Goal: Information Seeking & Learning: Get advice/opinions

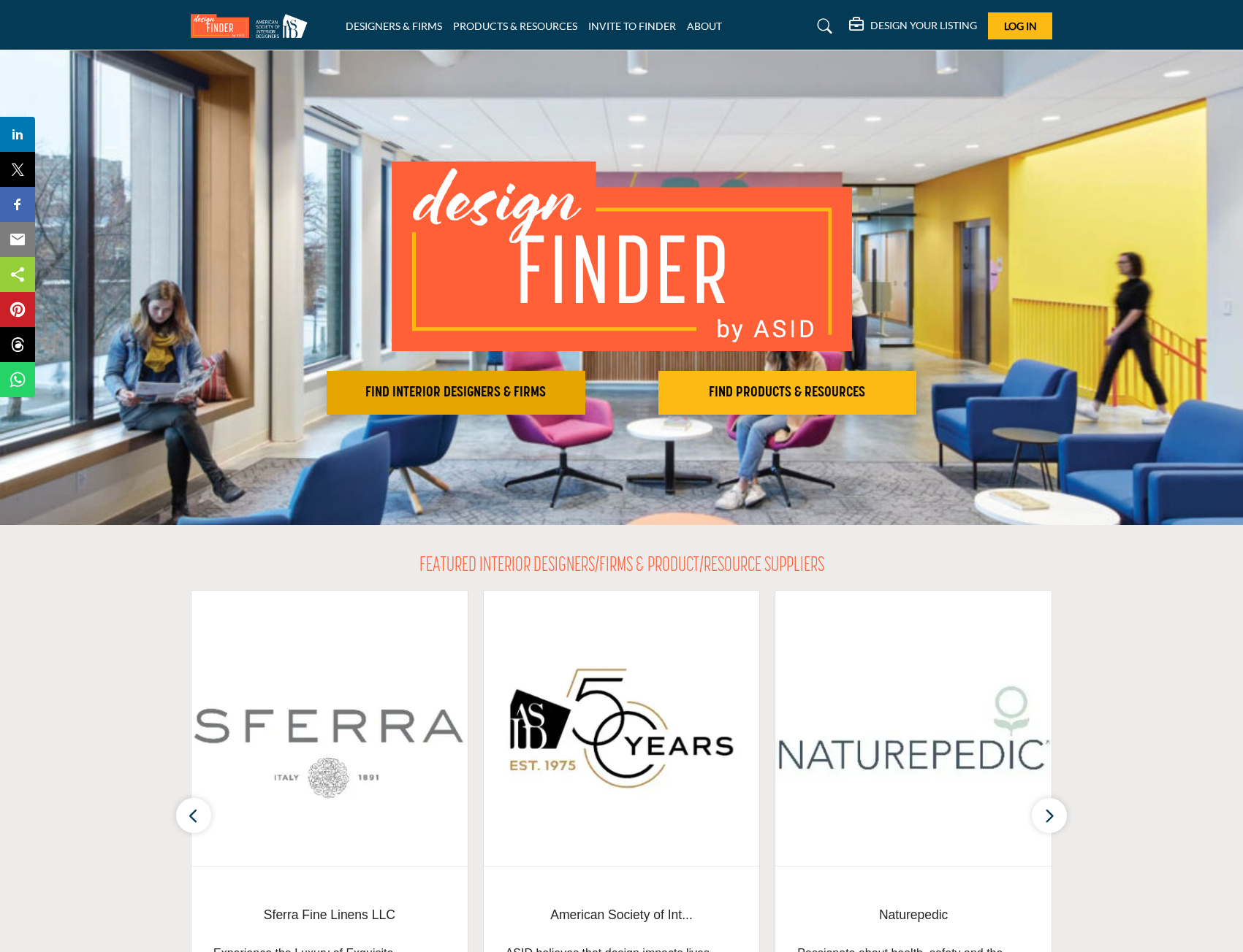
click at [490, 385] on h2 "FIND INTERIOR DESIGNERS & FIRMS" at bounding box center [456, 393] width 250 height 18
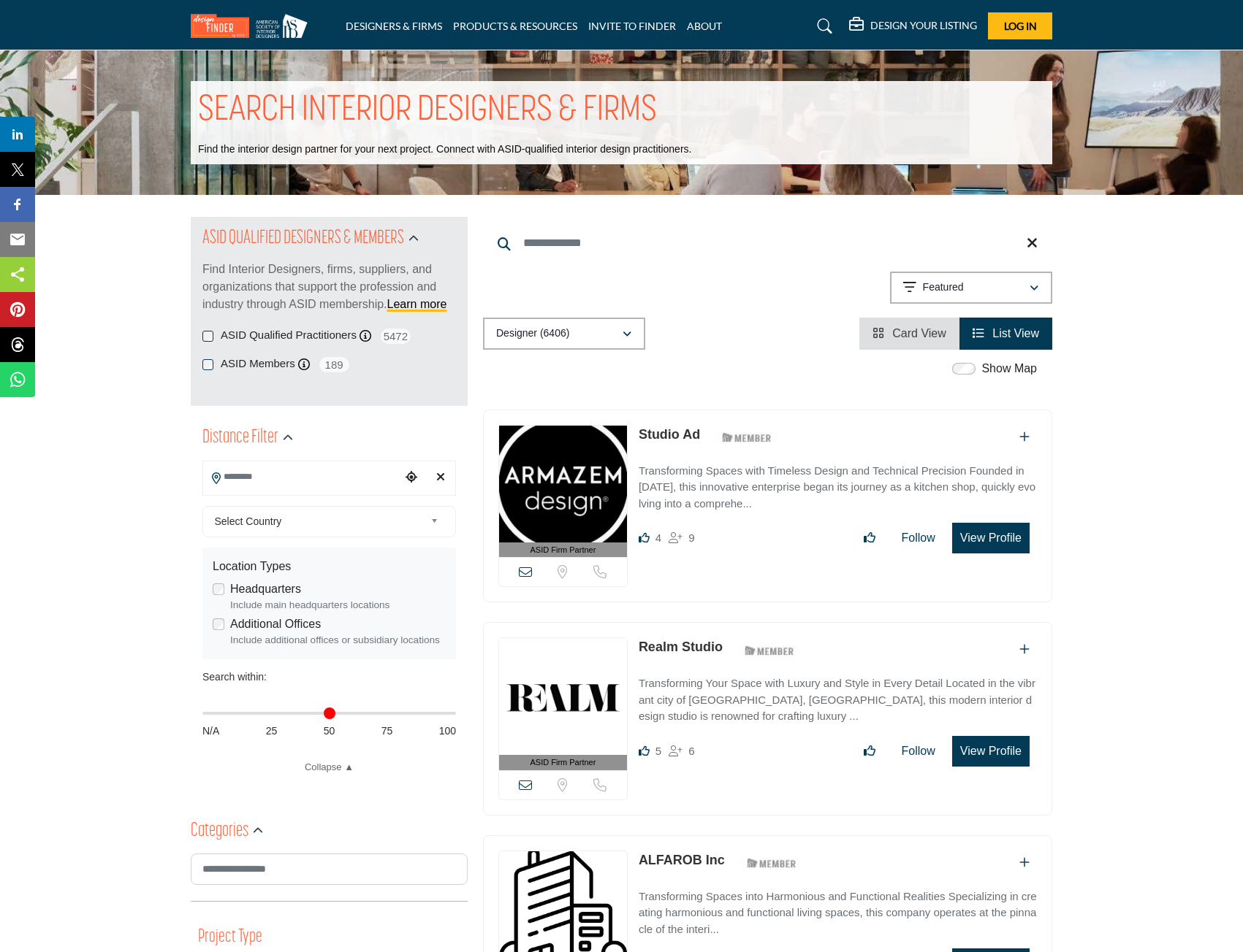
click at [301, 479] on input "Search Location" at bounding box center [301, 477] width 197 height 28
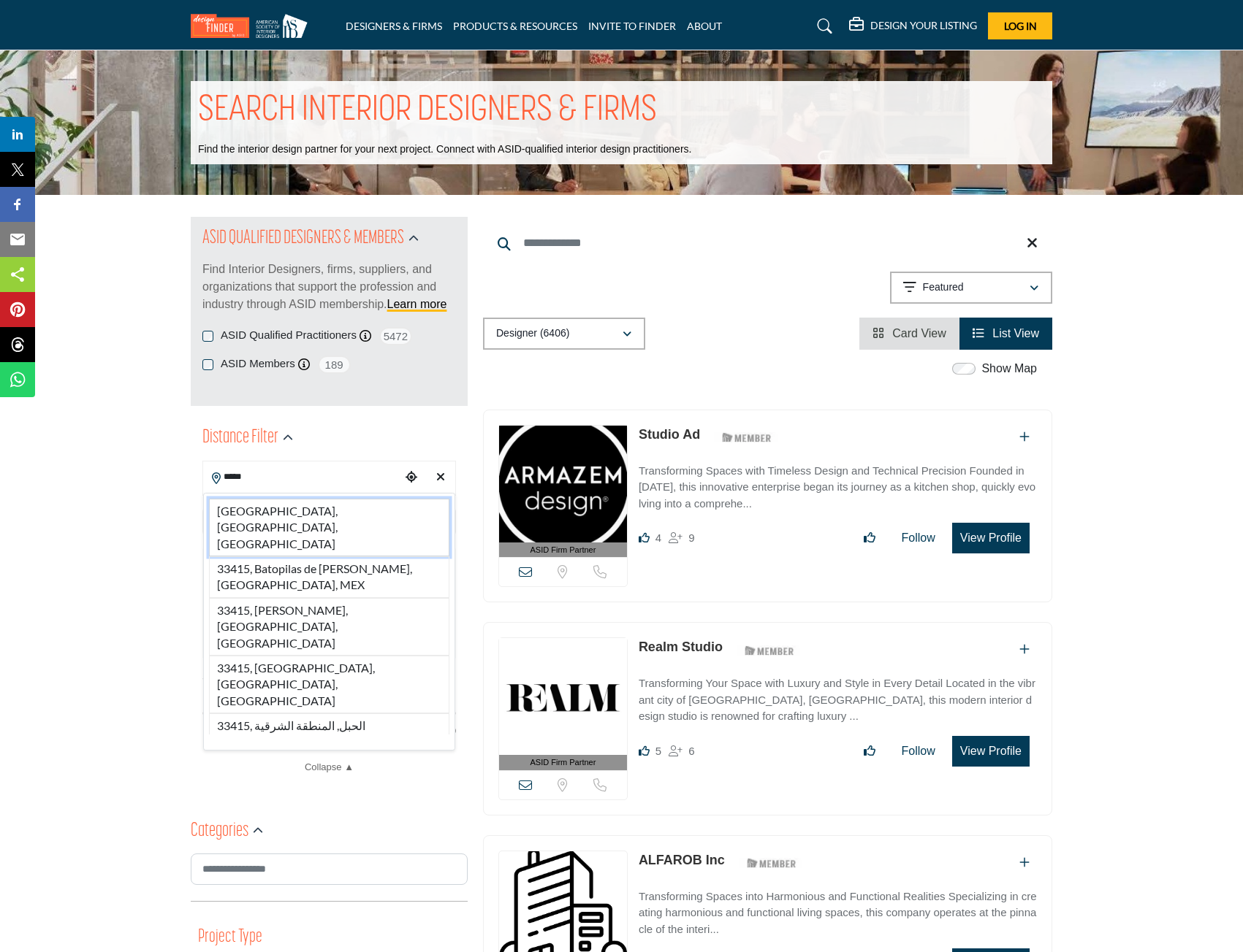
click at [303, 505] on li "[GEOGRAPHIC_DATA], [GEOGRAPHIC_DATA], [GEOGRAPHIC_DATA]" at bounding box center [329, 527] width 240 height 58
type input "**********"
type input "***"
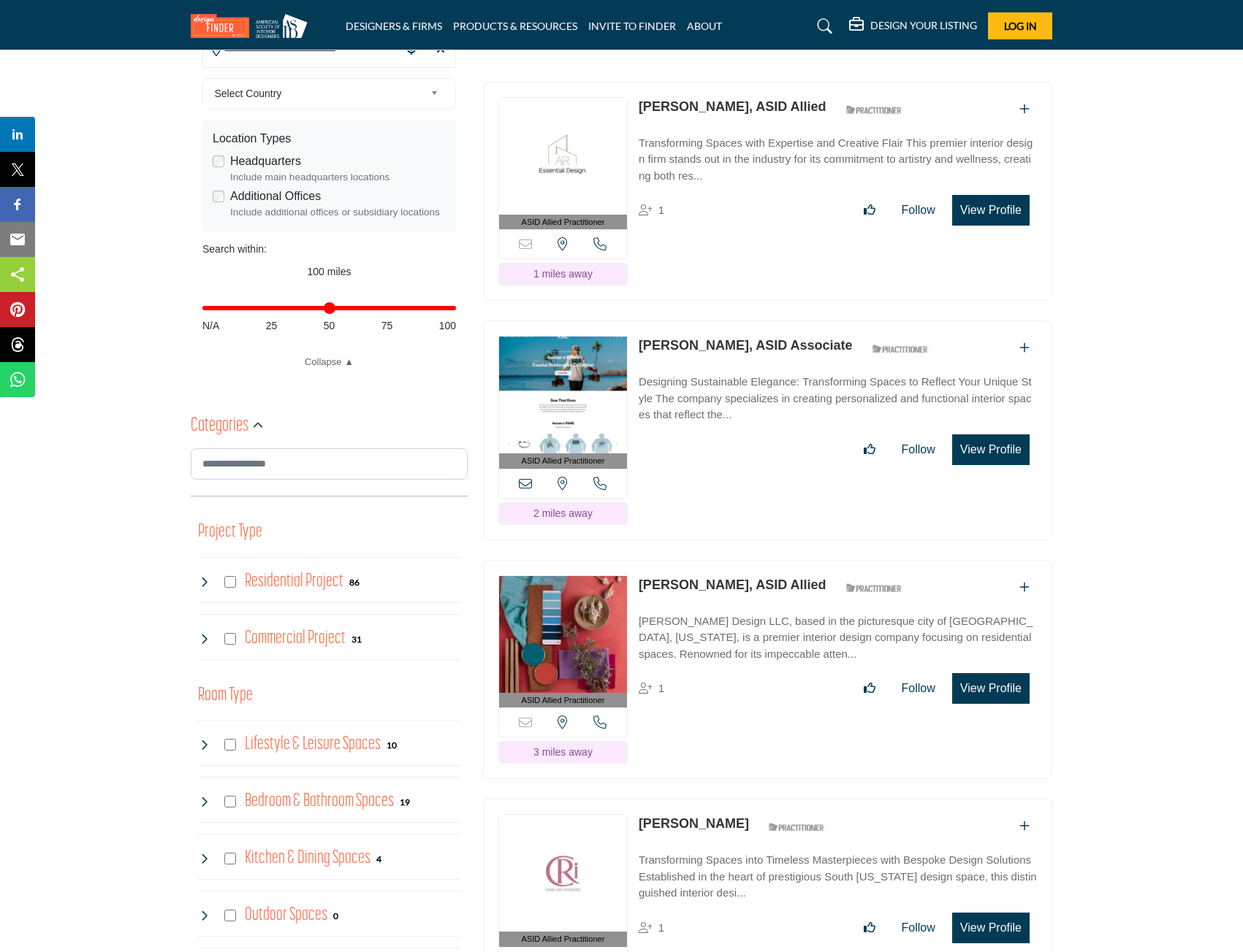
scroll to position [365, 0]
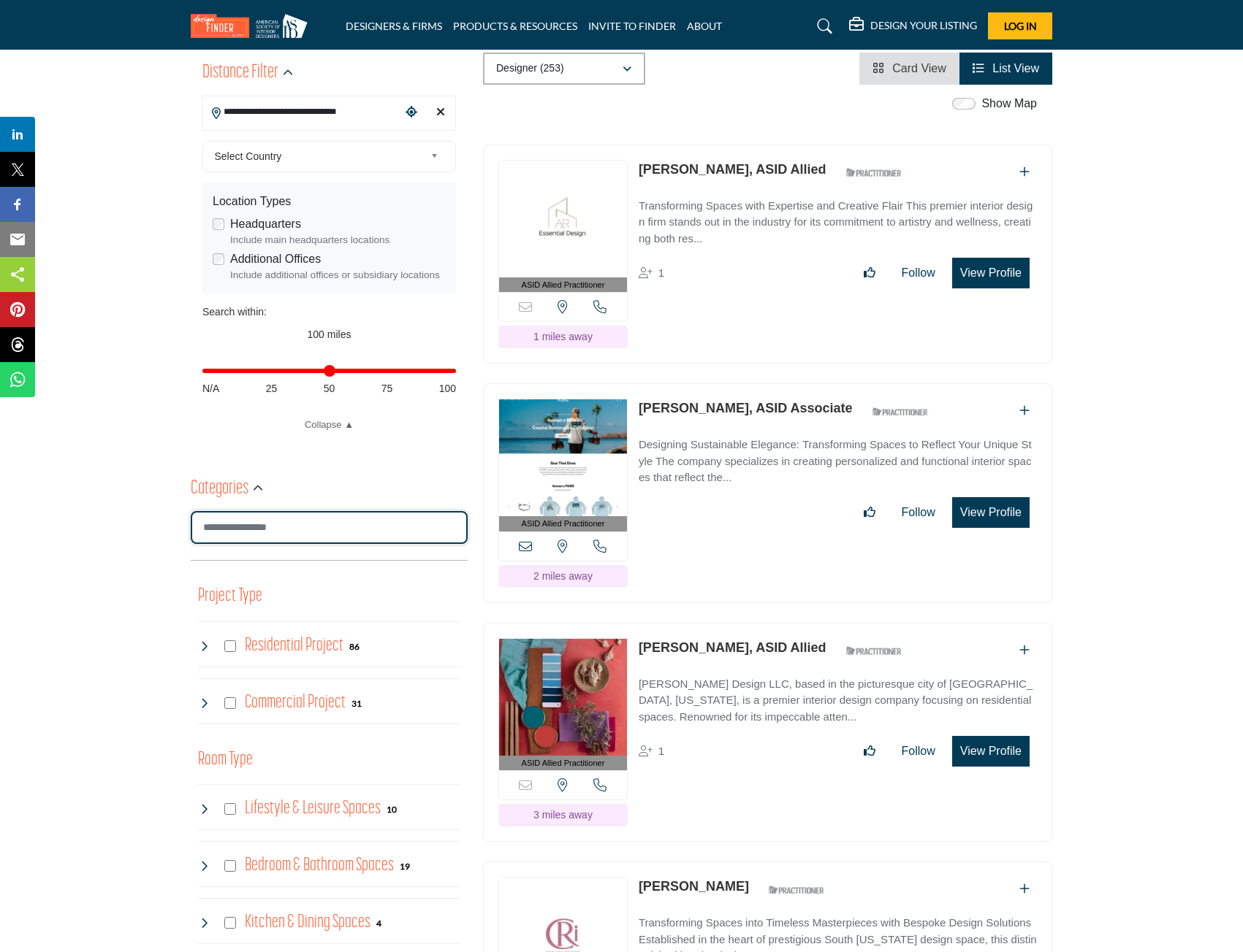
click at [288, 525] on input "Search Category" at bounding box center [329, 528] width 277 height 33
click at [261, 497] on div "Categories" at bounding box center [226, 489] width 72 height 26
click at [256, 536] on input "Search Category" at bounding box center [329, 528] width 277 height 33
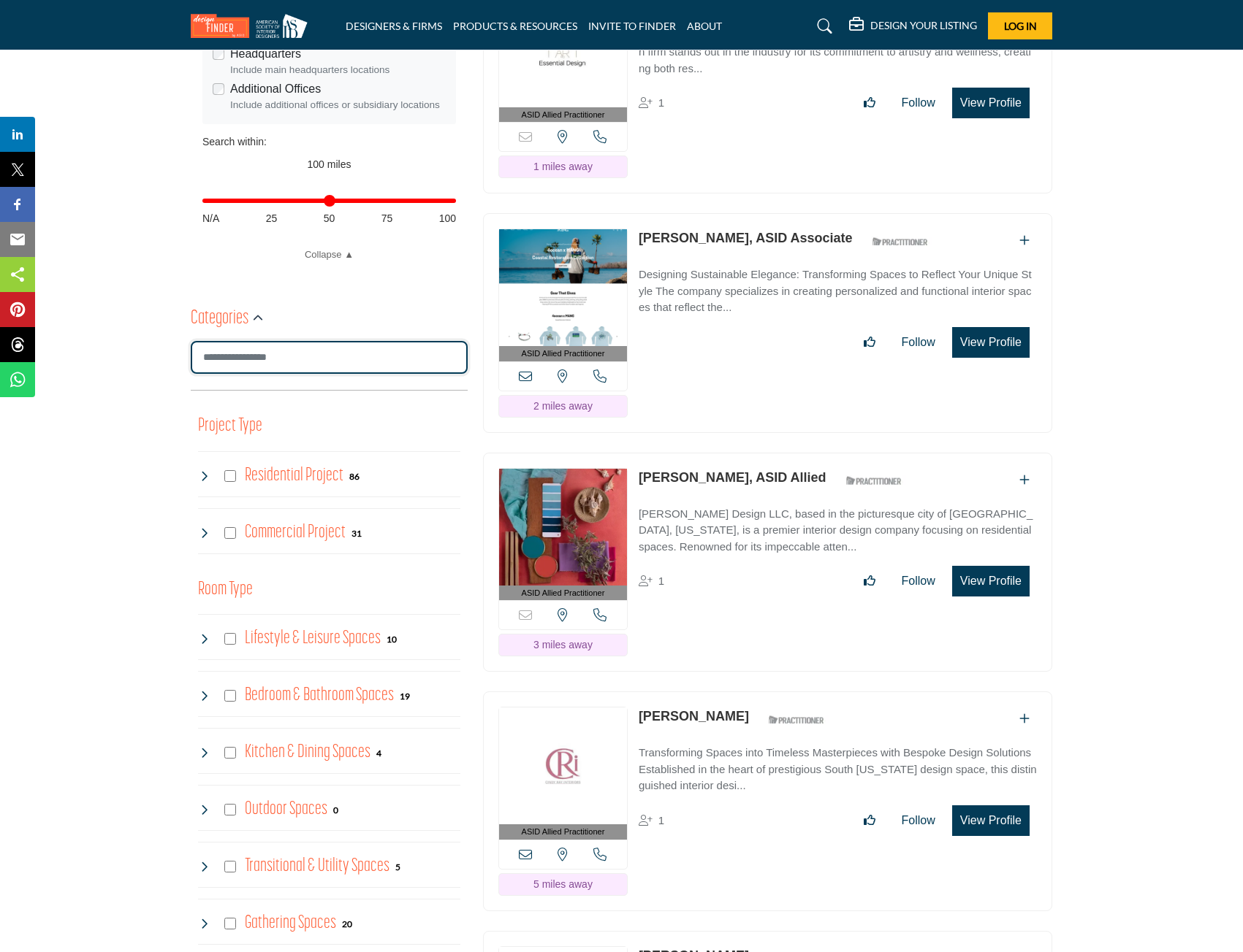
scroll to position [584, 0]
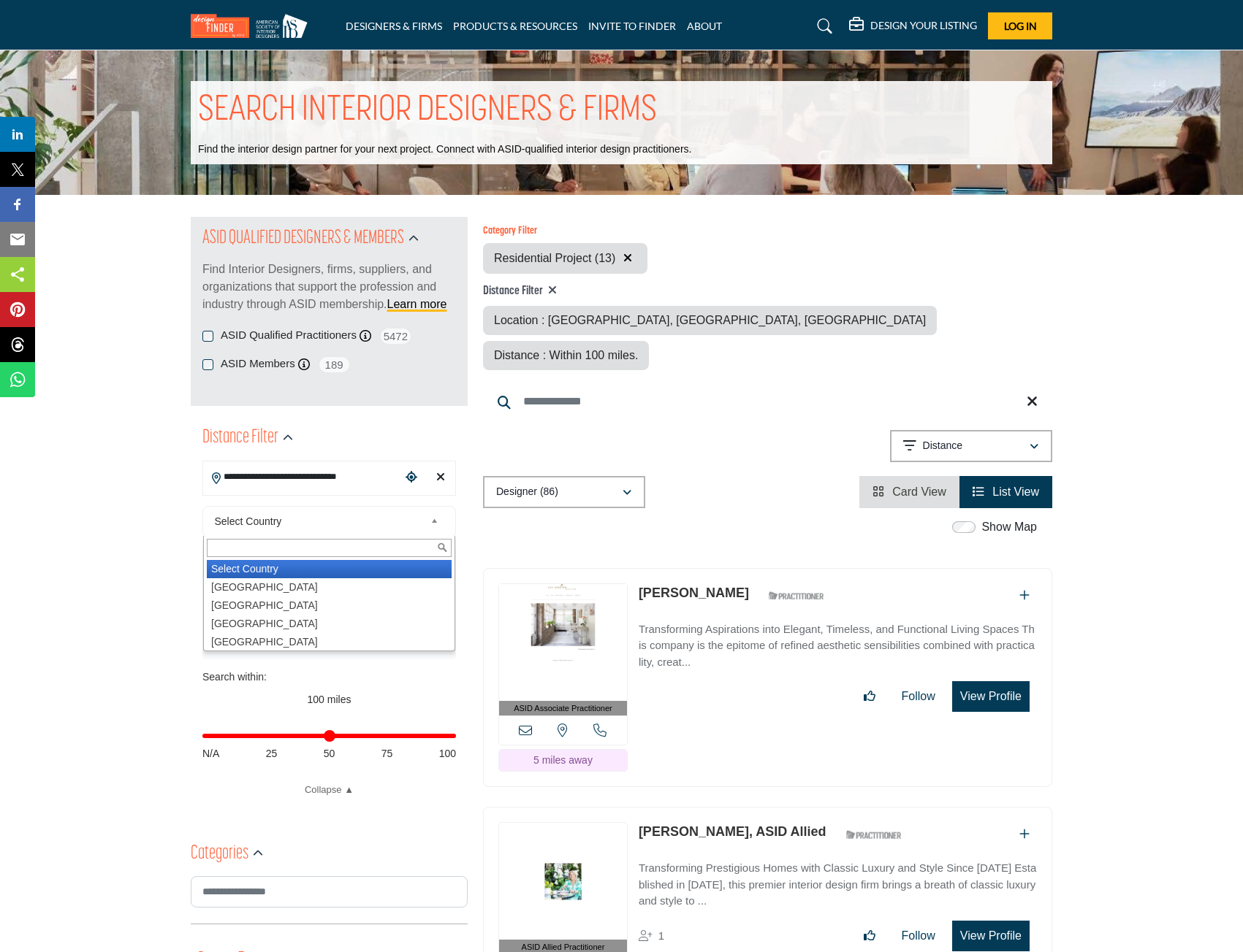
click at [287, 517] on span "Select Country" at bounding box center [320, 522] width 211 height 18
click at [245, 585] on li "United States" at bounding box center [329, 587] width 245 height 19
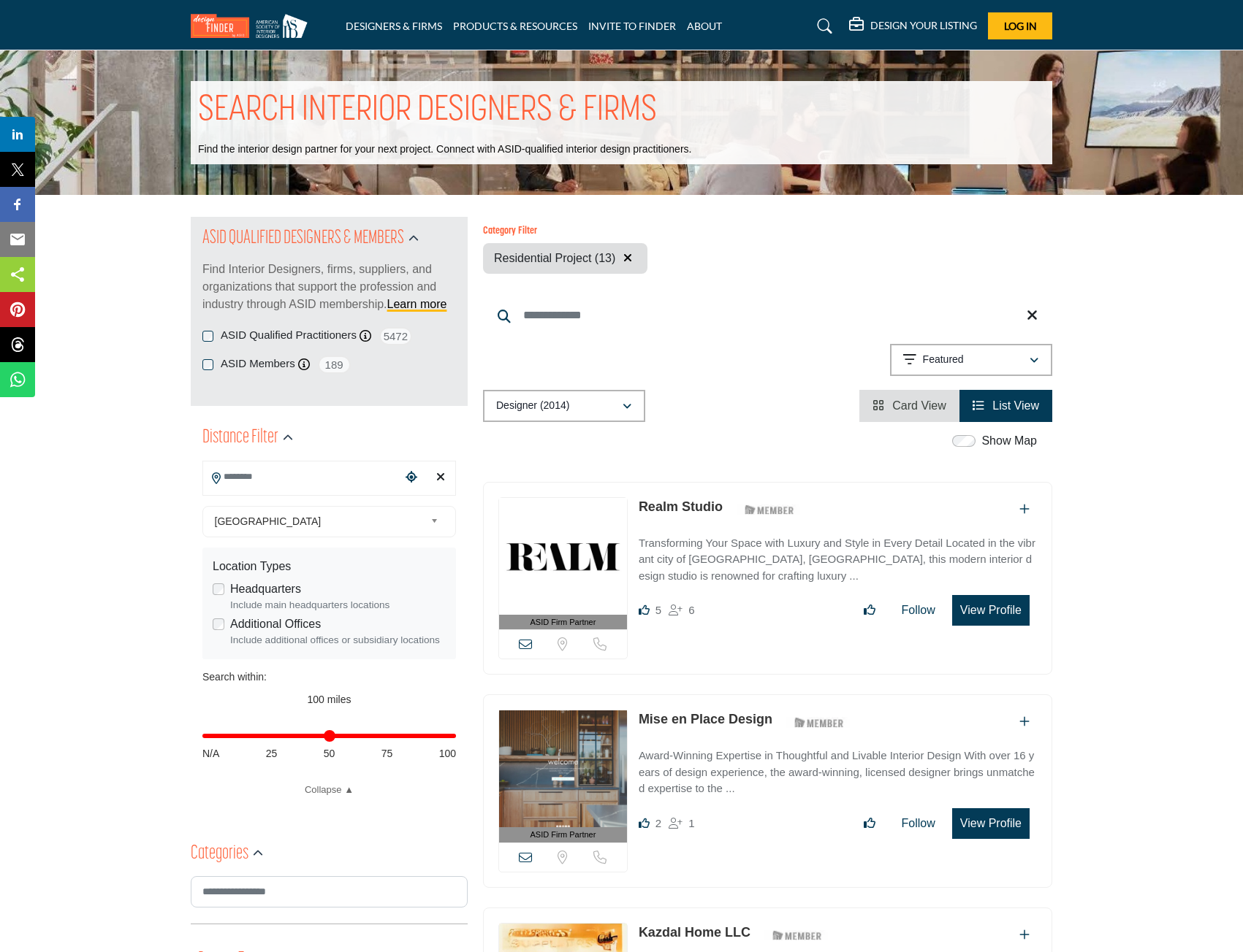
click at [318, 478] on input "Search Location" at bounding box center [301, 477] width 197 height 28
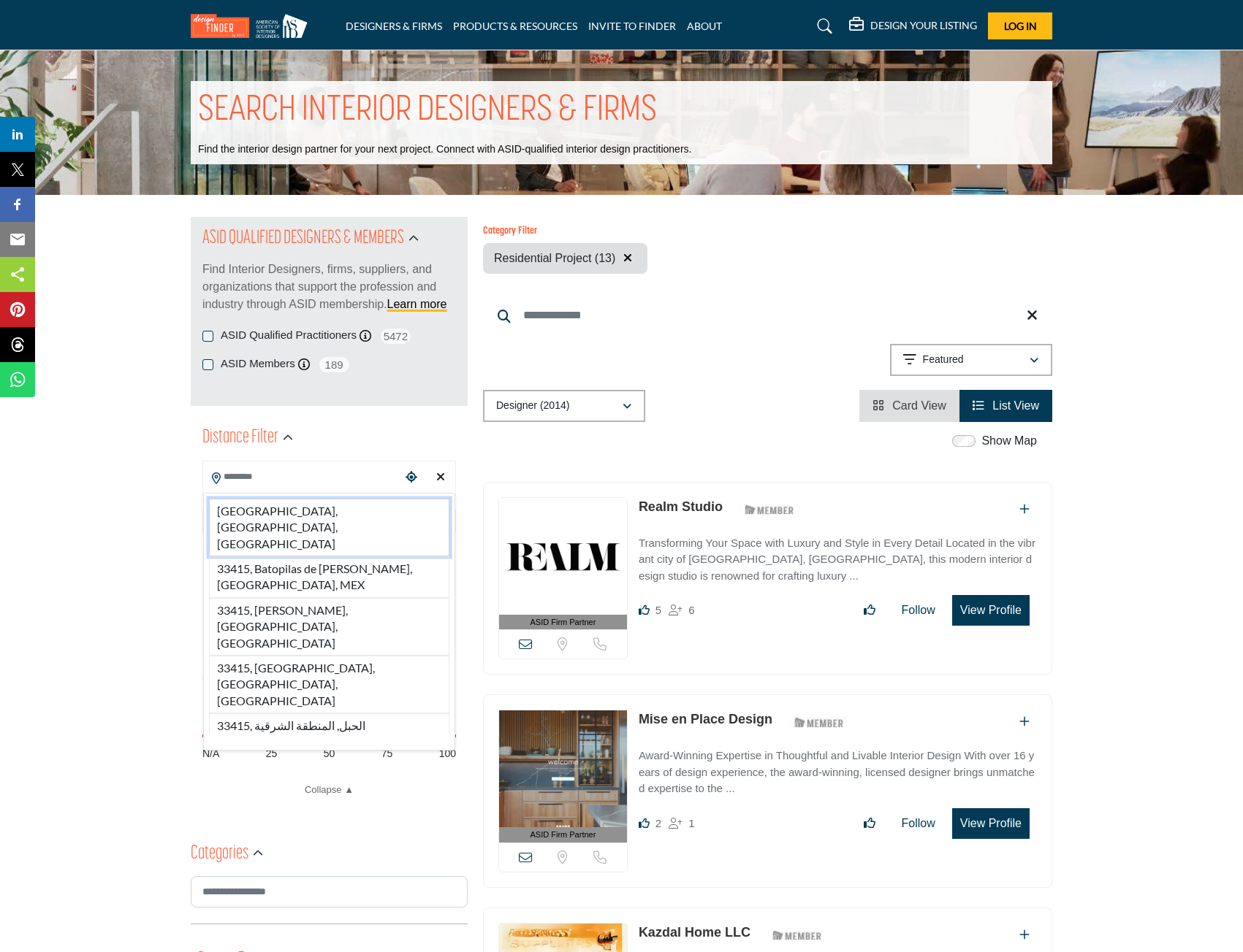
click at [368, 512] on li "33415, West Palm Beach, FL, USA" at bounding box center [329, 527] width 240 height 58
type input "**********"
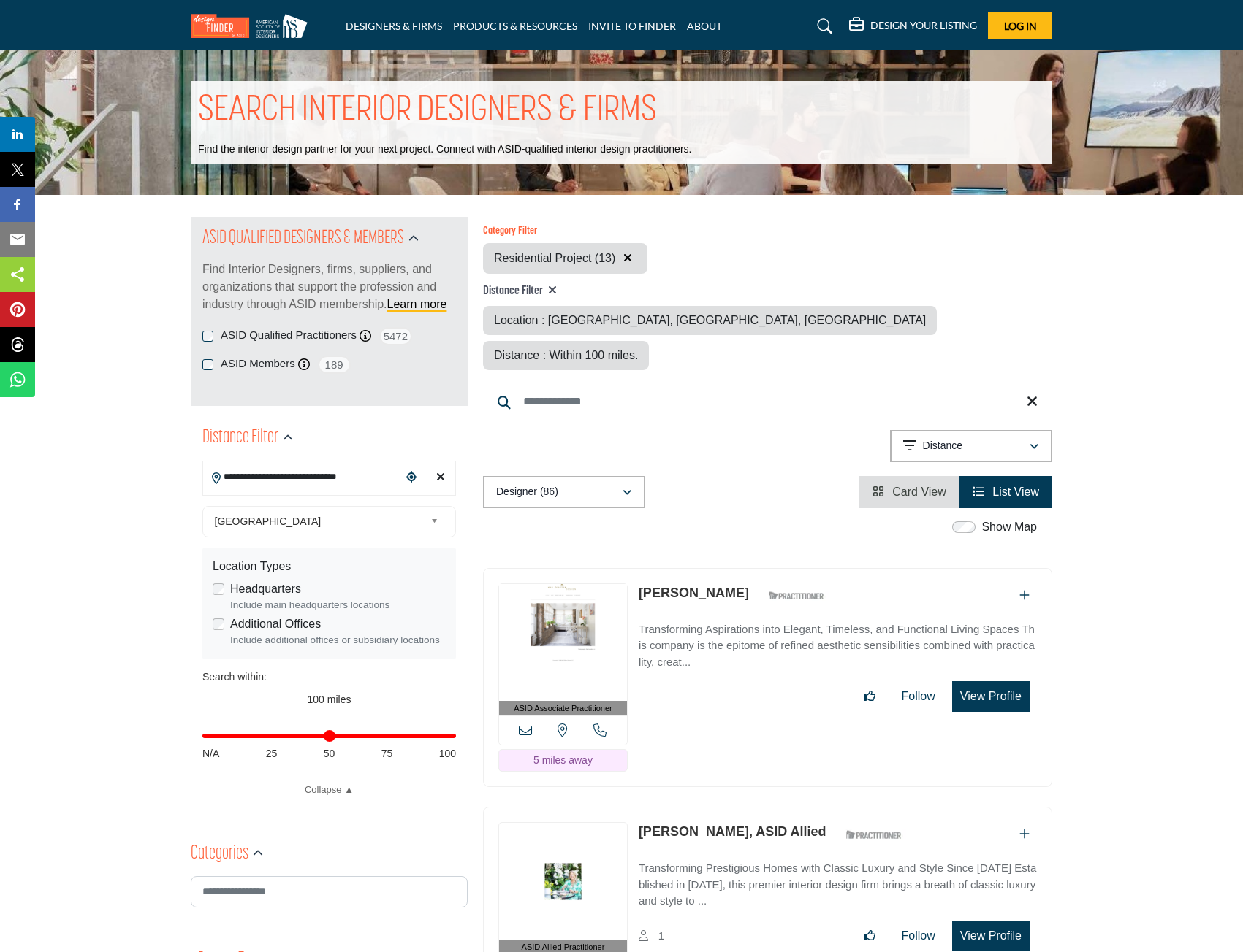
click at [862, 336] on div "Category Filter Outdoor Living Affordable Housing Multi-family Whole House Desi…" at bounding box center [767, 362] width 569 height 292
click at [638, 349] on span "Distance : Within 100 miles." at bounding box center [566, 355] width 144 height 13
click at [515, 290] on h4 "Distance Filter" at bounding box center [767, 291] width 569 height 15
click at [572, 384] on input "Search Keyword" at bounding box center [767, 402] width 569 height 35
click at [649, 341] on div "Distance : Within 100 miles." at bounding box center [566, 356] width 166 height 29
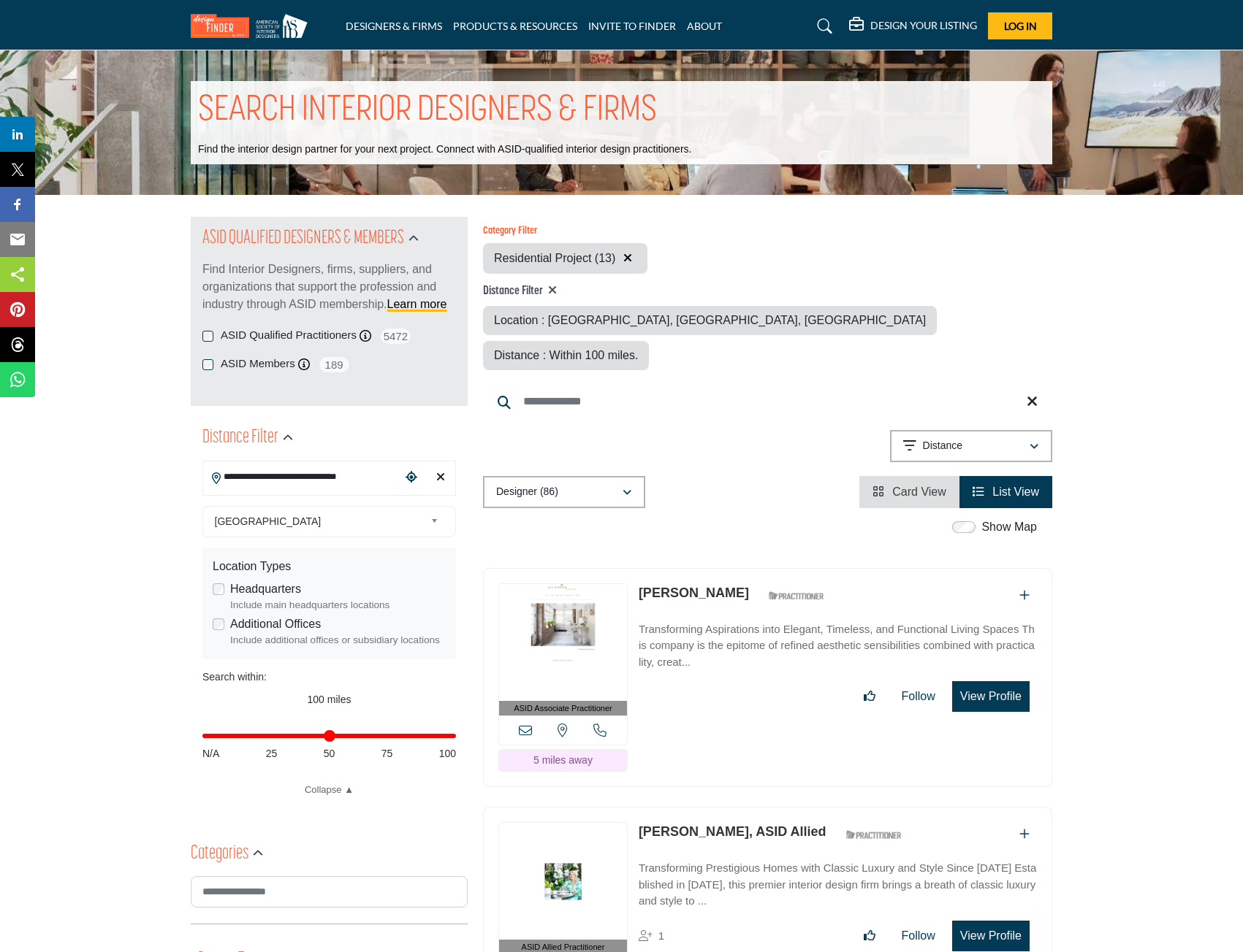
click at [638, 349] on span "Distance : Within 100 miles." at bounding box center [566, 355] width 144 height 13
click at [415, 477] on icon "Choose your current location" at bounding box center [412, 477] width 12 height 12
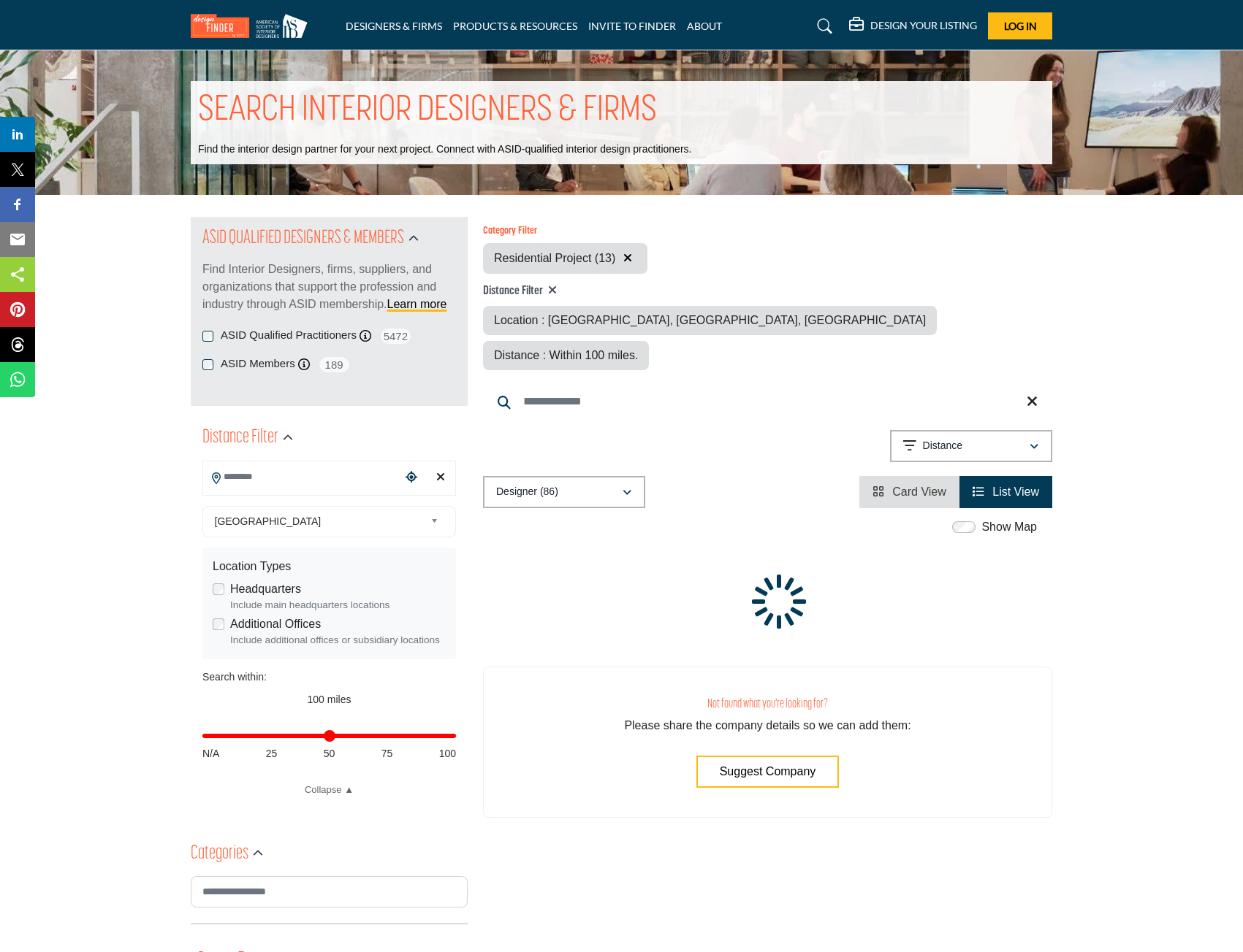
click at [310, 482] on input "Search Location" at bounding box center [301, 477] width 197 height 28
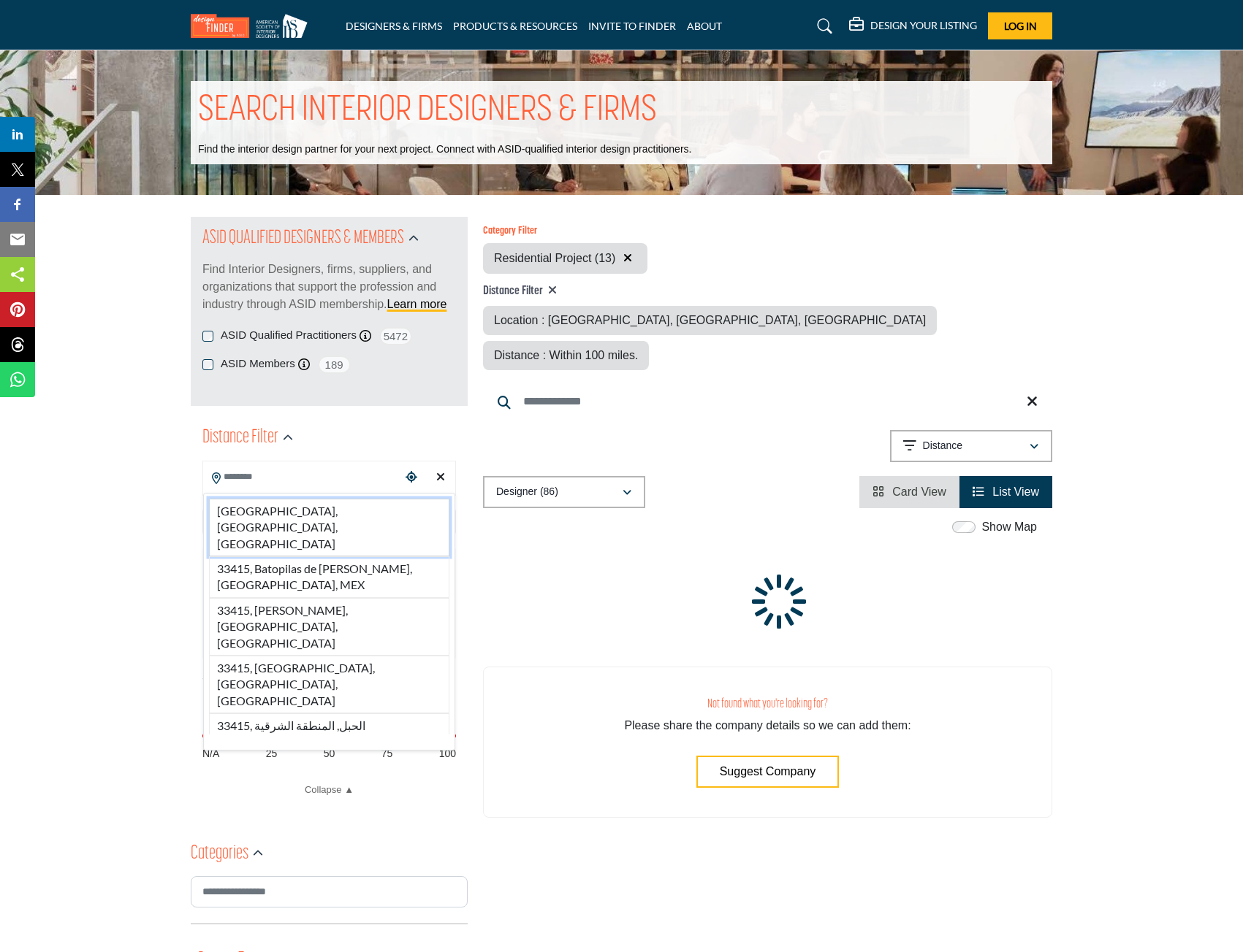
click at [298, 517] on li "33415, West Palm Beach, FL, USA" at bounding box center [329, 527] width 240 height 58
type input "**********"
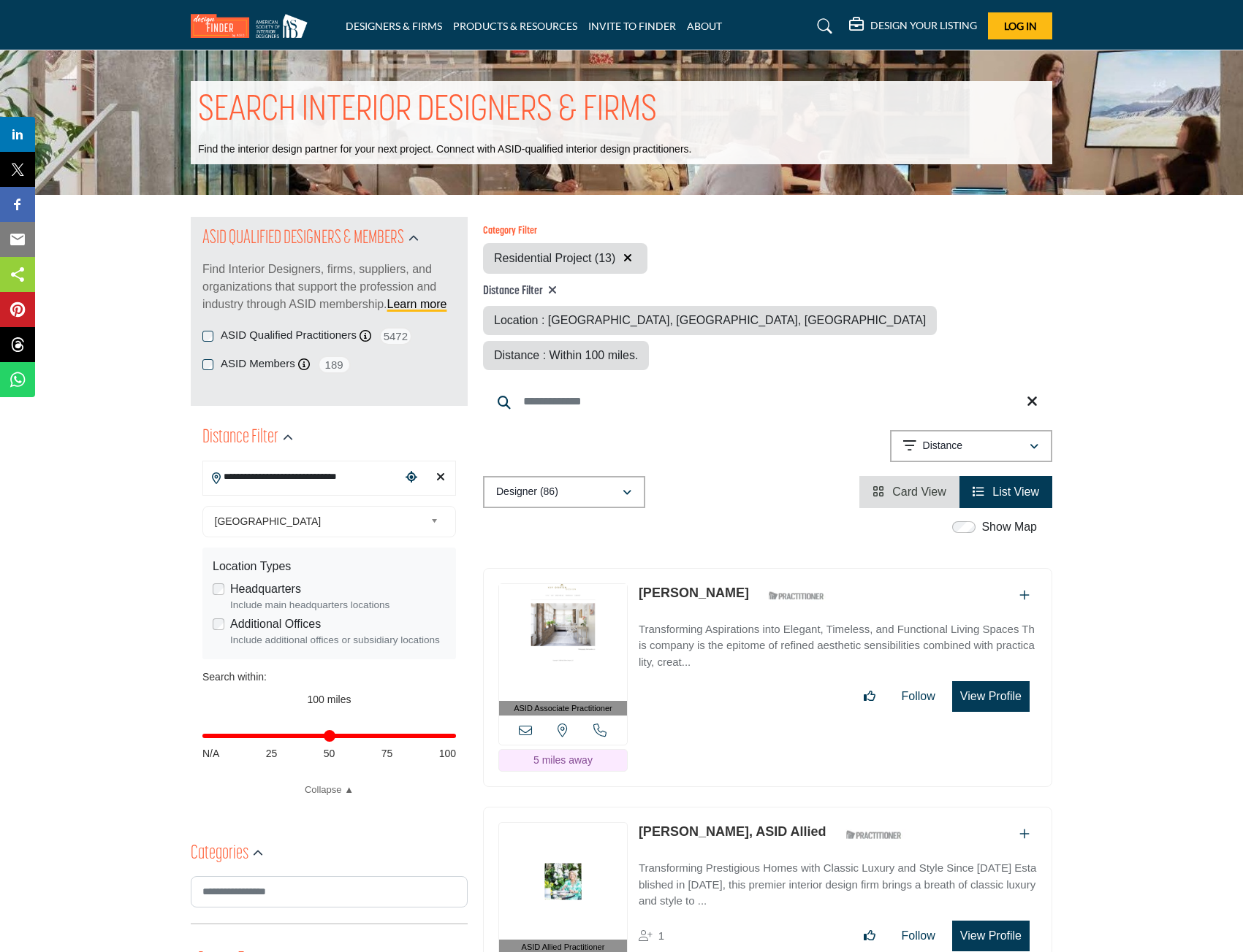
click at [564, 430] on div "**********" at bounding box center [767, 449] width 569 height 37
click at [897, 384] on input "Search Keyword" at bounding box center [767, 402] width 569 height 35
click at [965, 476] on li "List View" at bounding box center [1005, 492] width 93 height 32
click at [0, 0] on div at bounding box center [0, 0] width 0 height 0
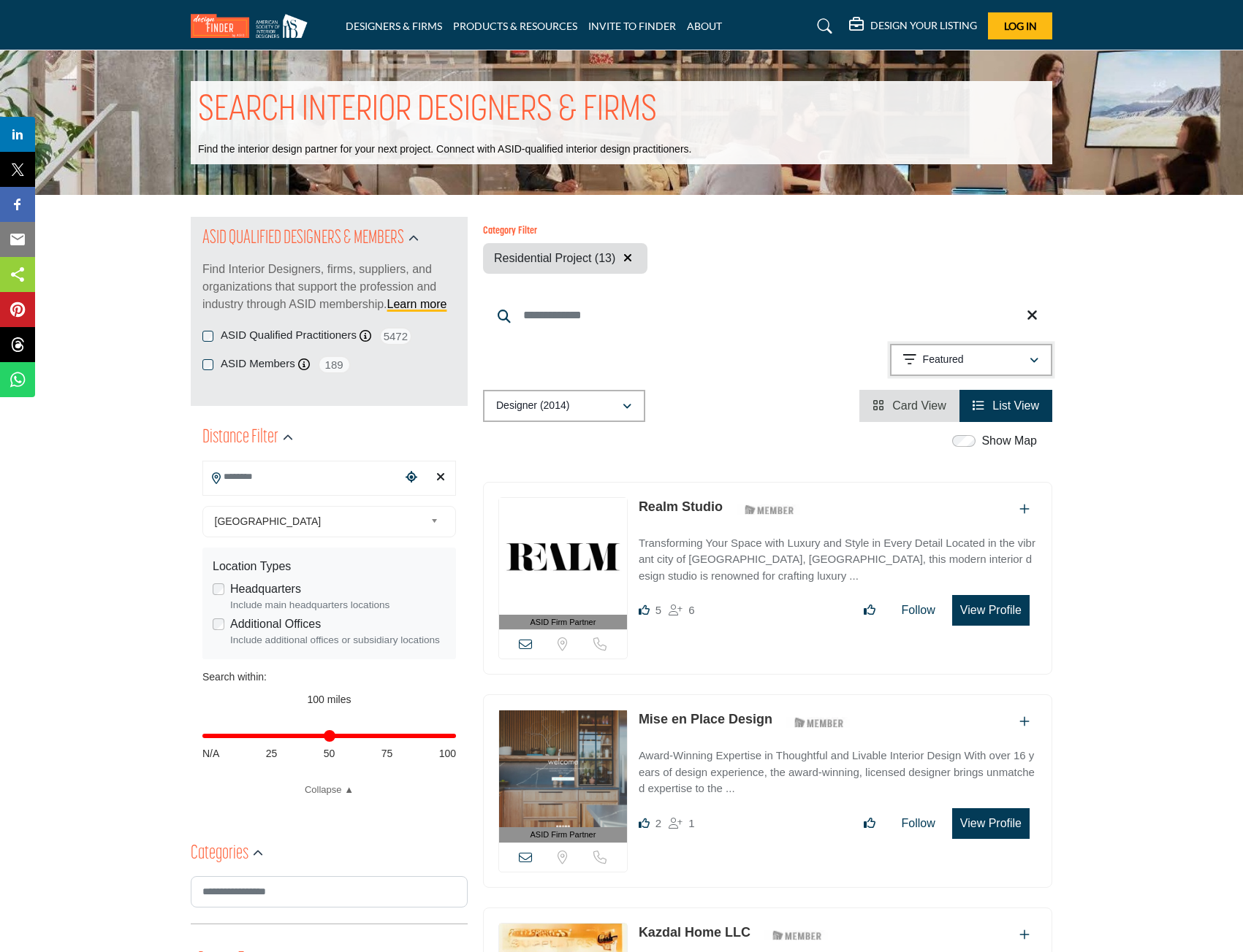
click at [1042, 360] on button "Featured" at bounding box center [971, 360] width 162 height 32
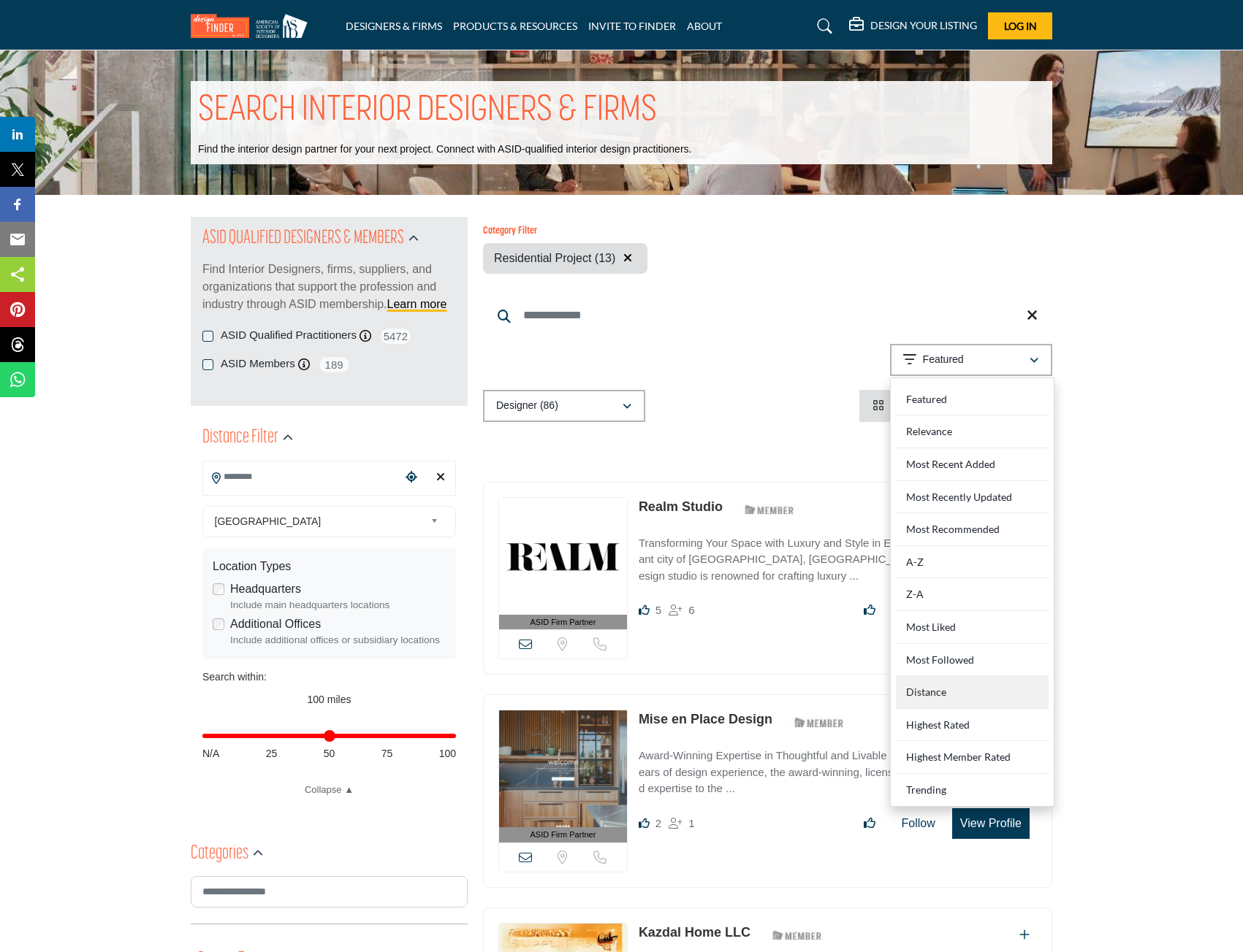
click at [1002, 688] on div "Distance" at bounding box center [972, 693] width 153 height 33
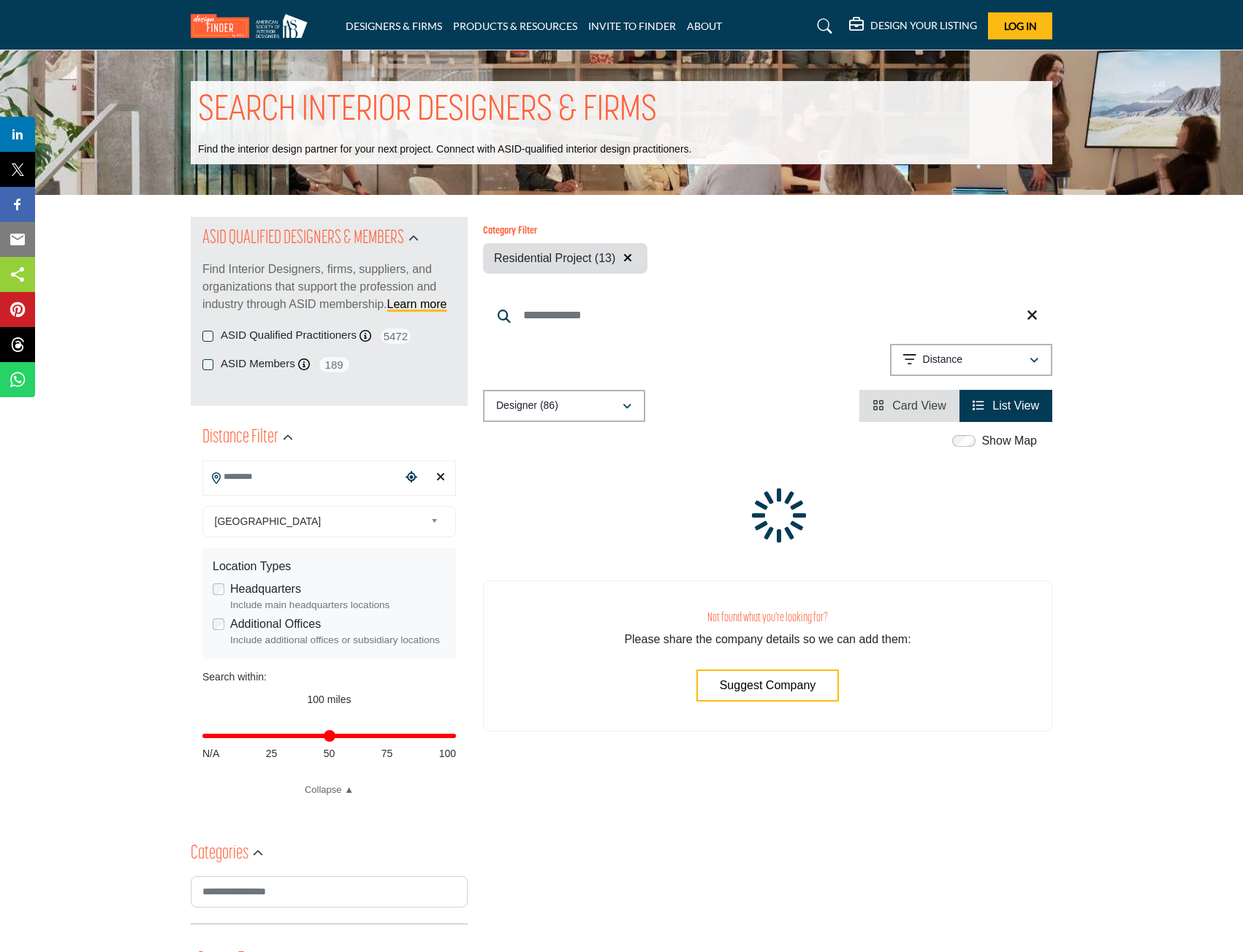
click at [245, 469] on input "Search Location" at bounding box center [301, 477] width 197 height 28
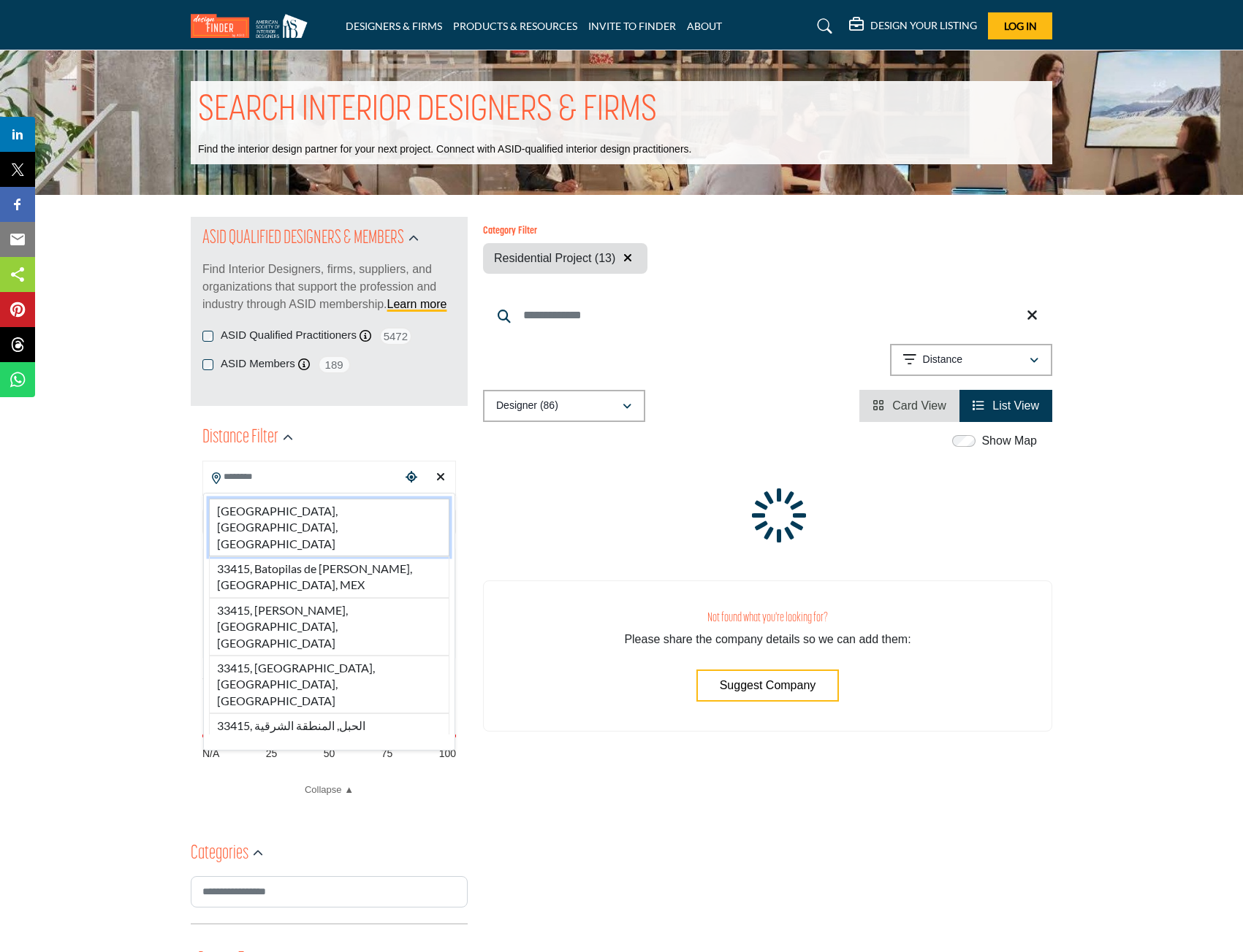
click at [281, 515] on li "33415, West Palm Beach, FL, USA" at bounding box center [329, 527] width 240 height 58
click at [421, 510] on div "United States Select Country United States Canada Afghanistan land Islands Alba…" at bounding box center [329, 522] width 254 height 31
type input "**********"
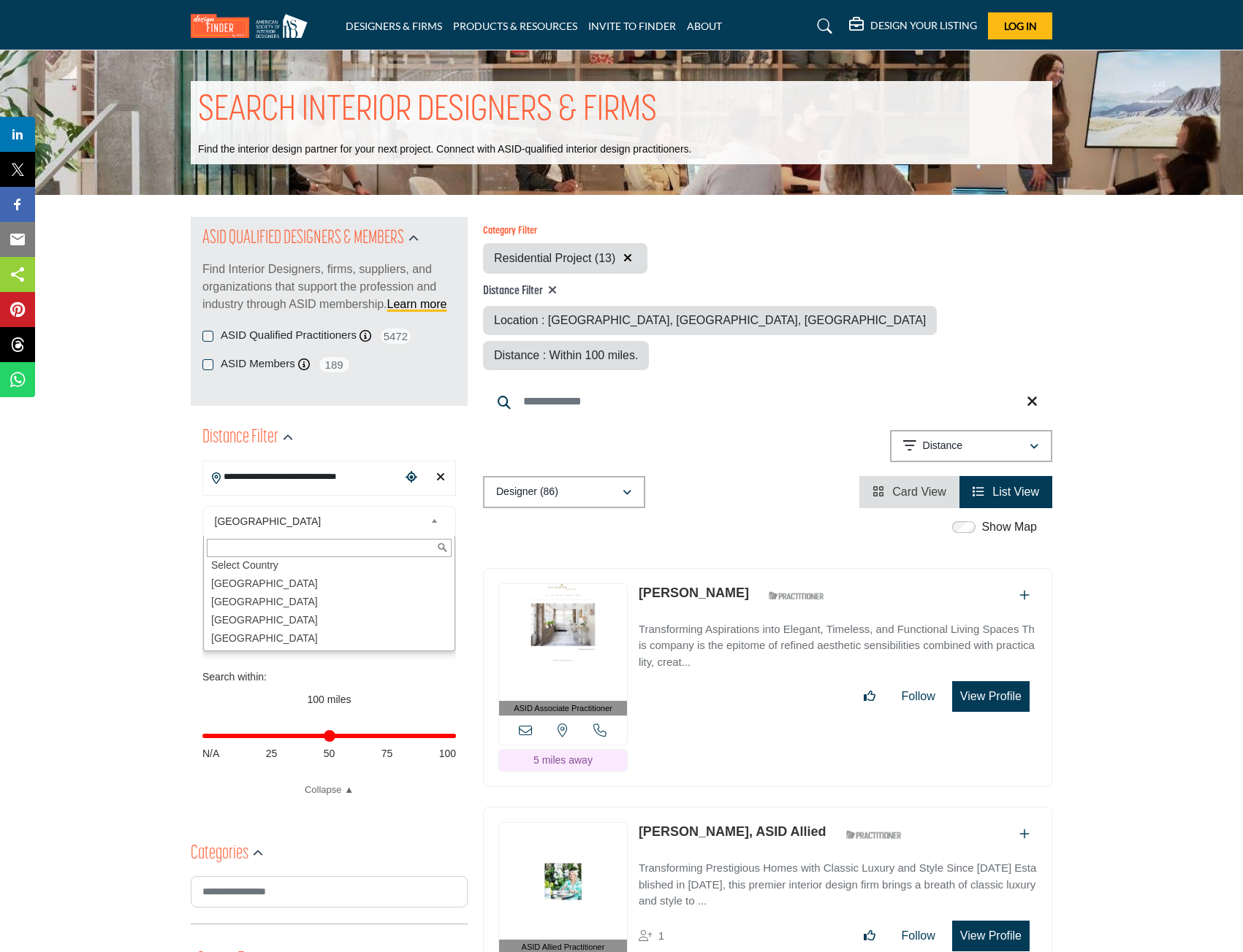
scroll to position [40, 0]
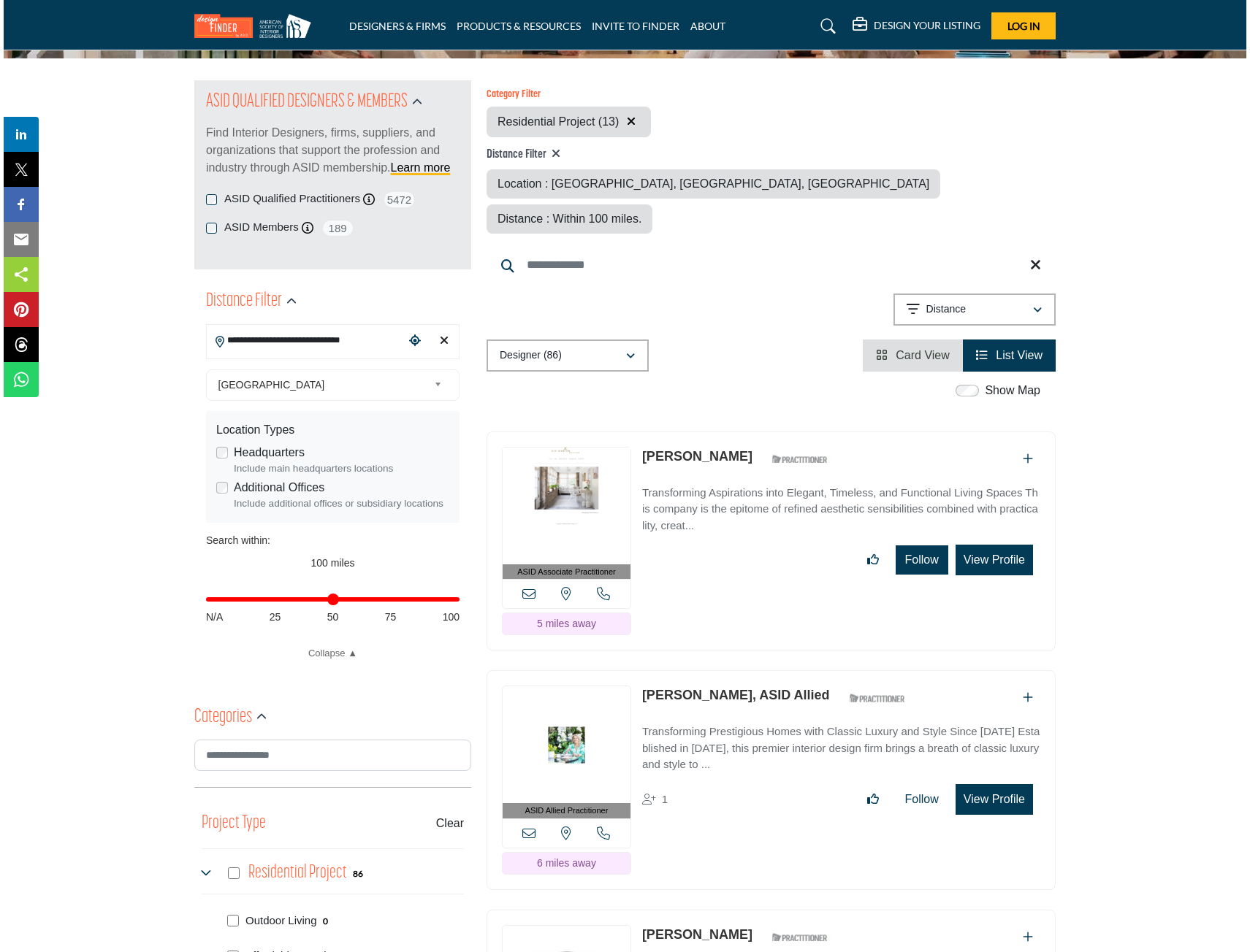
scroll to position [146, 0]
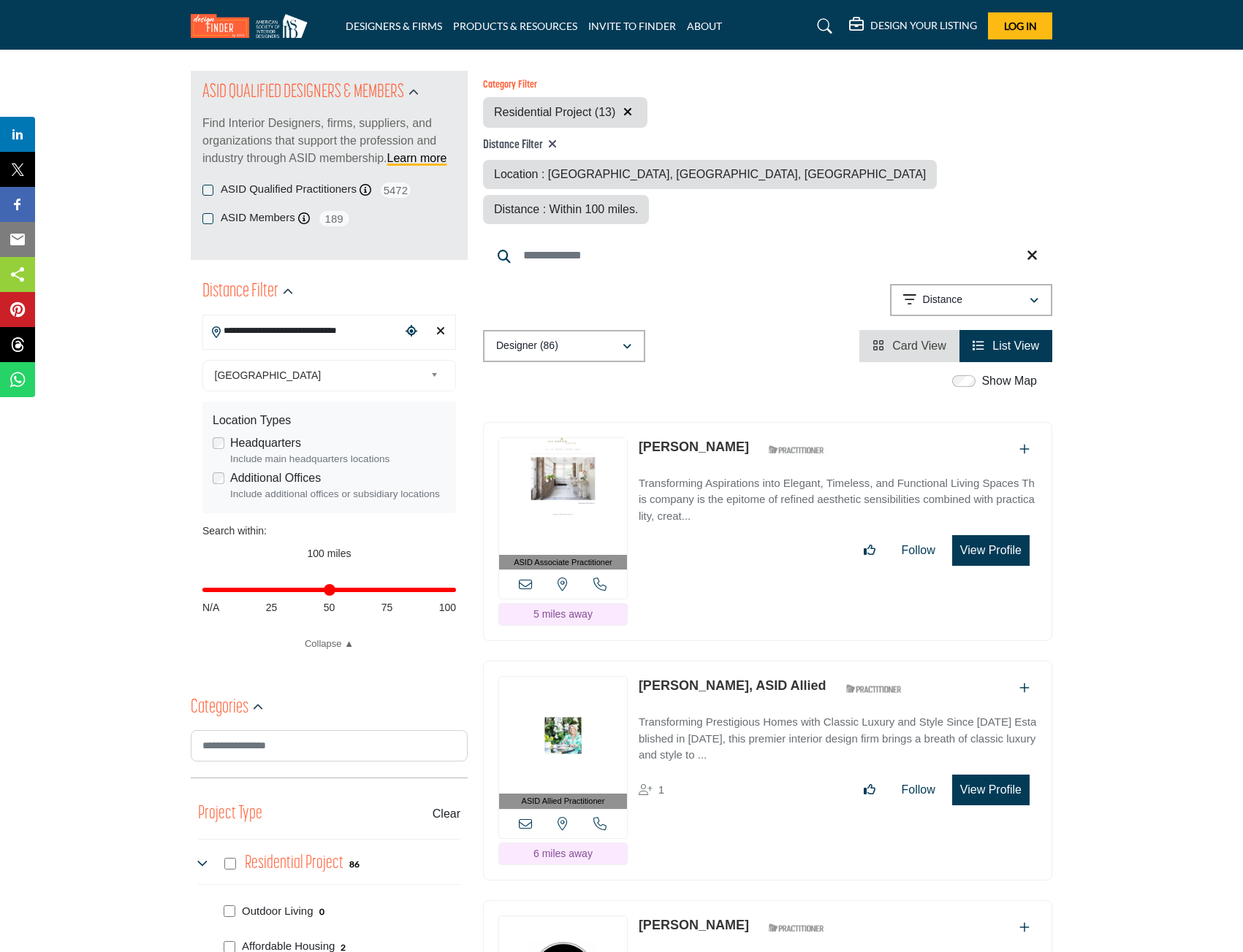
click at [1023, 536] on button "View Profile" at bounding box center [990, 550] width 77 height 30
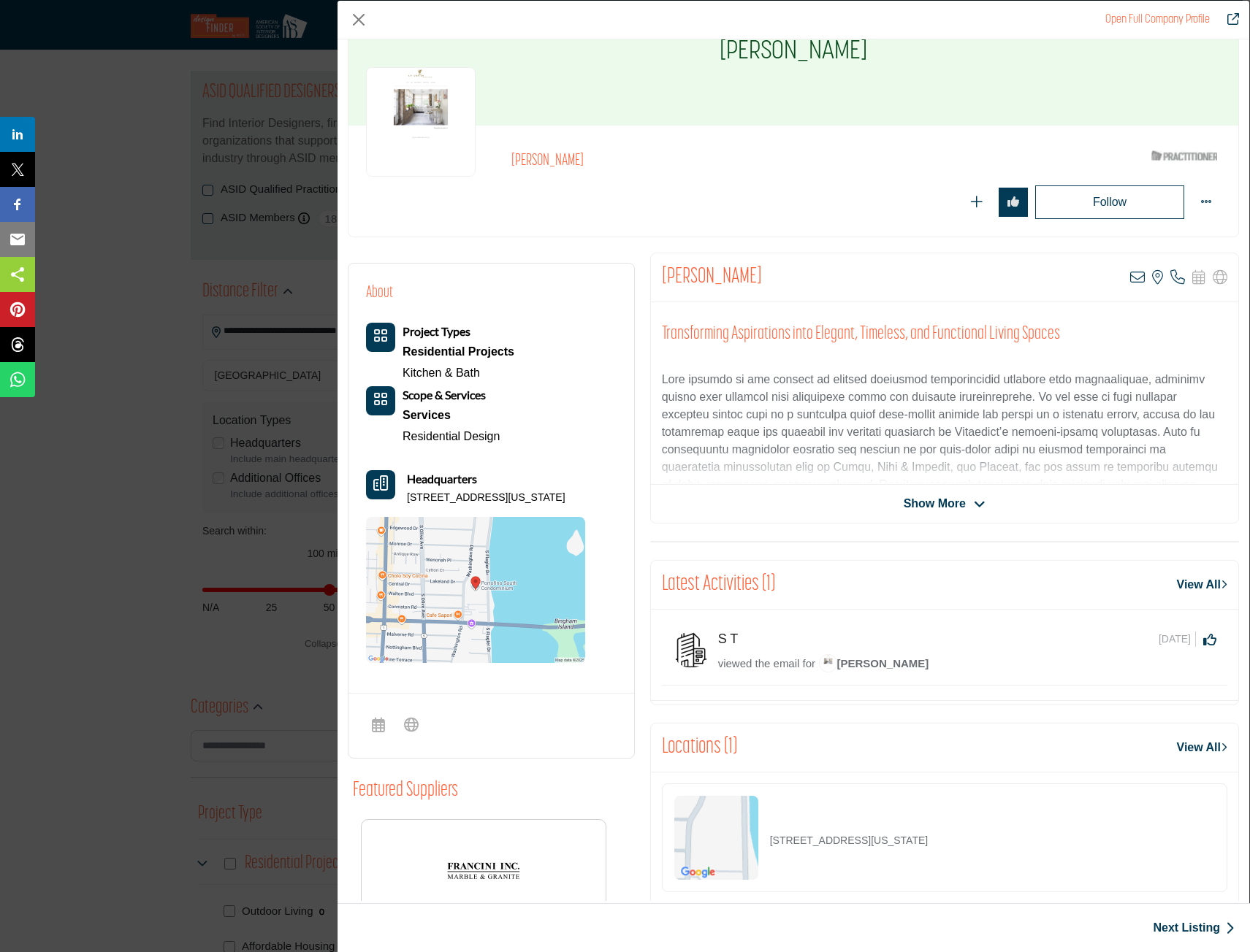
scroll to position [0, 0]
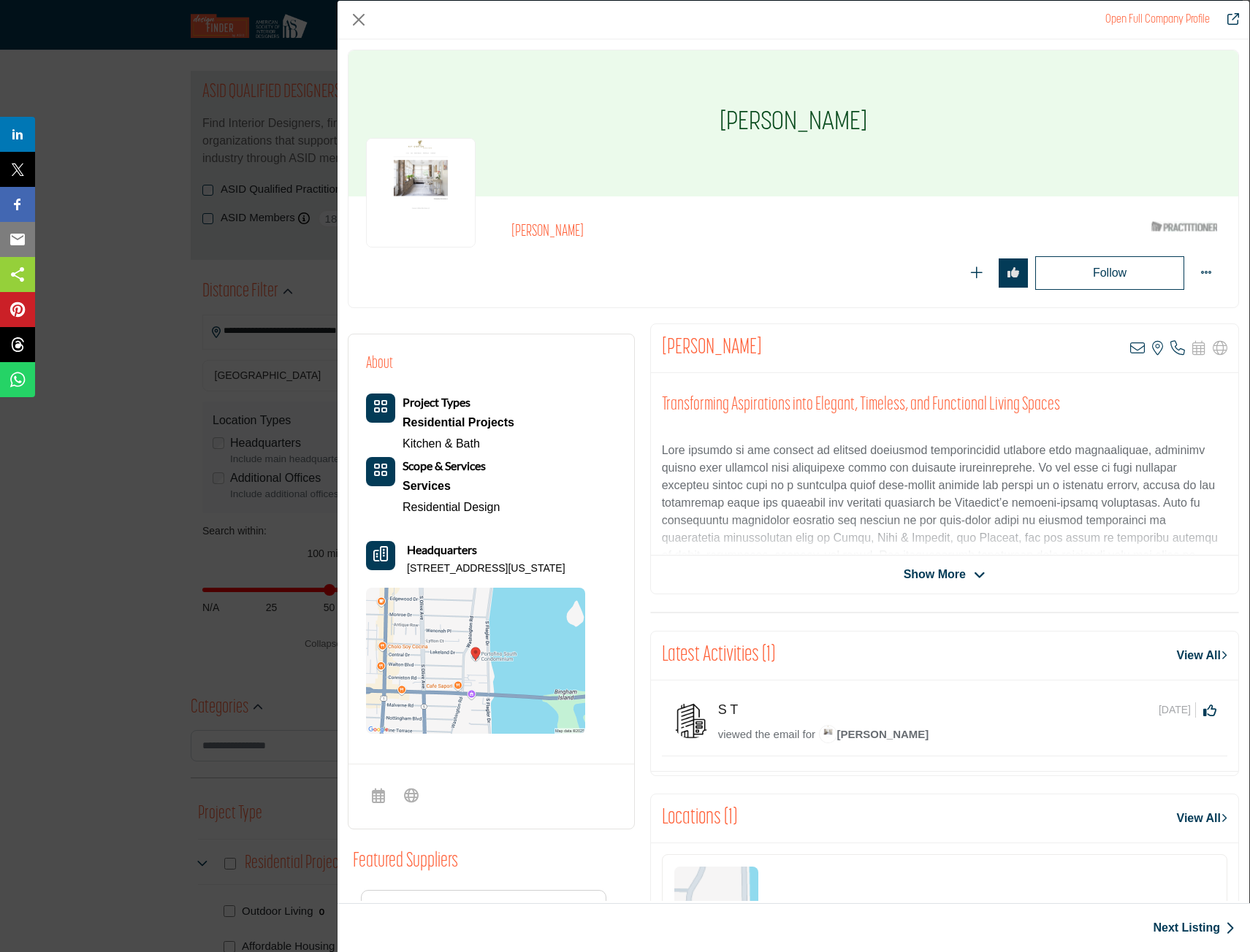
click at [426, 206] on img "Company Data Modal" at bounding box center [421, 193] width 109 height 109
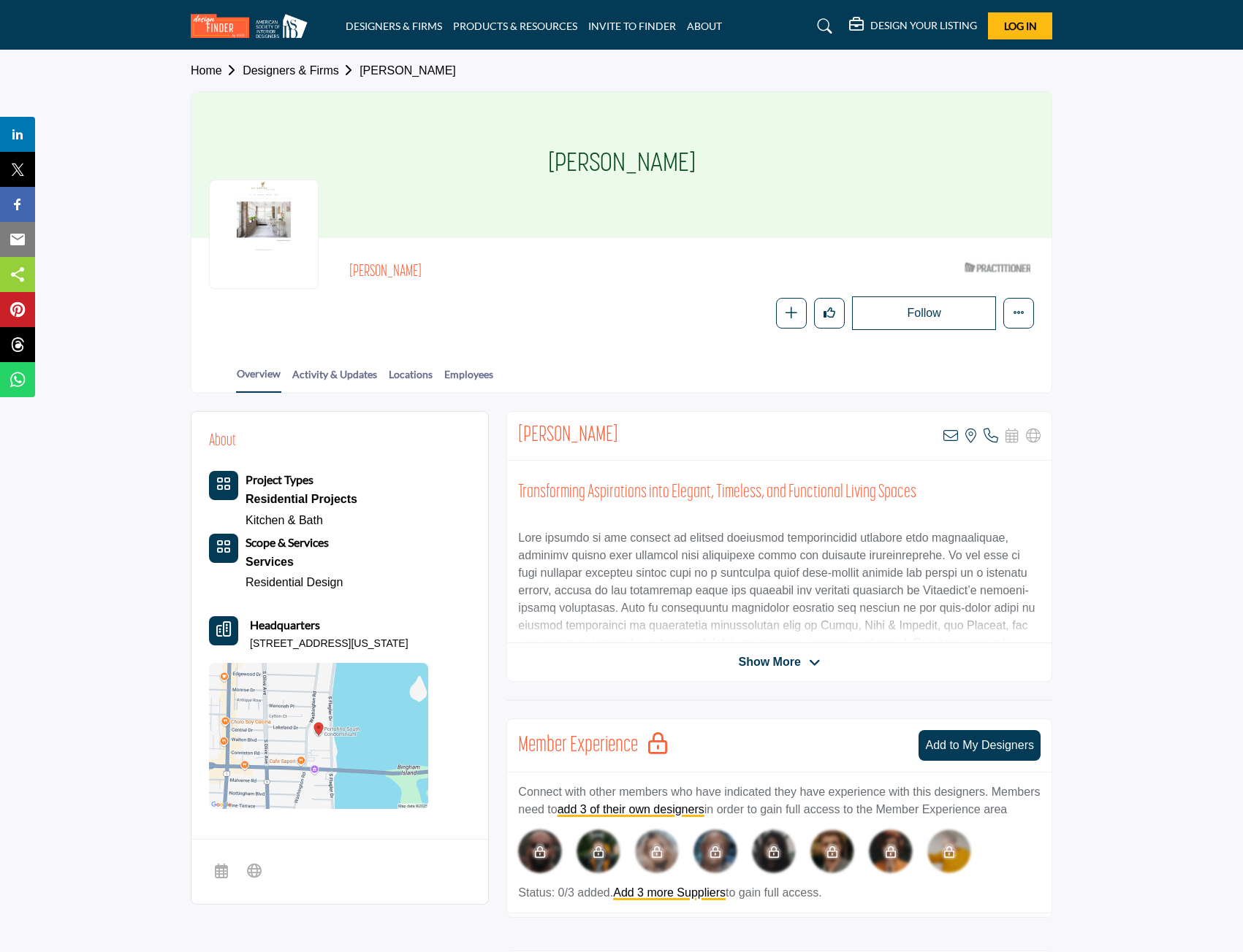
click at [767, 664] on span "Show More" at bounding box center [769, 662] width 62 height 18
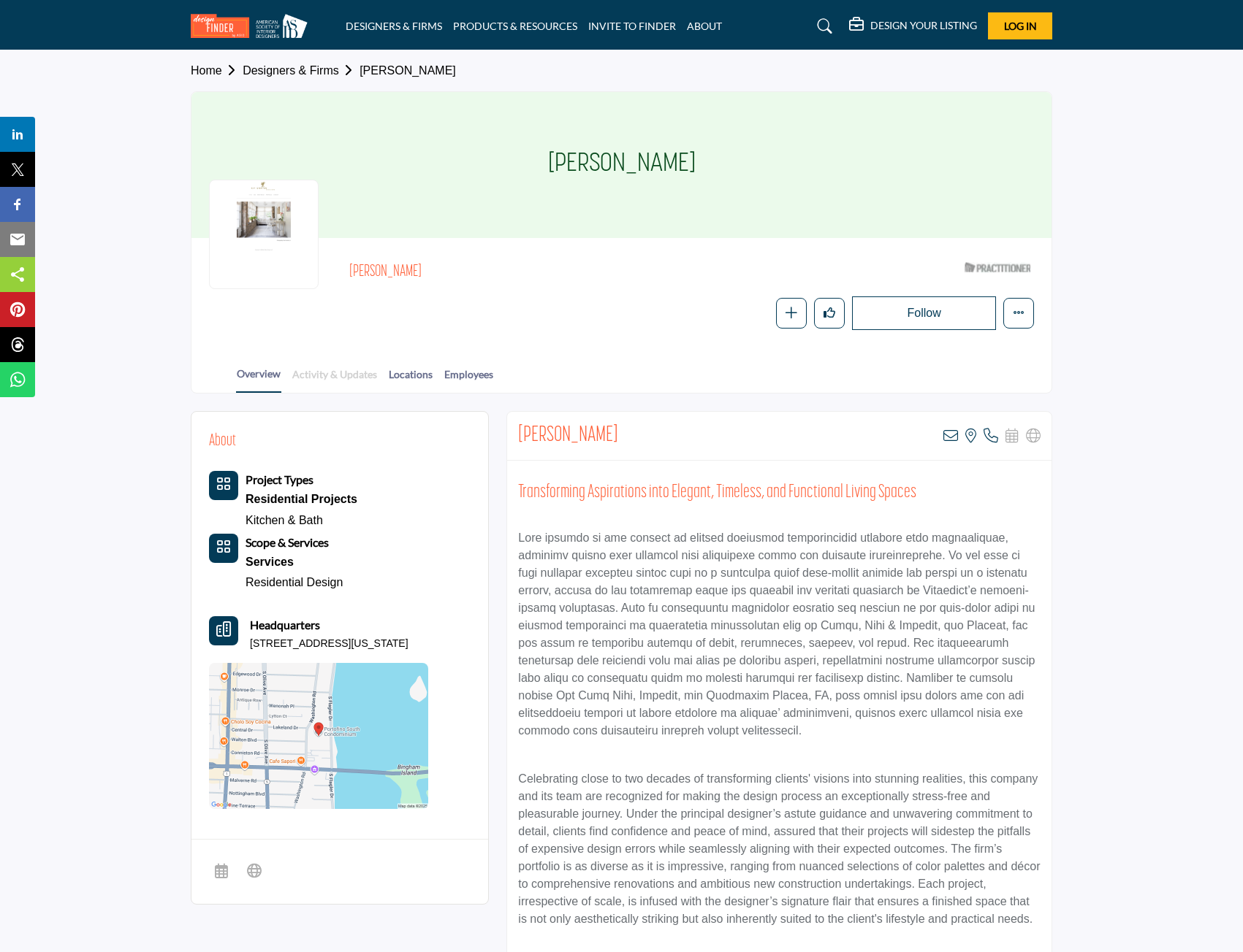
click at [339, 381] on link "Activity & Updates" at bounding box center [335, 379] width 86 height 25
click at [418, 377] on link "Locations" at bounding box center [411, 379] width 45 height 25
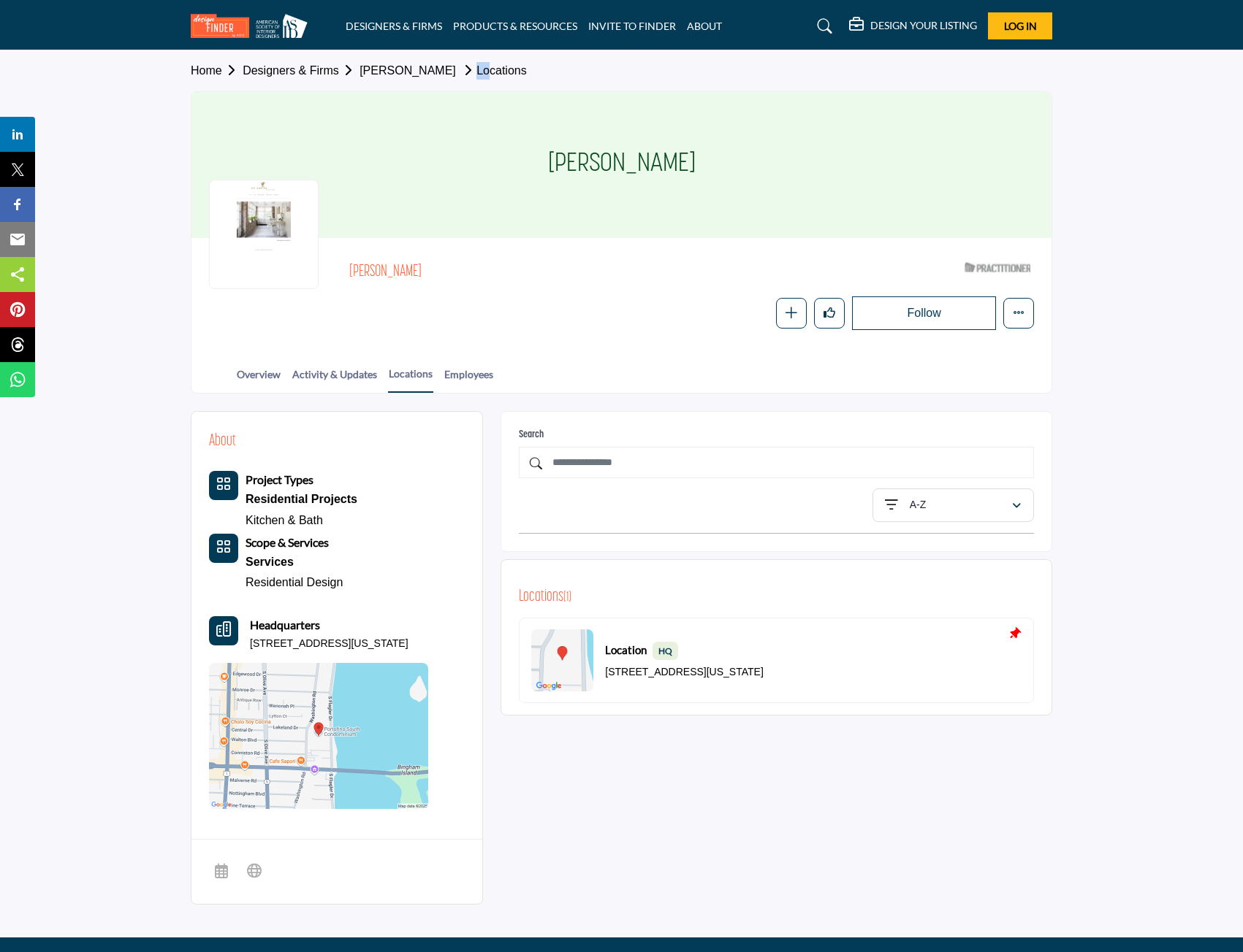
click at [446, 79] on span "Home Designers & Firms Kip O'Brien Locations" at bounding box center [358, 71] width 336 height 18
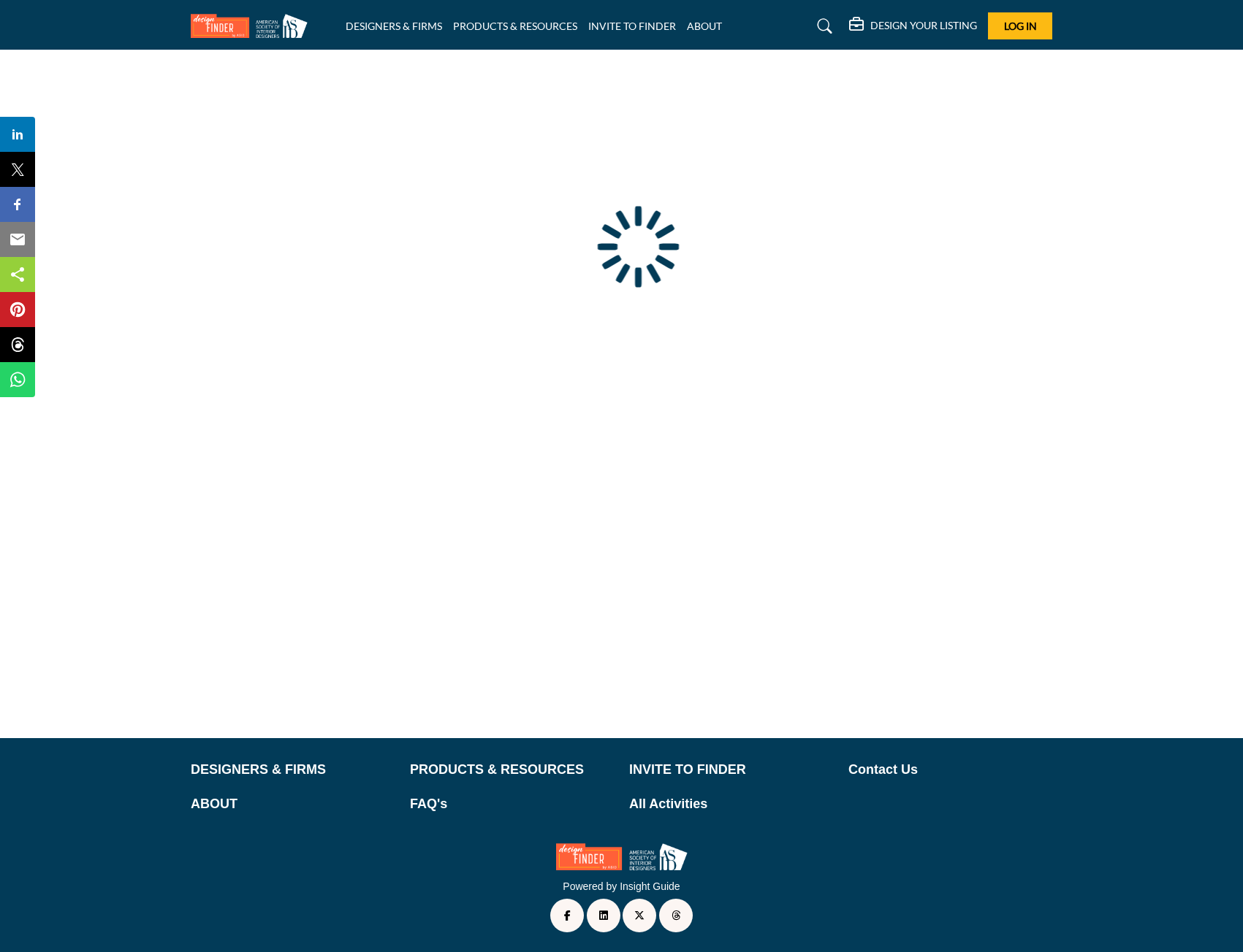
type input "**********"
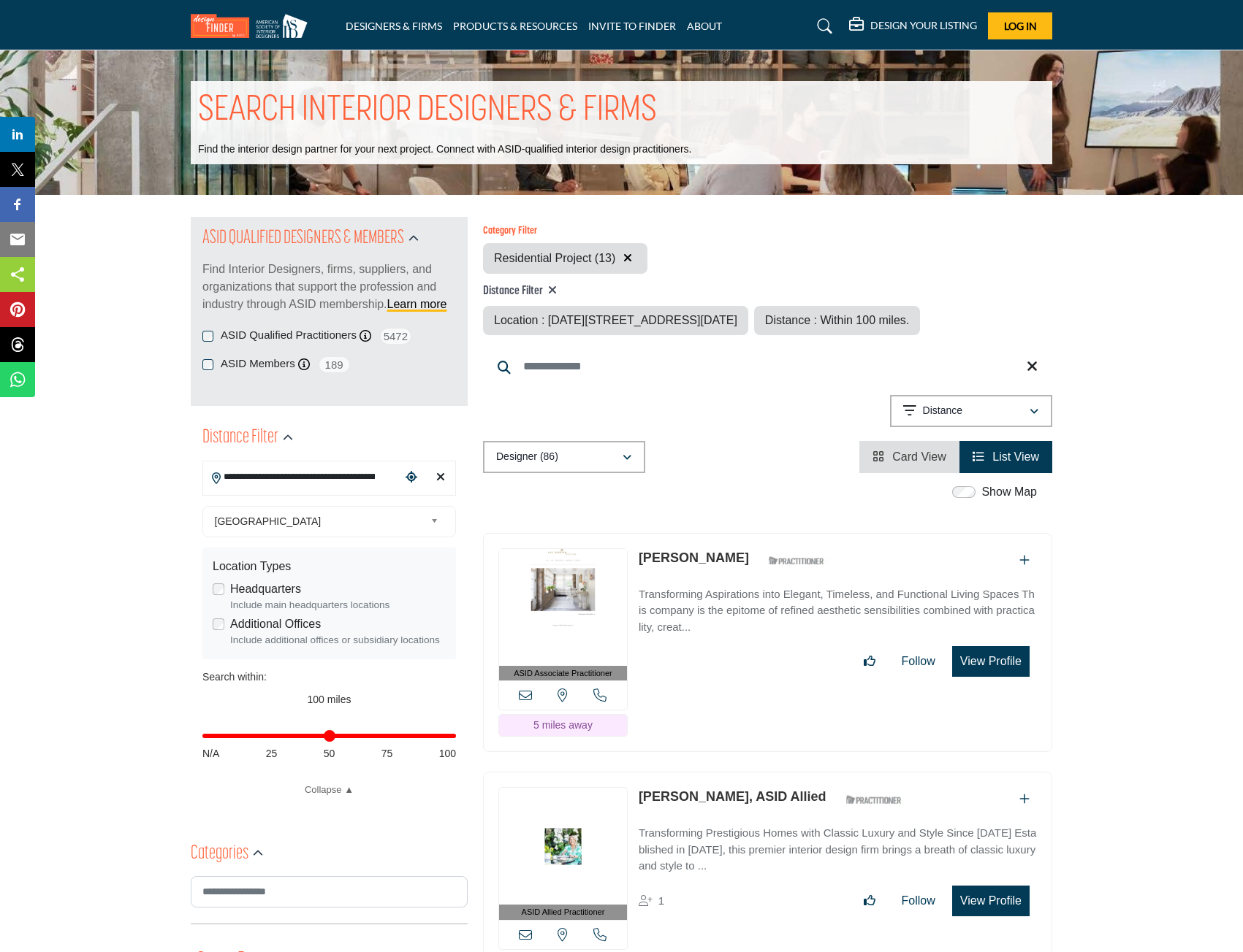
click at [293, 486] on input "**********" at bounding box center [301, 477] width 197 height 28
drag, startPoint x: 309, startPoint y: 471, endPoint x: 140, endPoint y: 470, distance: 169.0
click at [444, 476] on icon "Clear search location" at bounding box center [440, 477] width 9 height 12
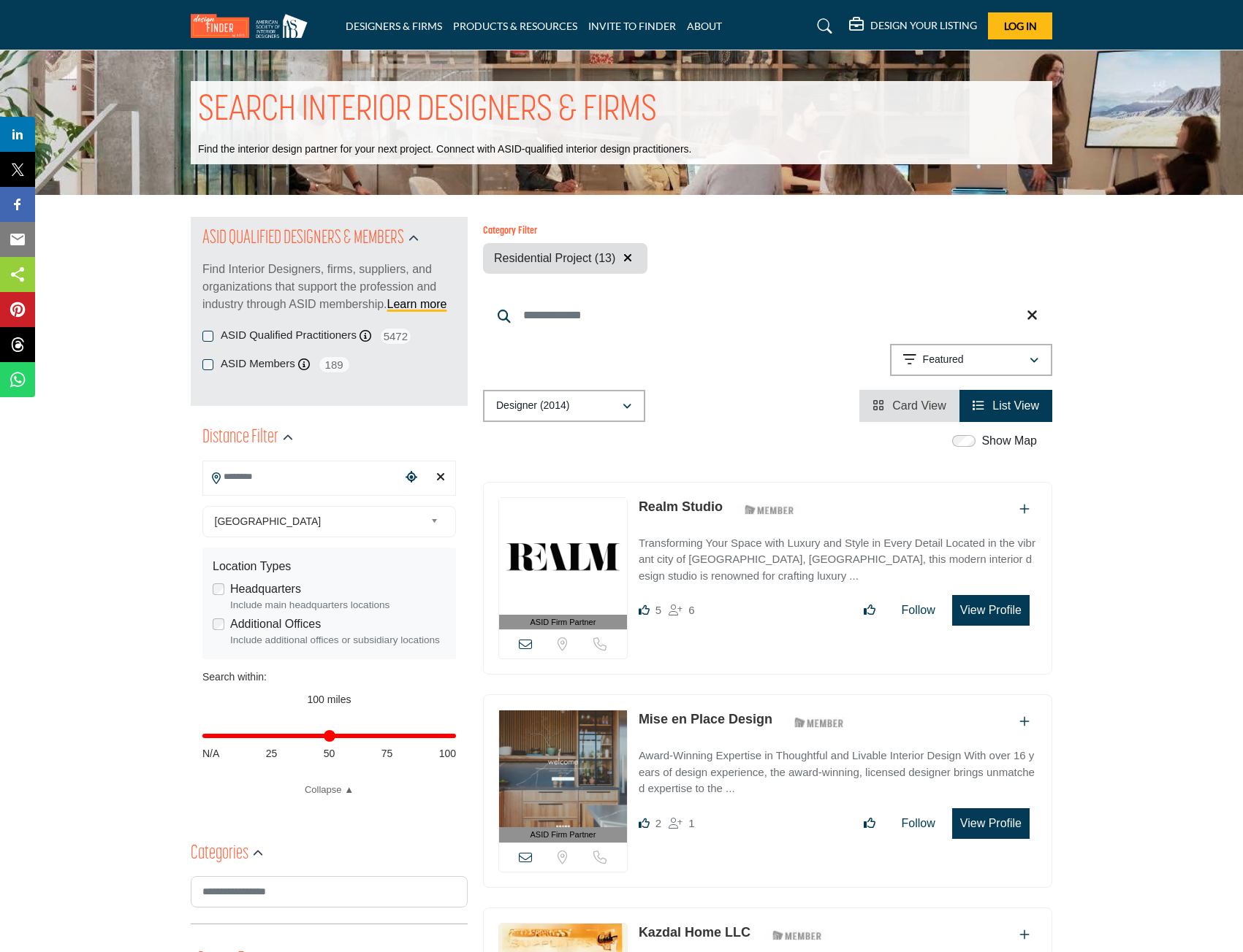
click at [333, 480] on input "Search Location" at bounding box center [301, 477] width 197 height 28
click at [330, 544] on li "6051 Southern Blvd, West Palm Beach, FL, 33413, USA" at bounding box center [329, 534] width 240 height 21
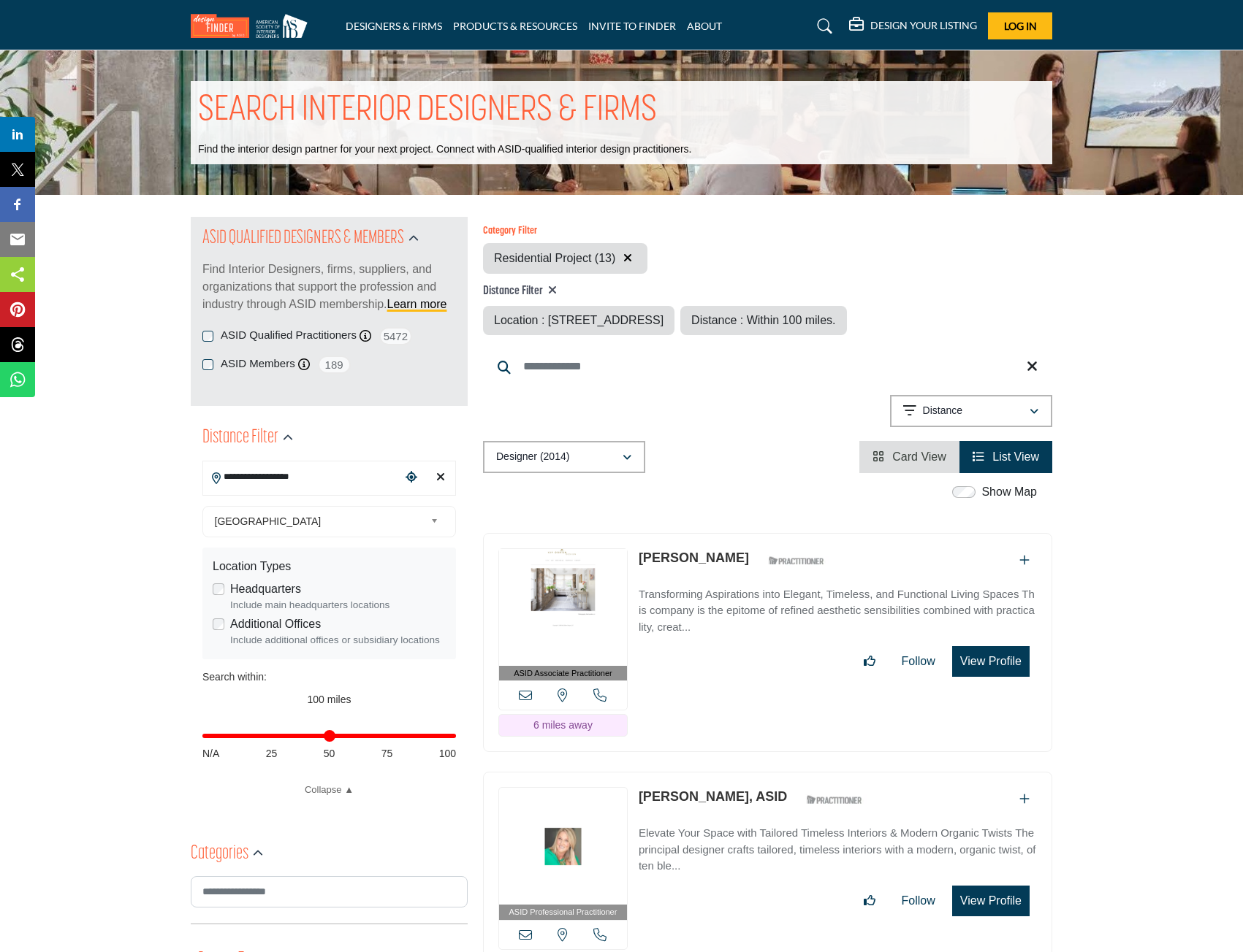
type input "**********"
click at [617, 463] on div "Designer (87)" at bounding box center [558, 457] width 126 height 18
click at [739, 452] on div "Designer (87) All (106) Designer (87) Products (0) Projects (19)" at bounding box center [767, 456] width 569 height 32
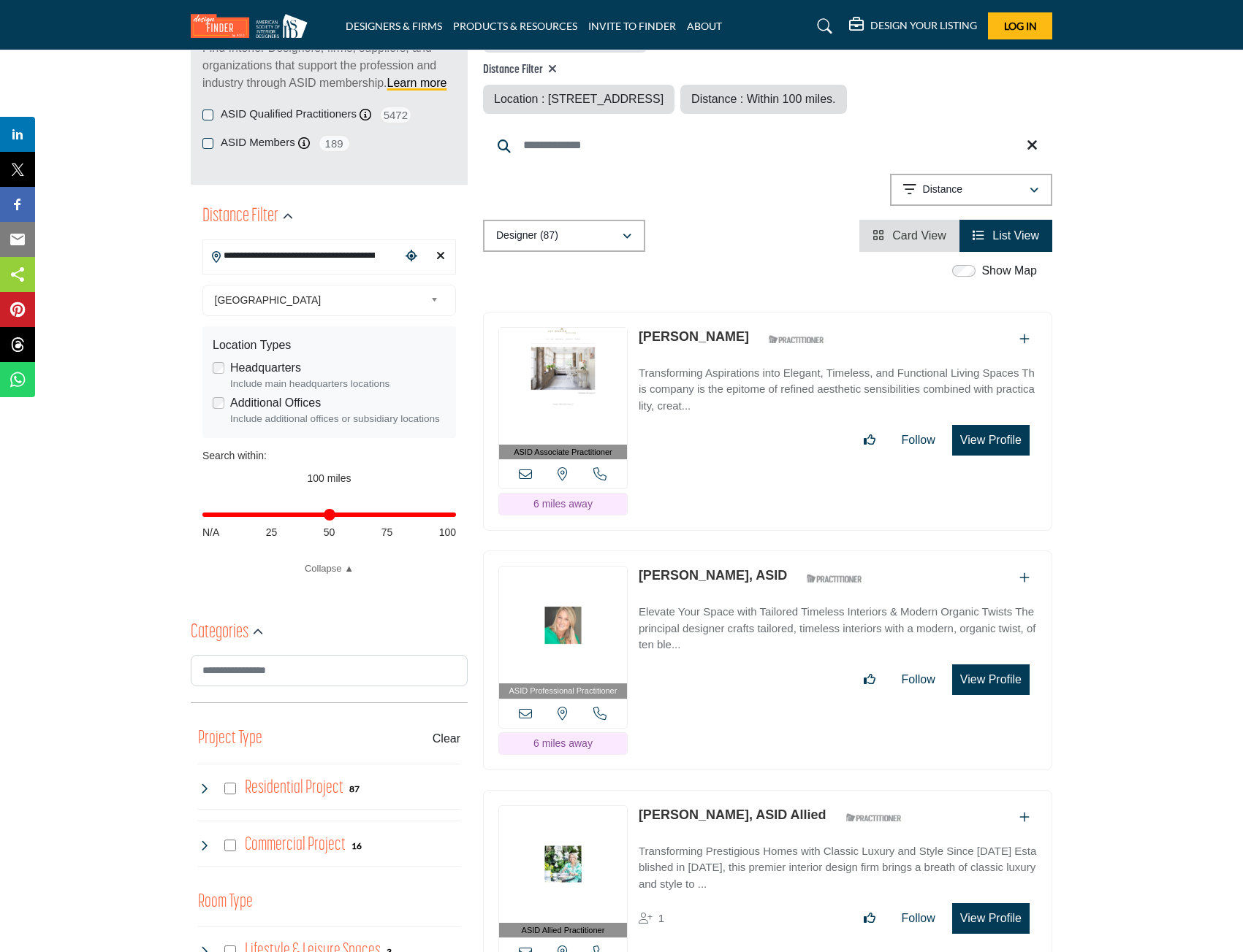
scroll to position [293, 0]
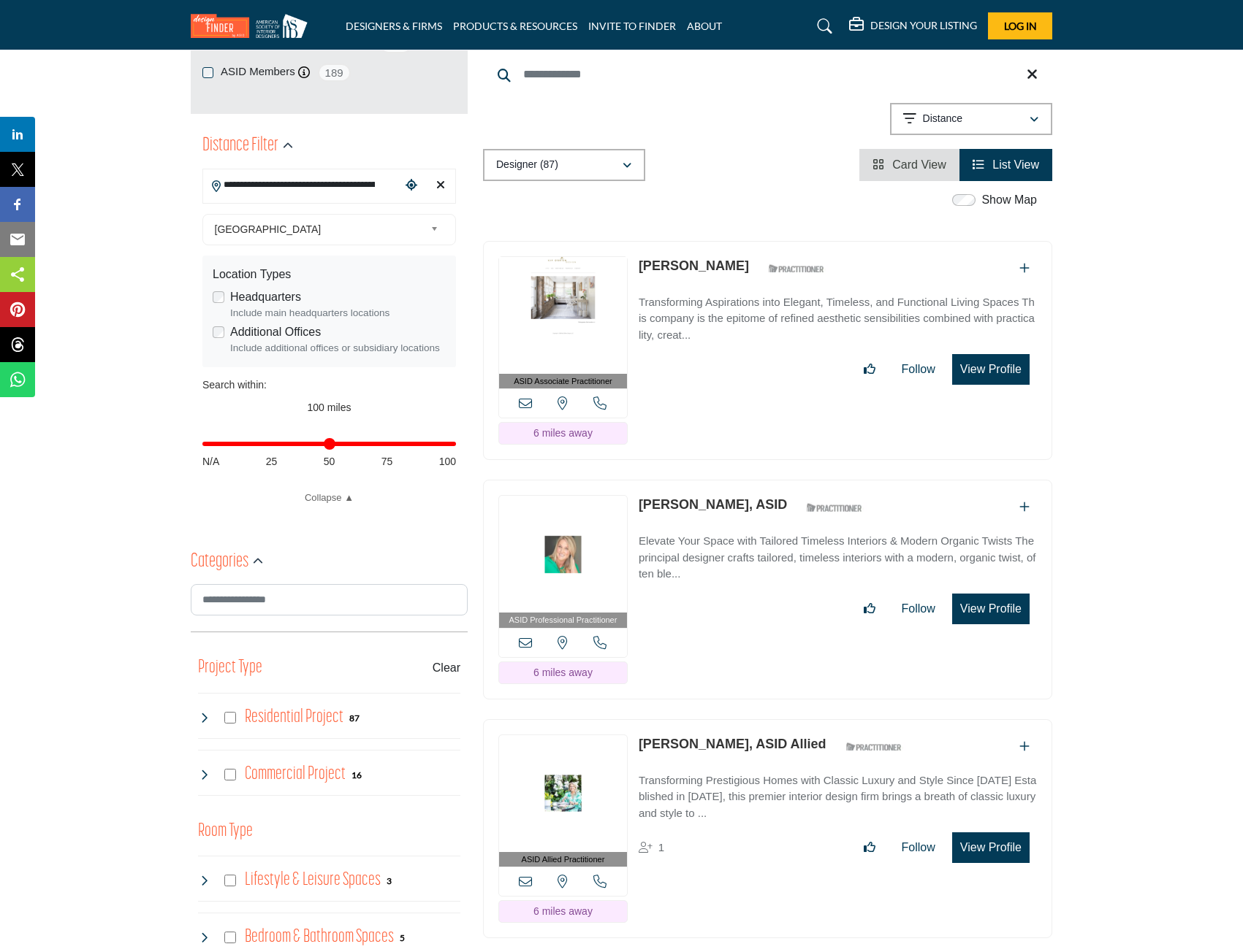
click at [714, 503] on link "[PERSON_NAME], ASID" at bounding box center [712, 504] width 148 height 15
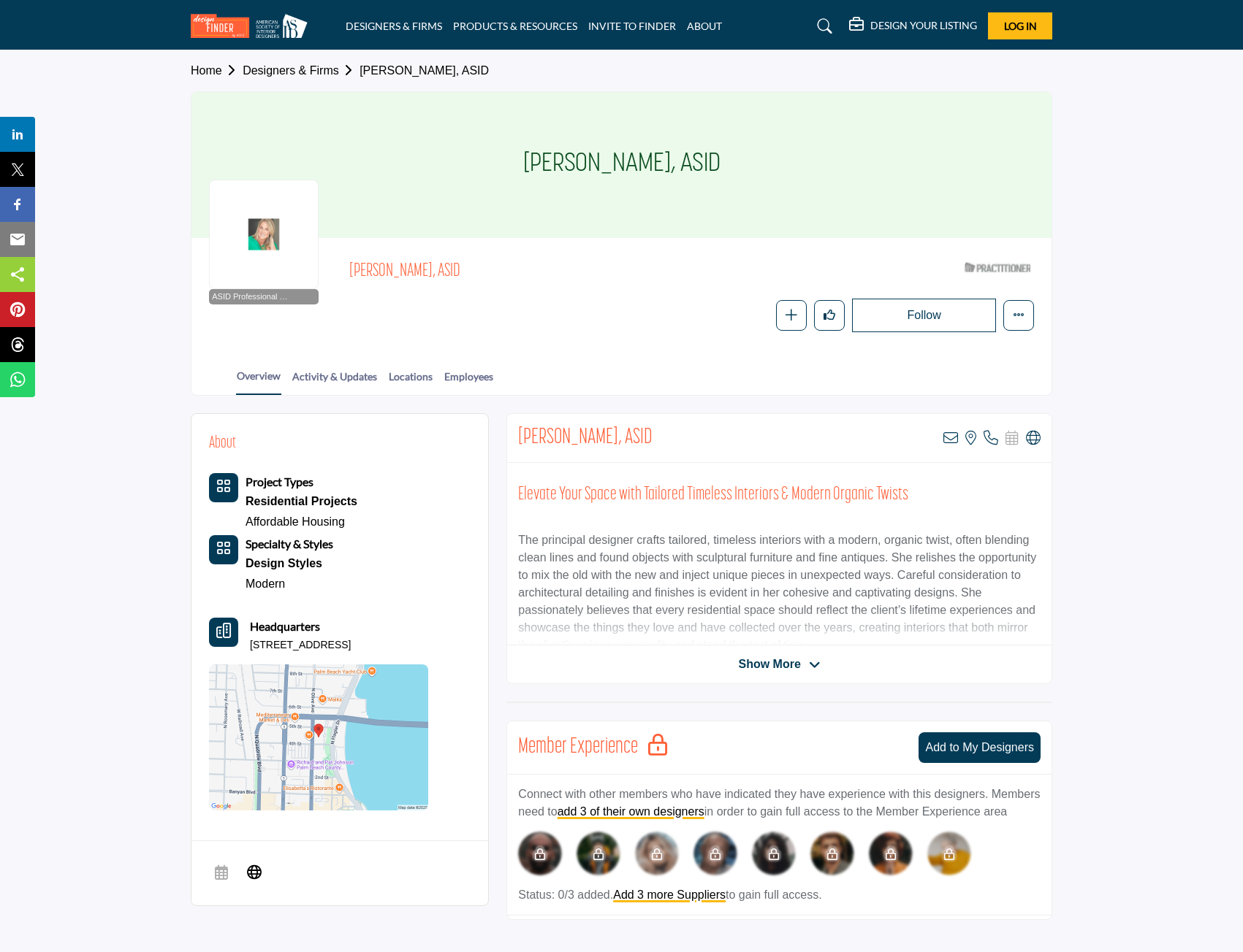
click at [783, 673] on div "RaChelle Peloso, ASID View email address of this listing View the location of t…" at bounding box center [779, 549] width 545 height 271
click at [779, 664] on span "Show More" at bounding box center [769, 664] width 62 height 18
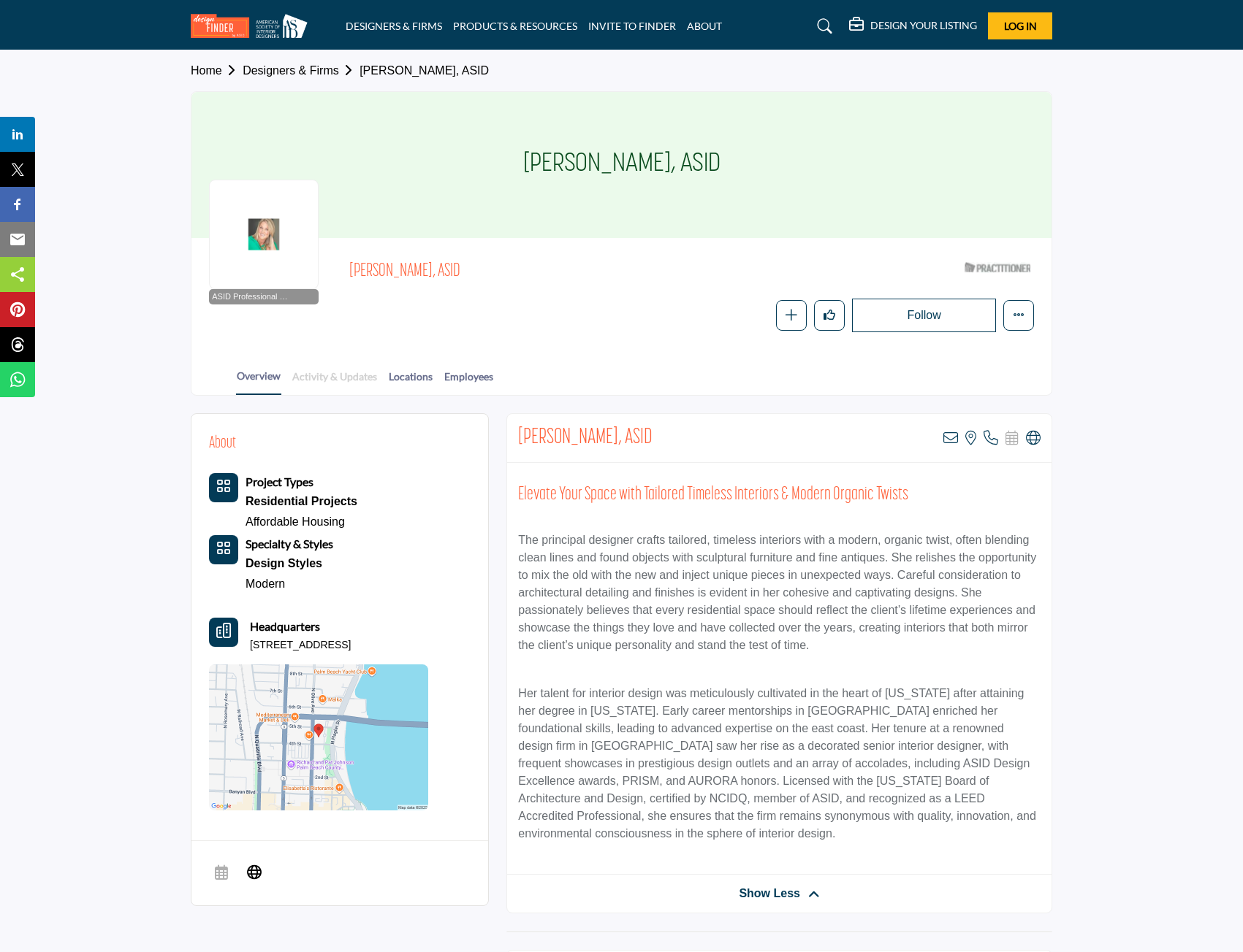
click at [312, 374] on link "Activity & Updates" at bounding box center [335, 381] width 86 height 25
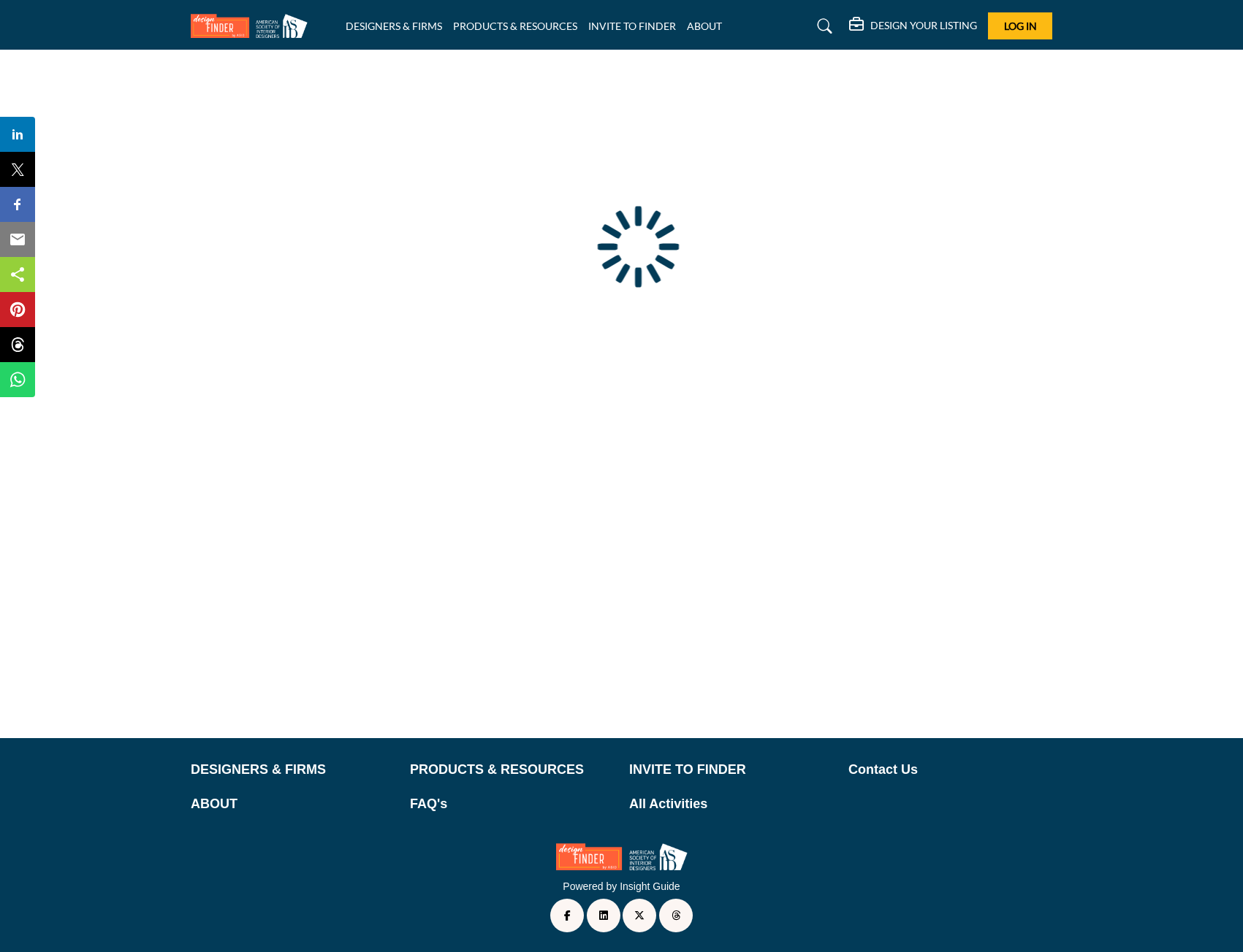
type input "**********"
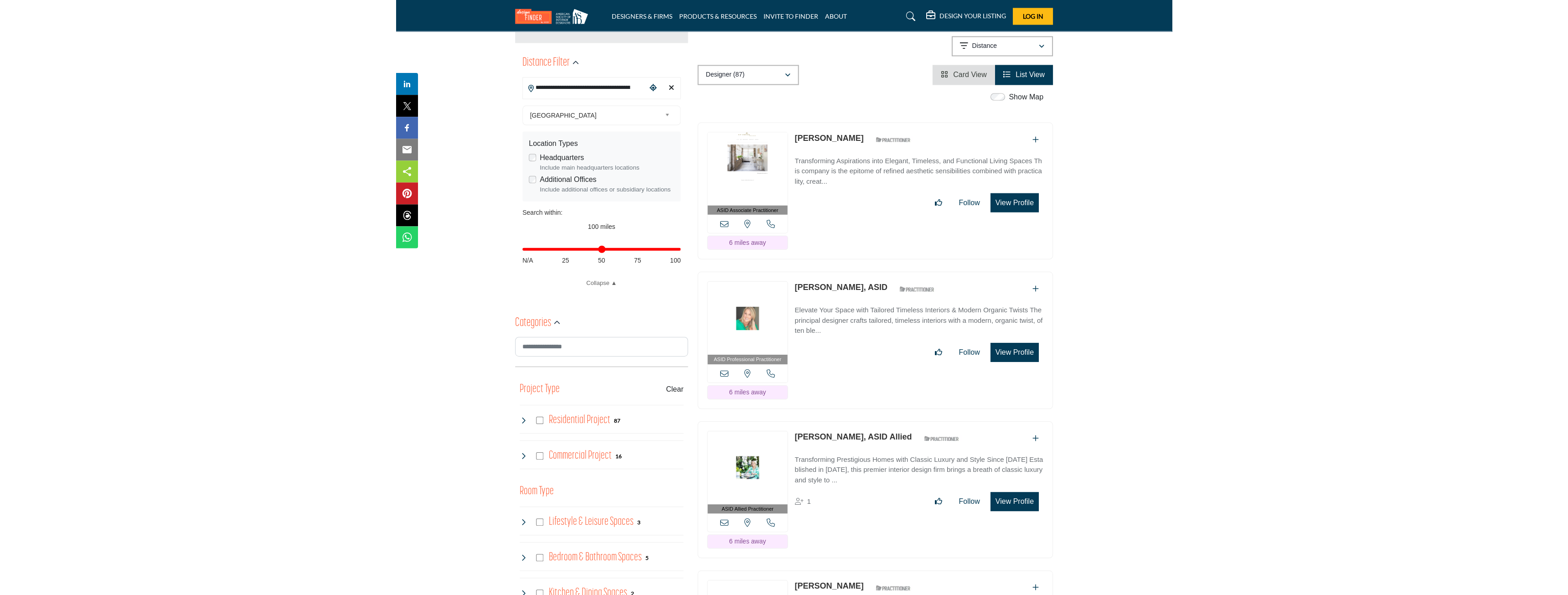
scroll to position [410, 0]
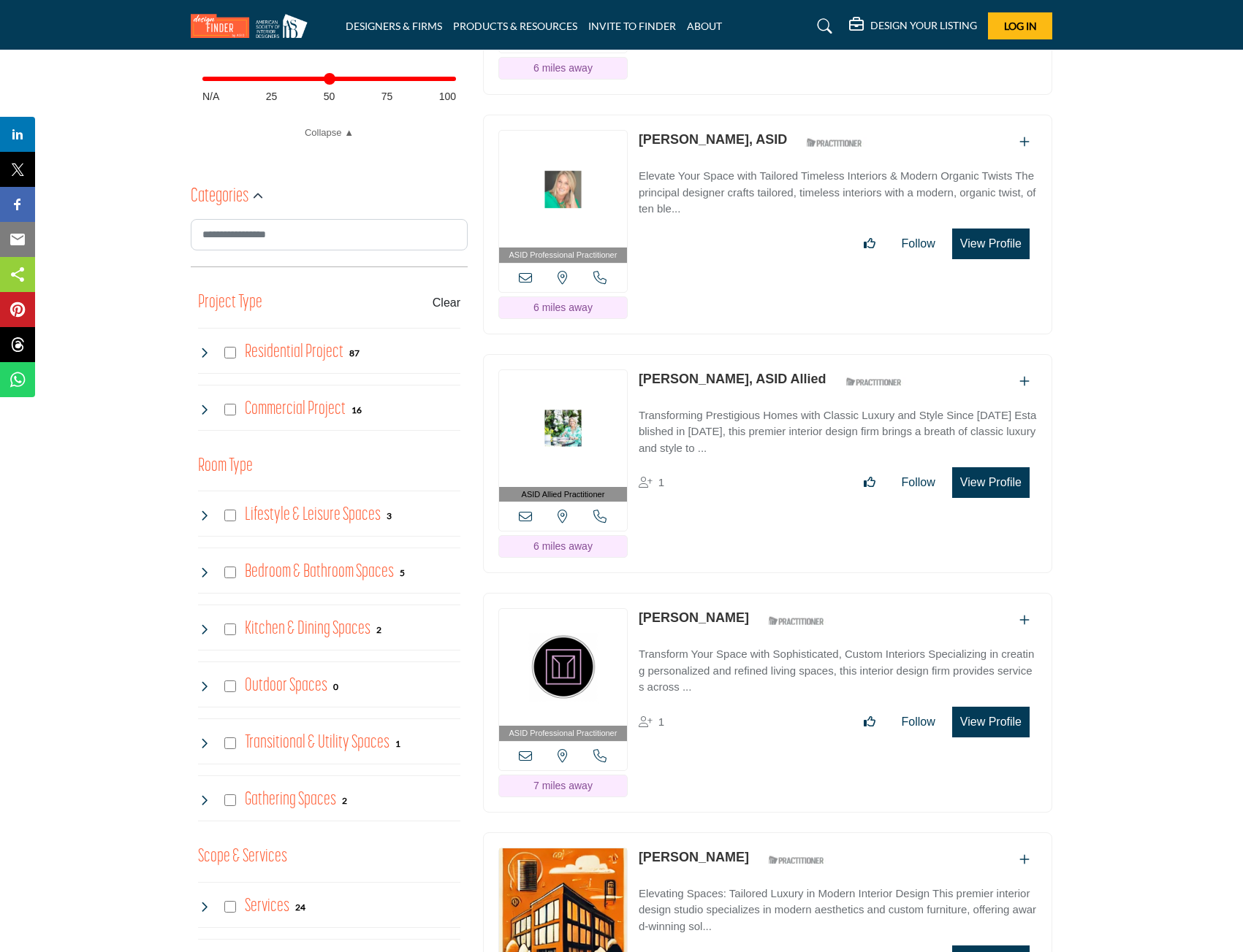
click at [1009, 498] on button "View Profile" at bounding box center [990, 482] width 77 height 30
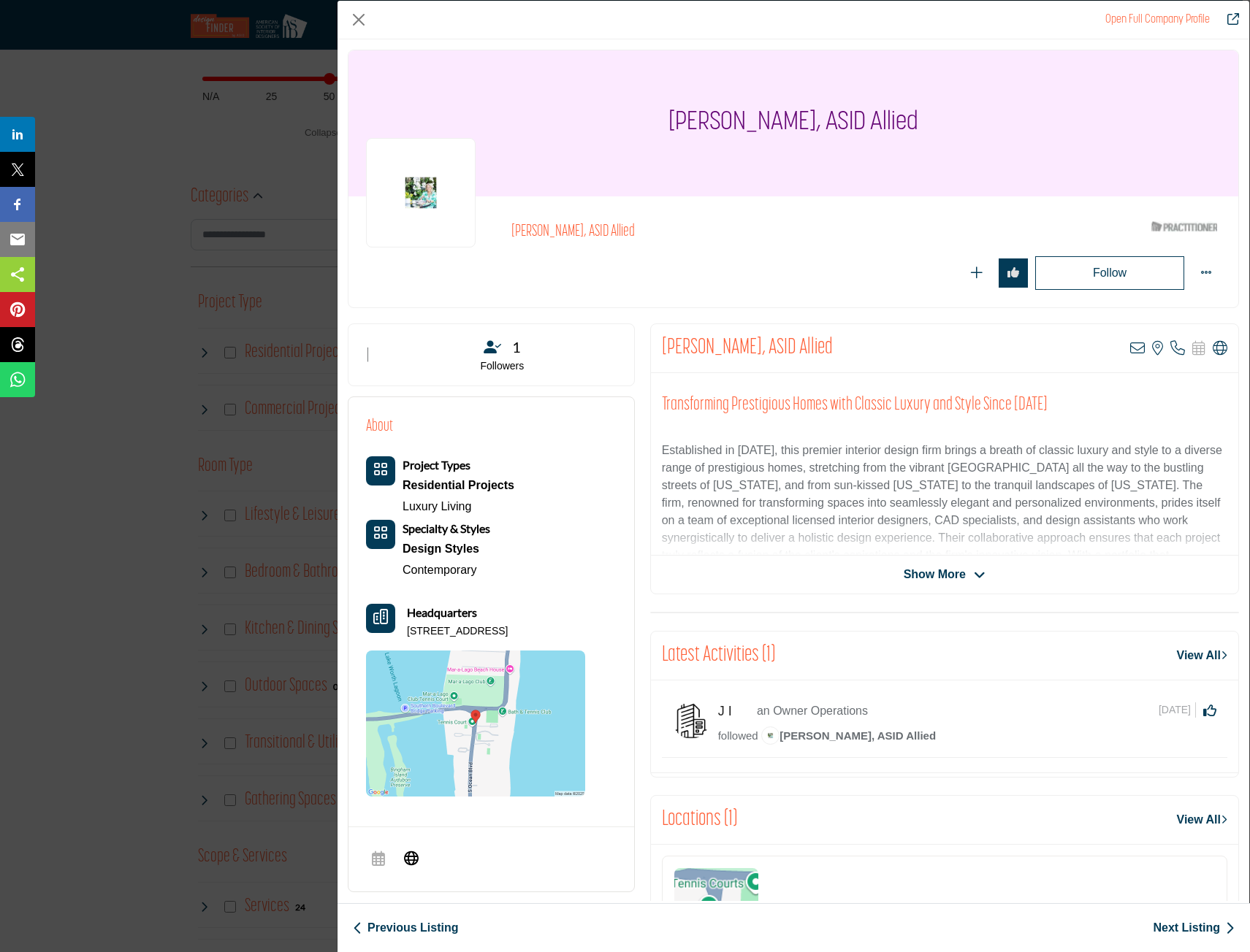
drag, startPoint x: 809, startPoint y: 30, endPoint x: 672, endPoint y: 33, distance: 137.0
click at [672, 33] on div "Open Full Company Profile" at bounding box center [793, 20] width 912 height 39
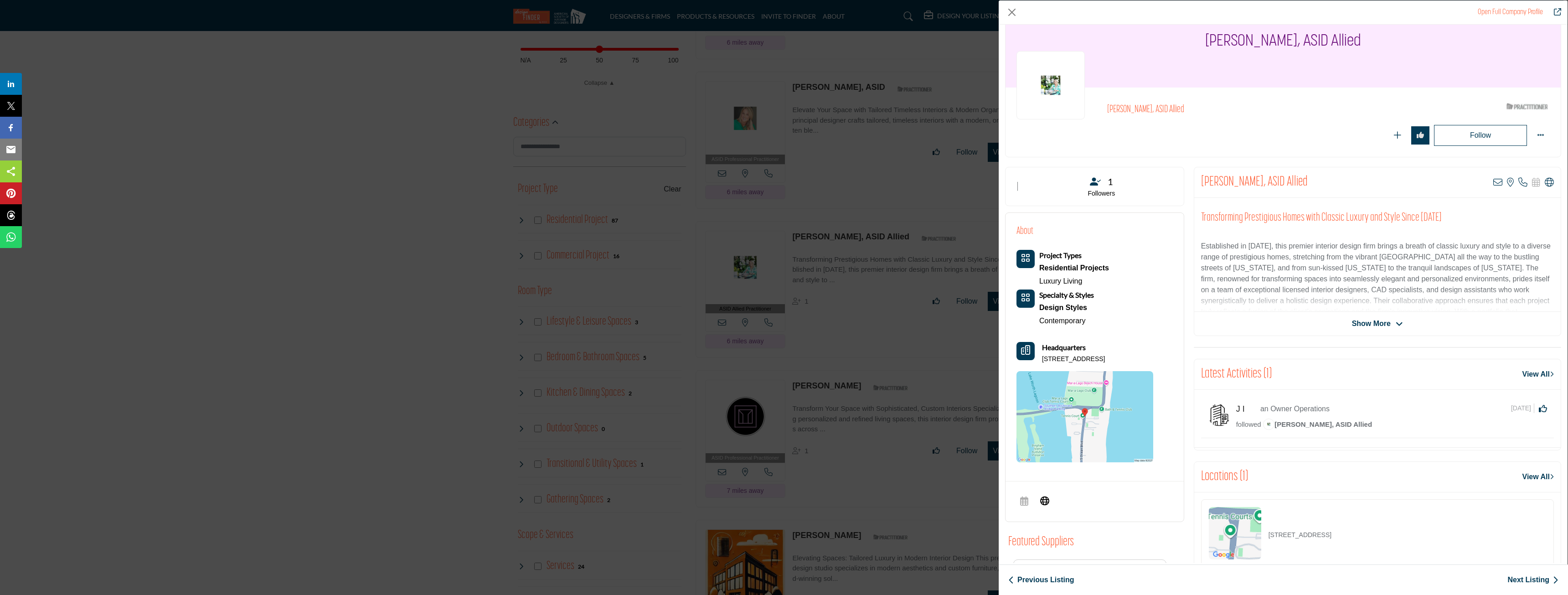
scroll to position [91, 0]
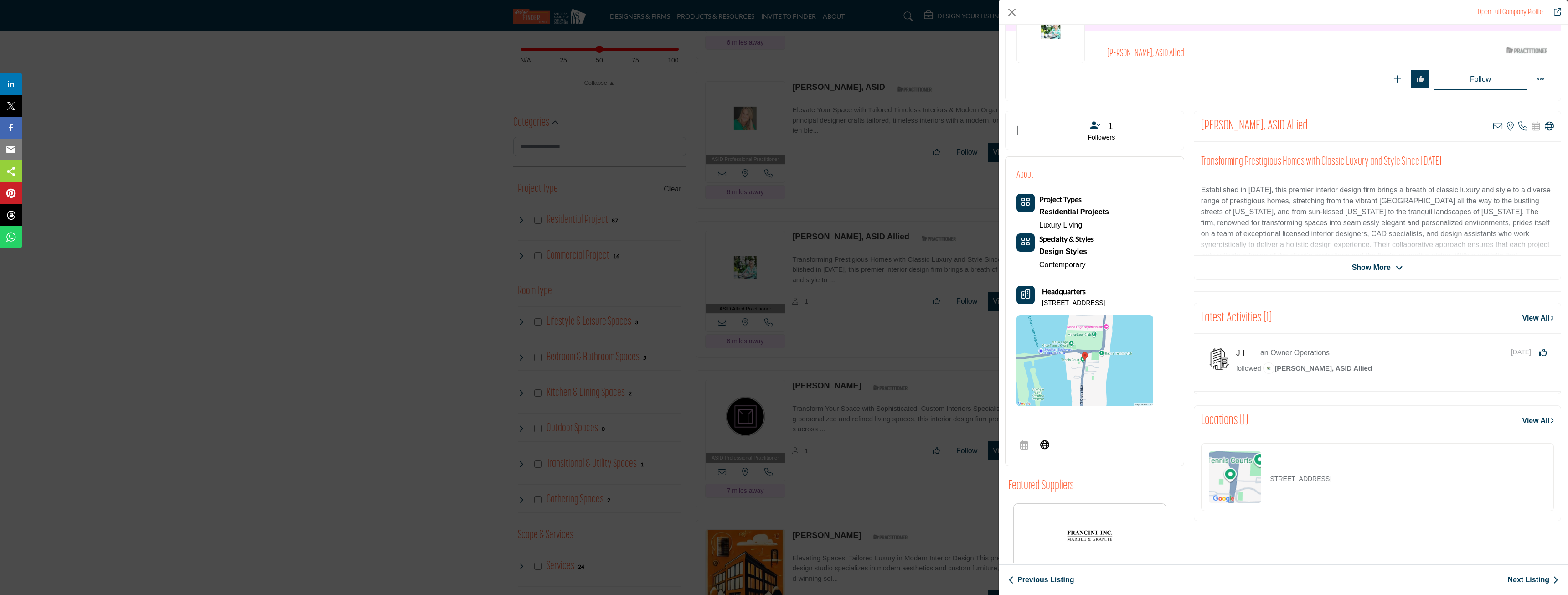
click at [775, 270] on icon "Company Data Modal" at bounding box center [1399, 268] width 7 height 8
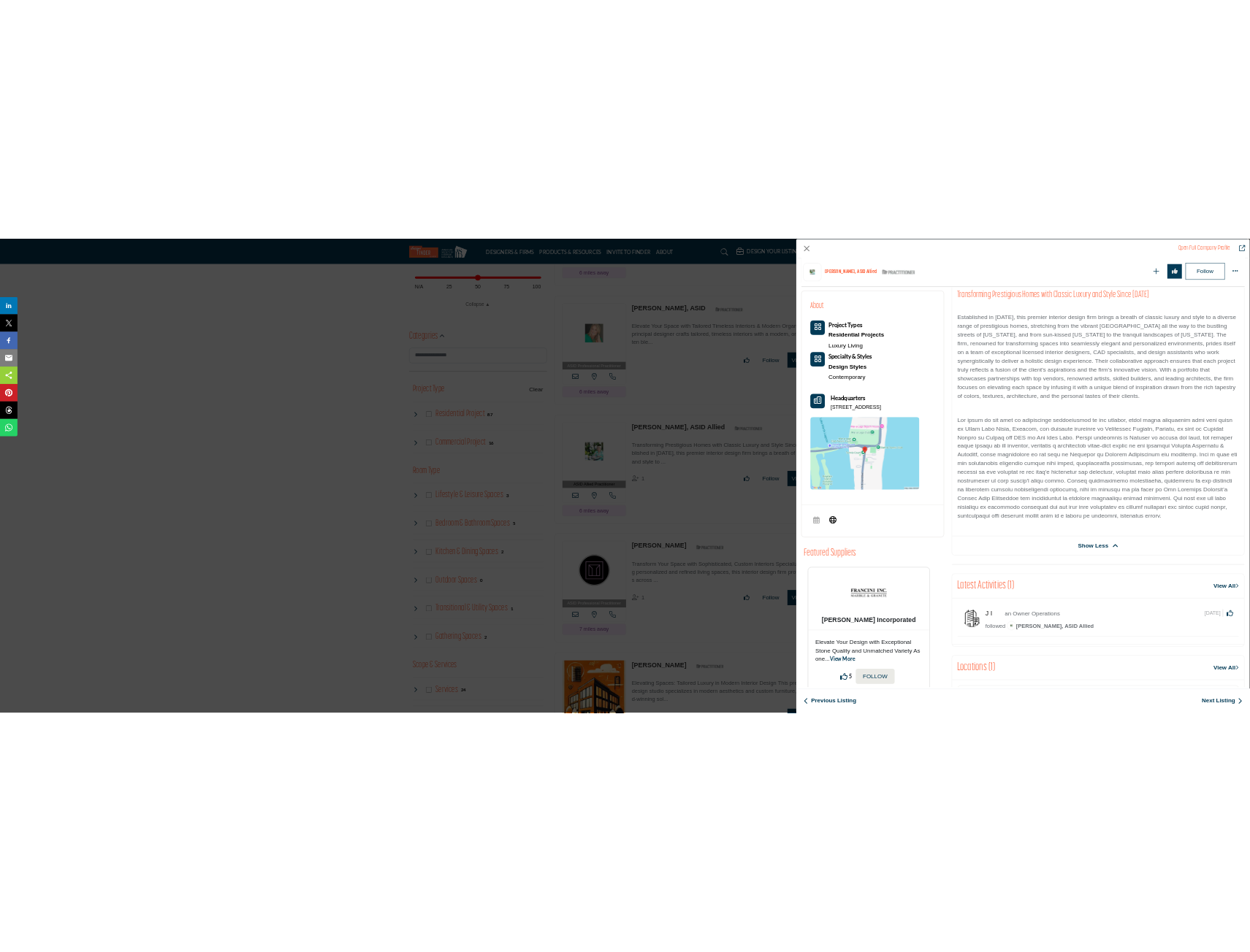
scroll to position [0, 0]
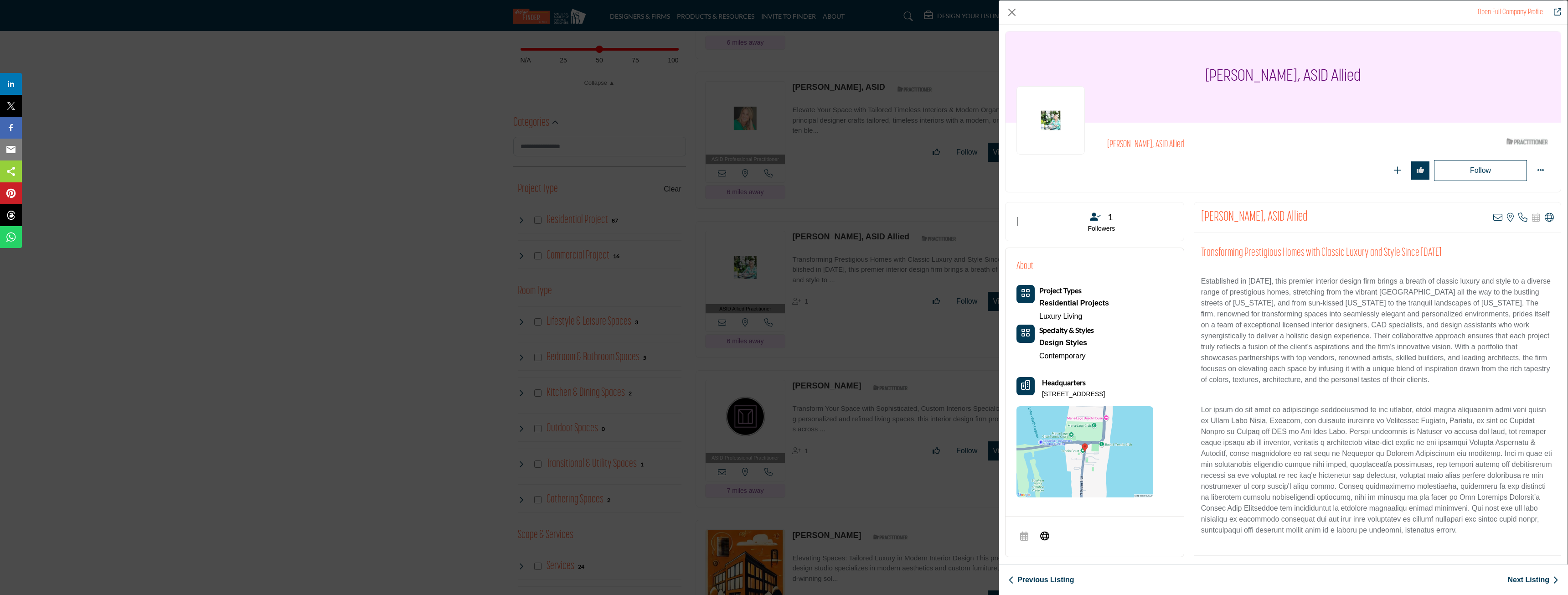
click at [775, 144] on h2 "Elizabeth Erdmann, ASID Allied" at bounding box center [1233, 144] width 251 height 12
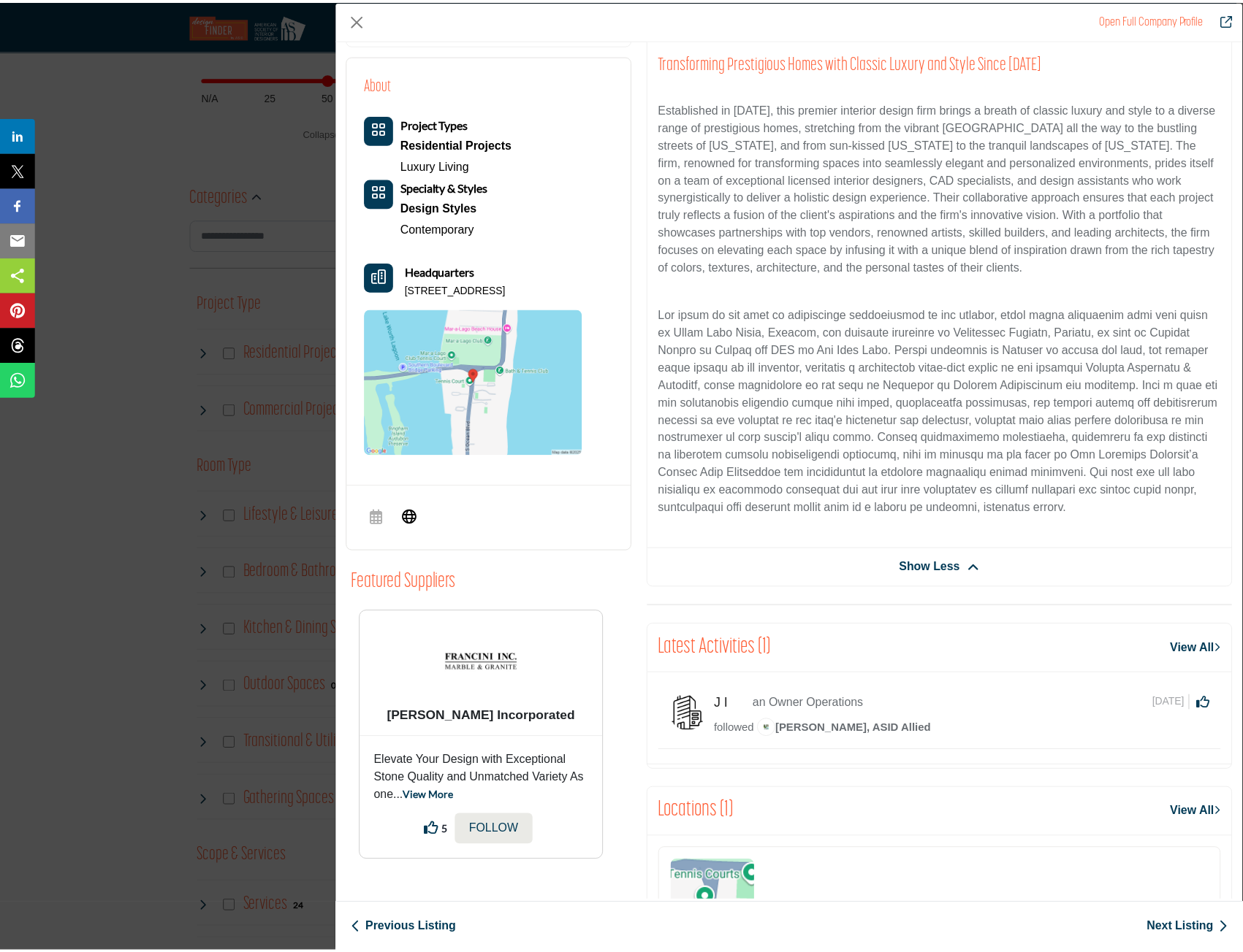
scroll to position [73, 0]
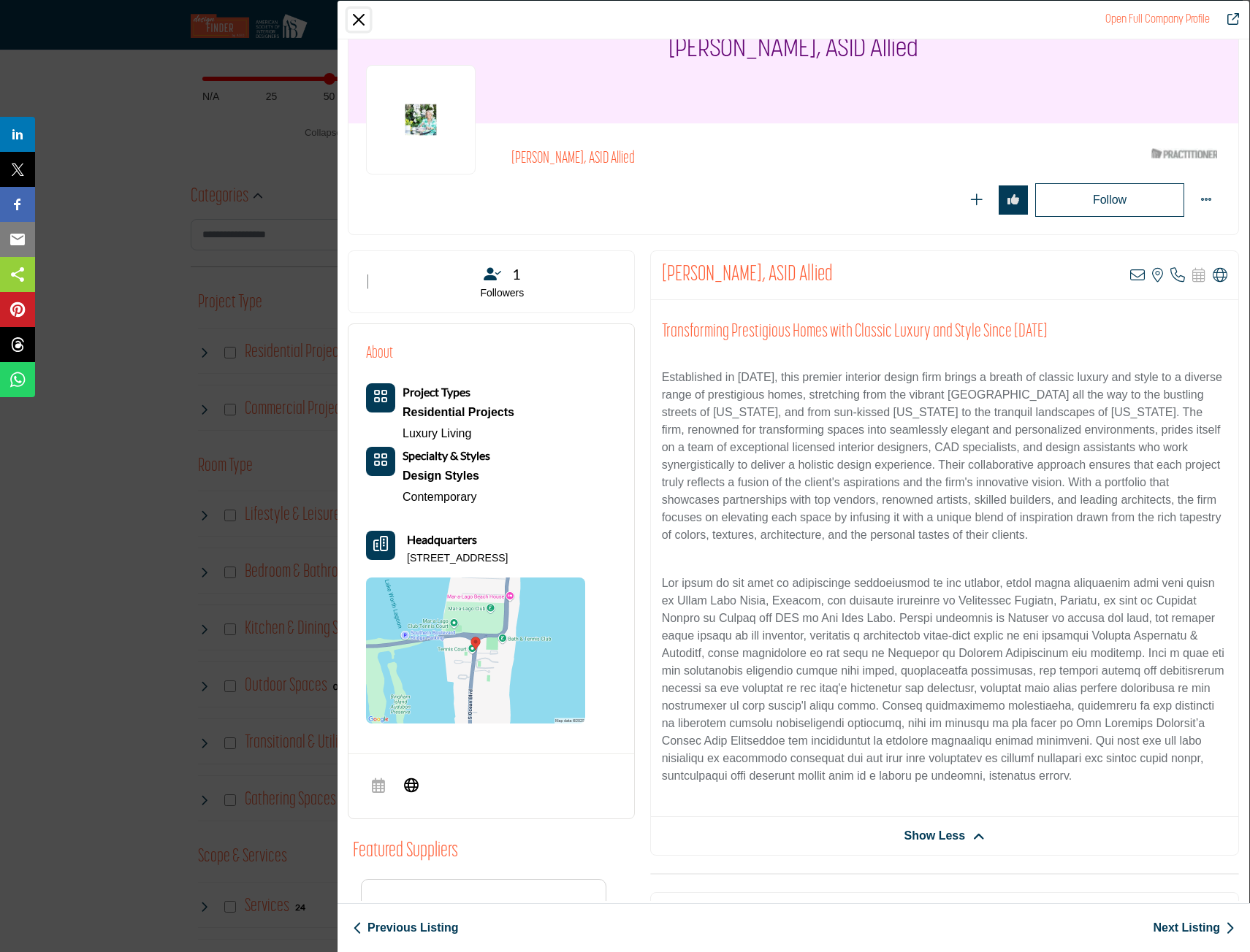
click at [347, 17] on button "Close" at bounding box center [358, 20] width 21 height 21
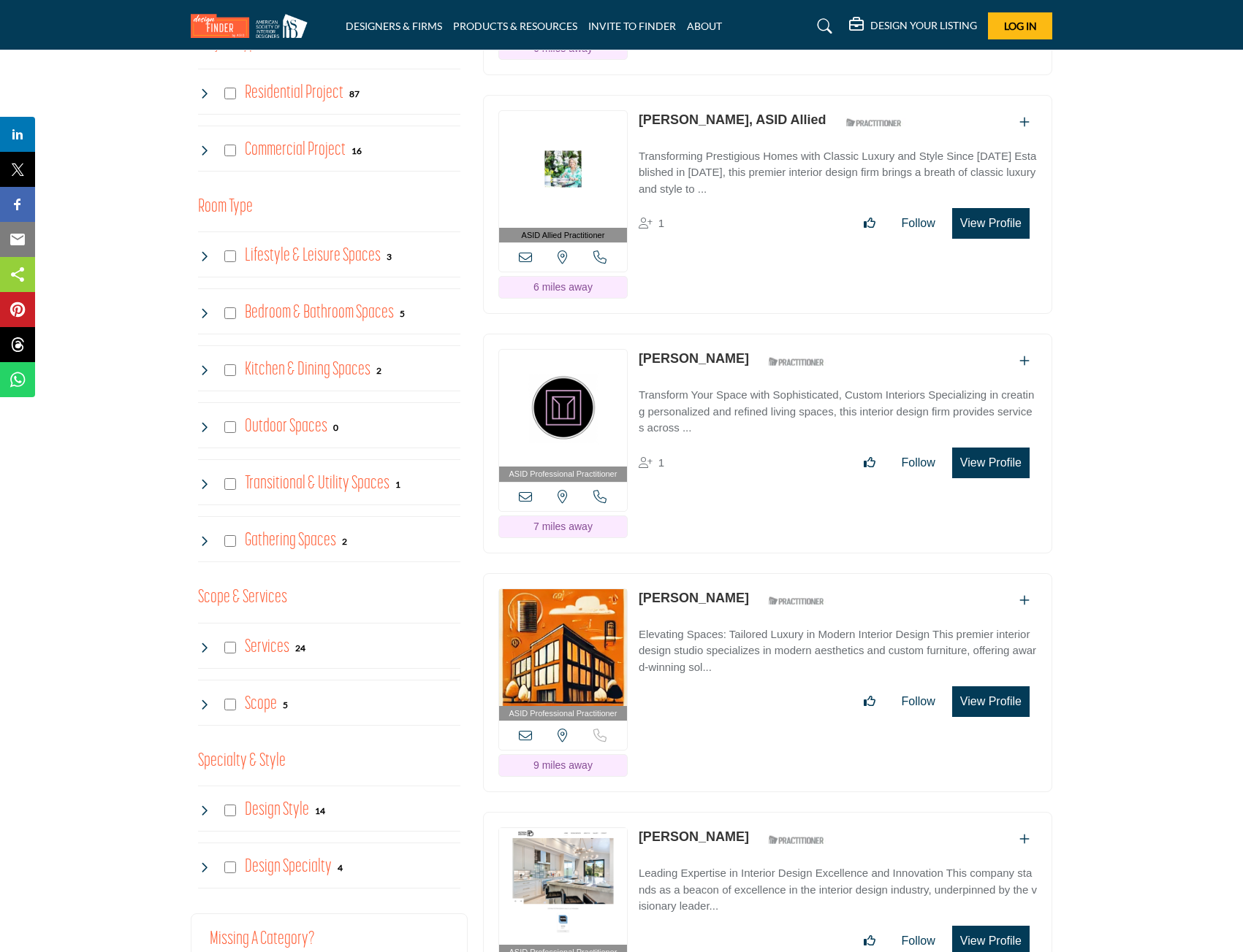
scroll to position [949, 0]
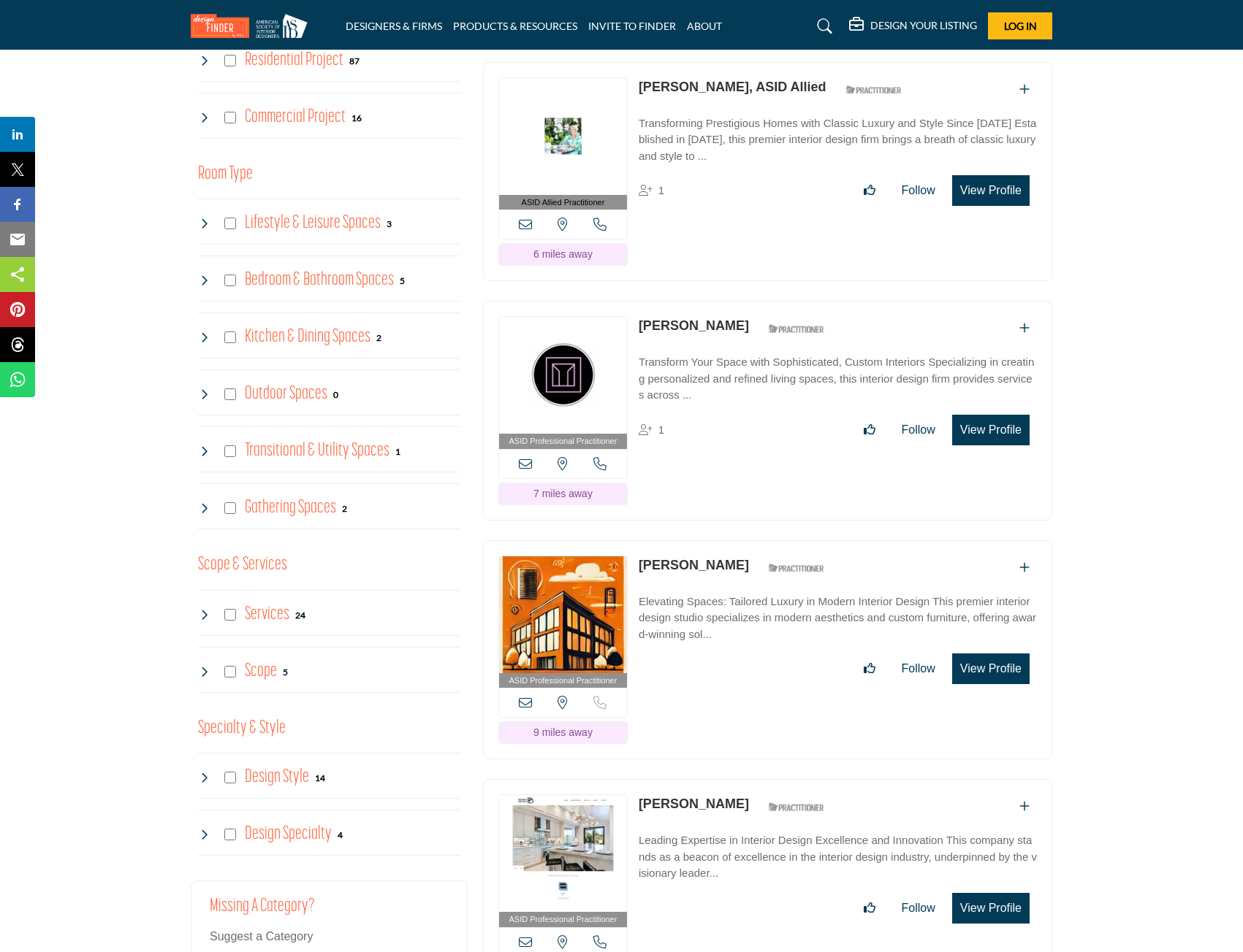
click at [673, 333] on link "[PERSON_NAME]" at bounding box center [693, 325] width 110 height 15
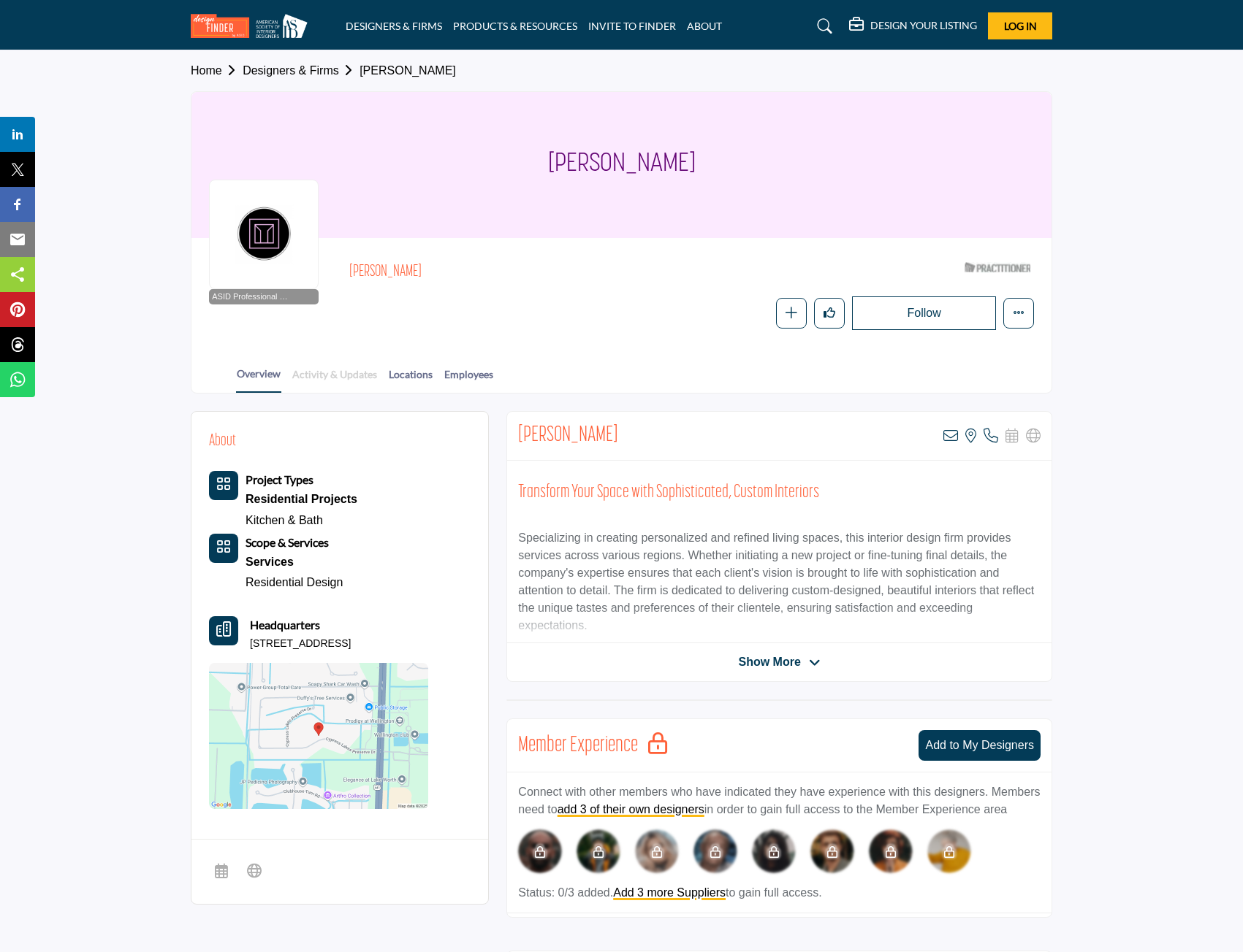
click at [346, 377] on link "Activity & Updates" at bounding box center [335, 379] width 86 height 25
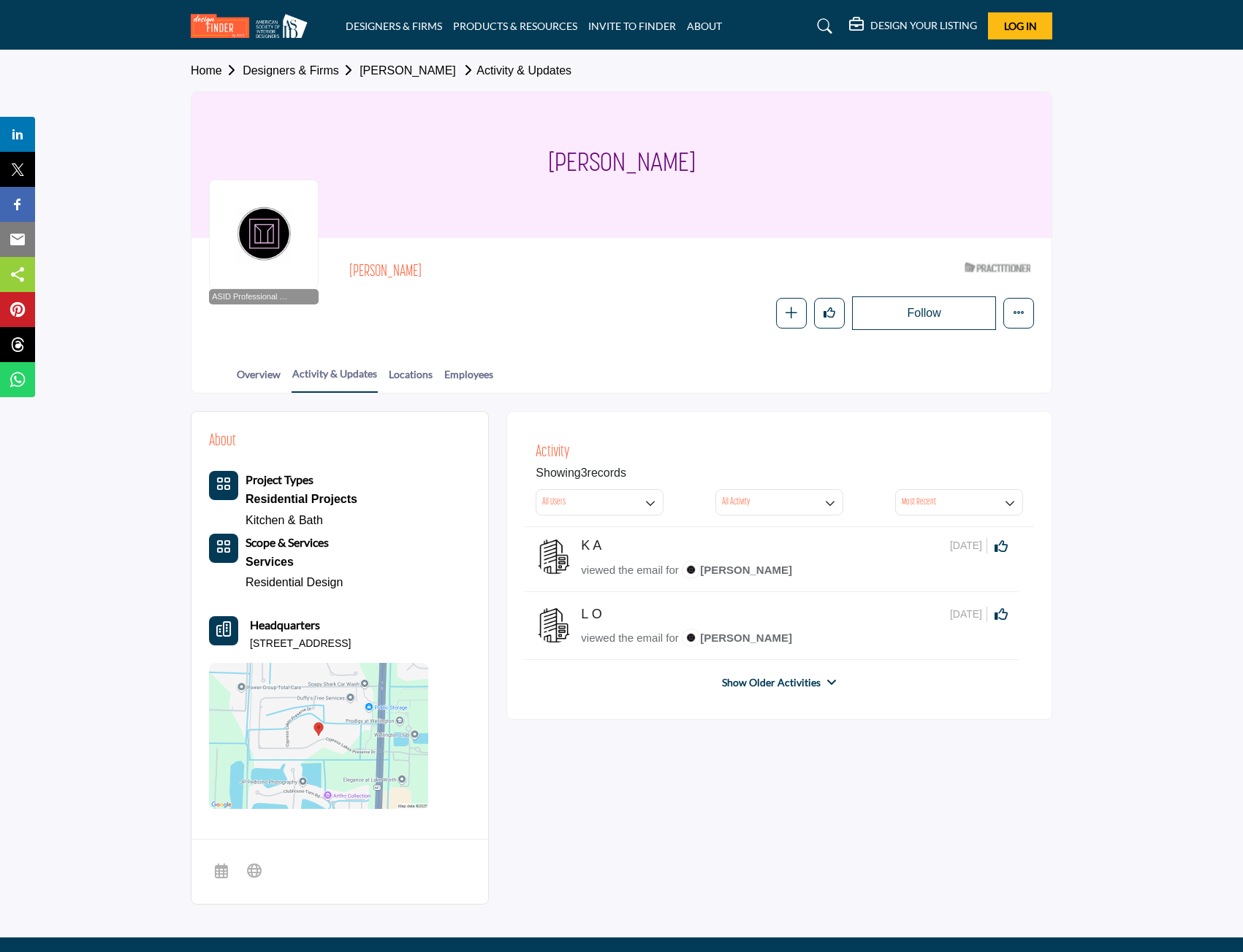
click at [422, 377] on link "Locations" at bounding box center [411, 379] width 45 height 25
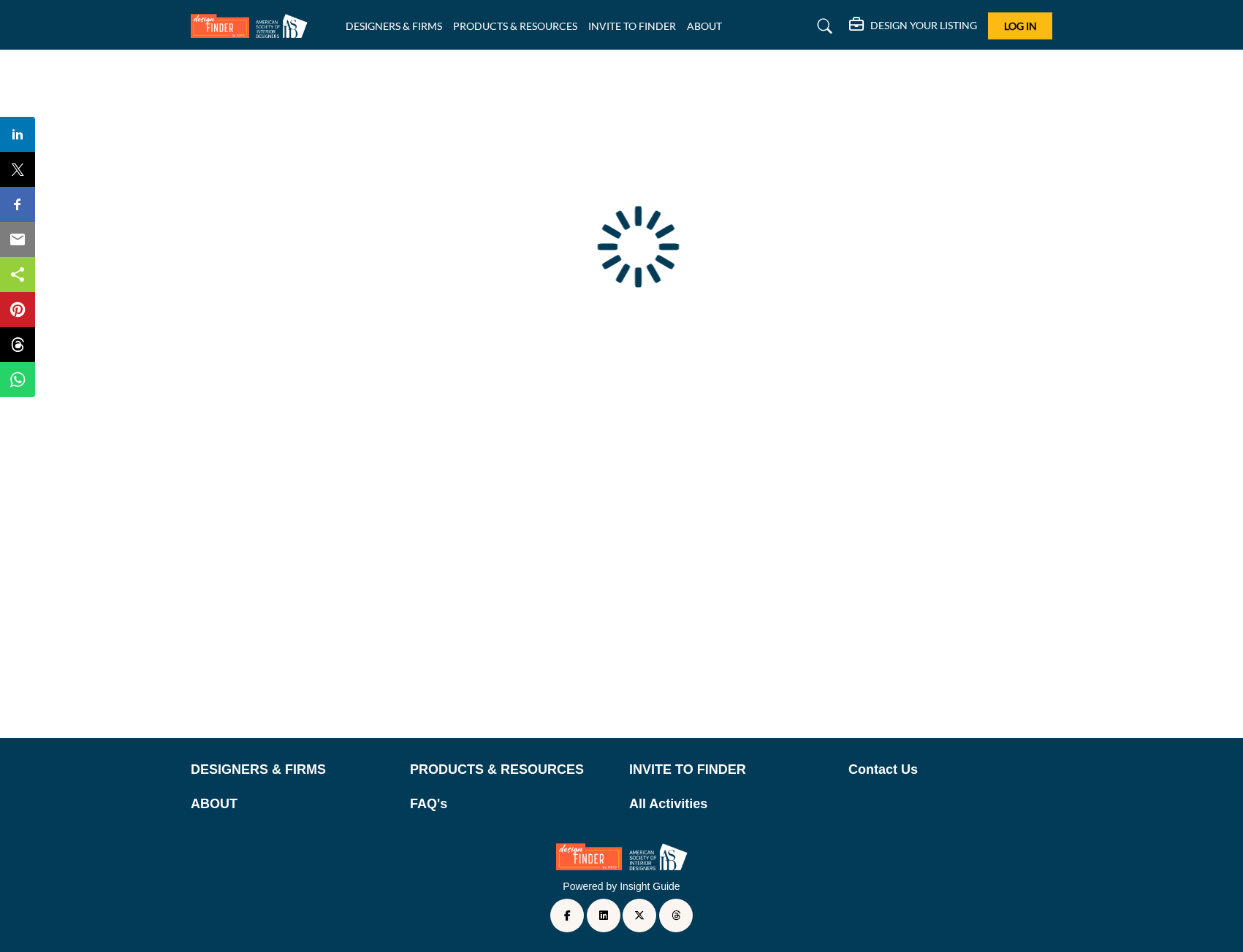
type input "**********"
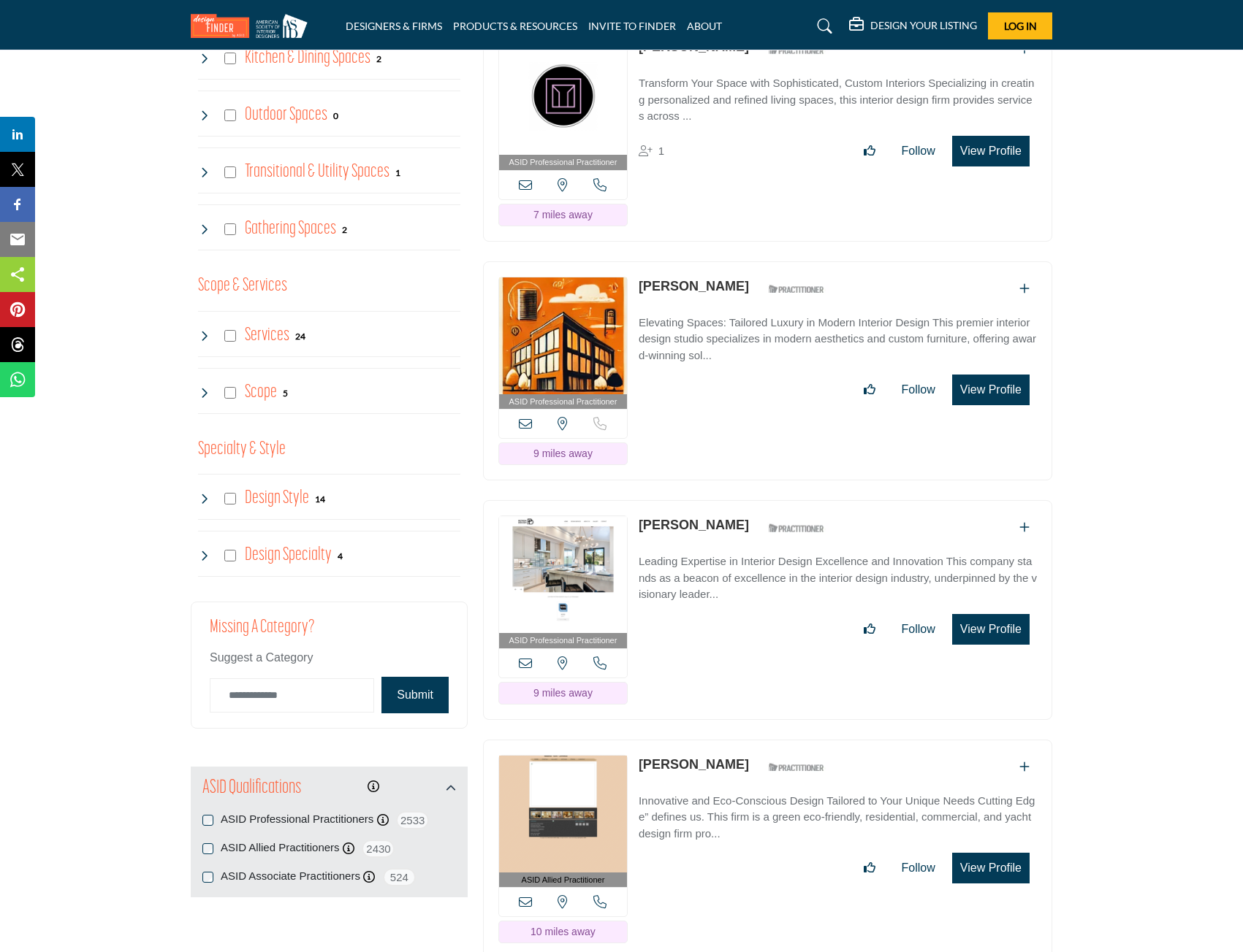
scroll to position [1242, 0]
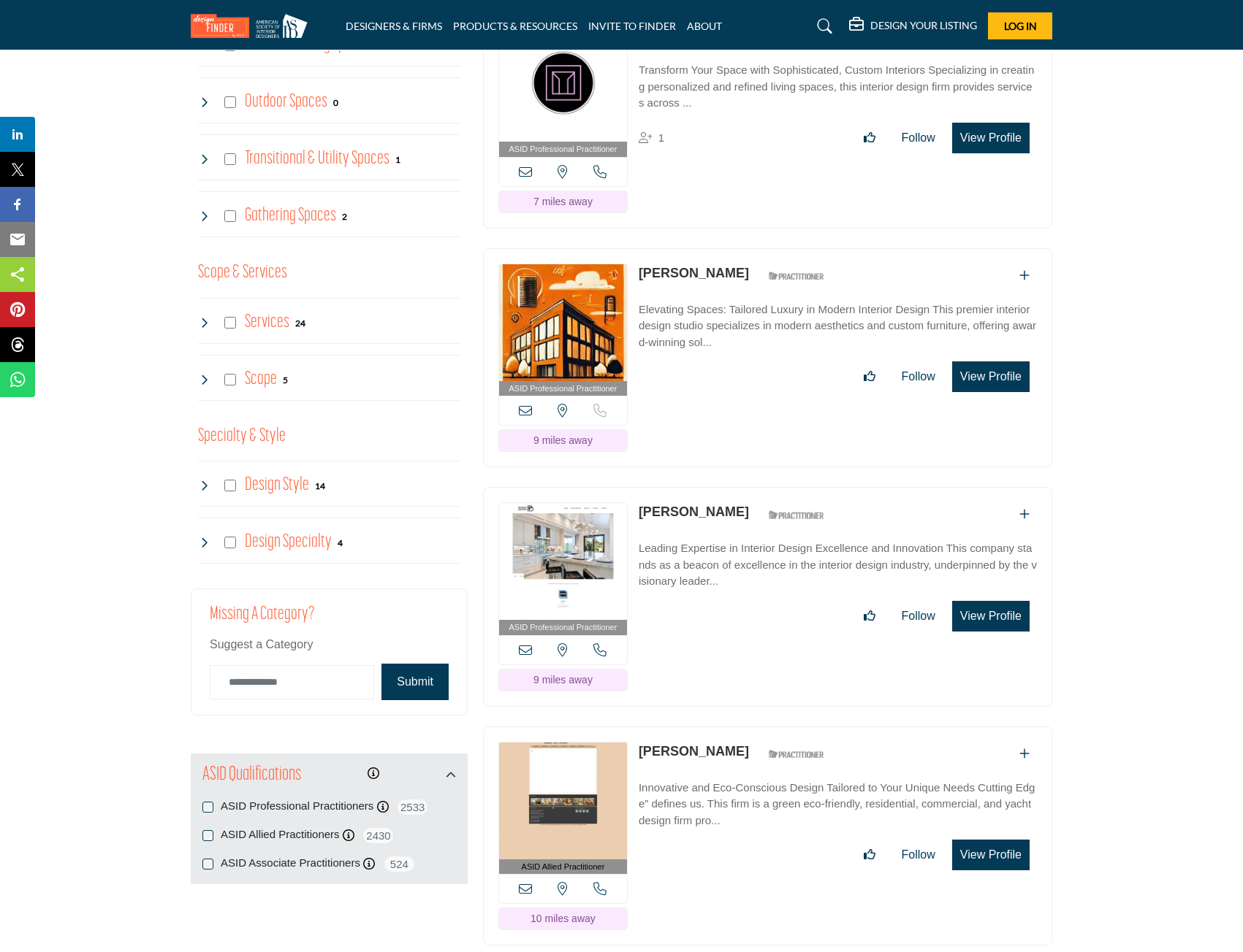
click at [664, 281] on link "[PERSON_NAME]" at bounding box center [693, 273] width 110 height 15
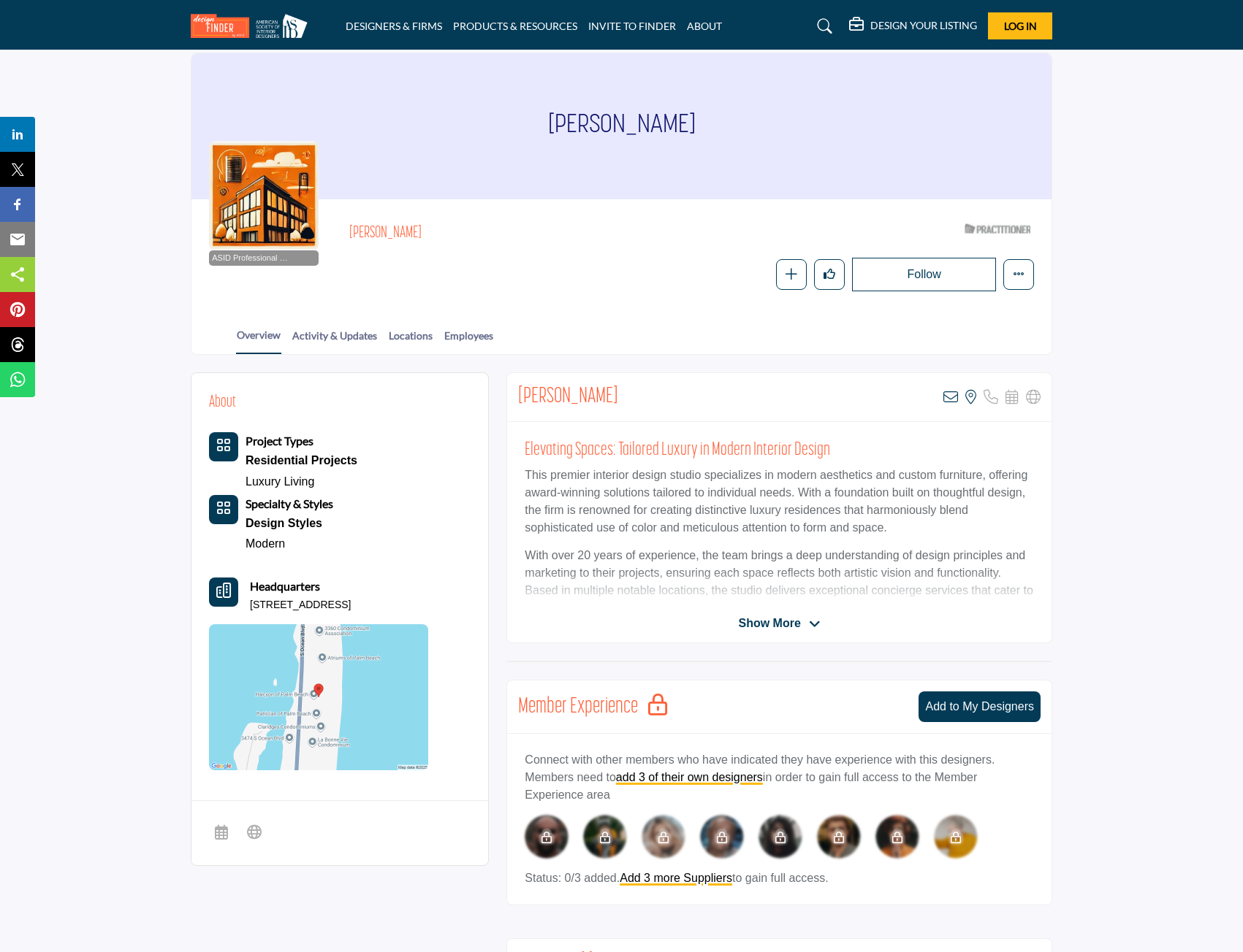
scroll to position [13, 0]
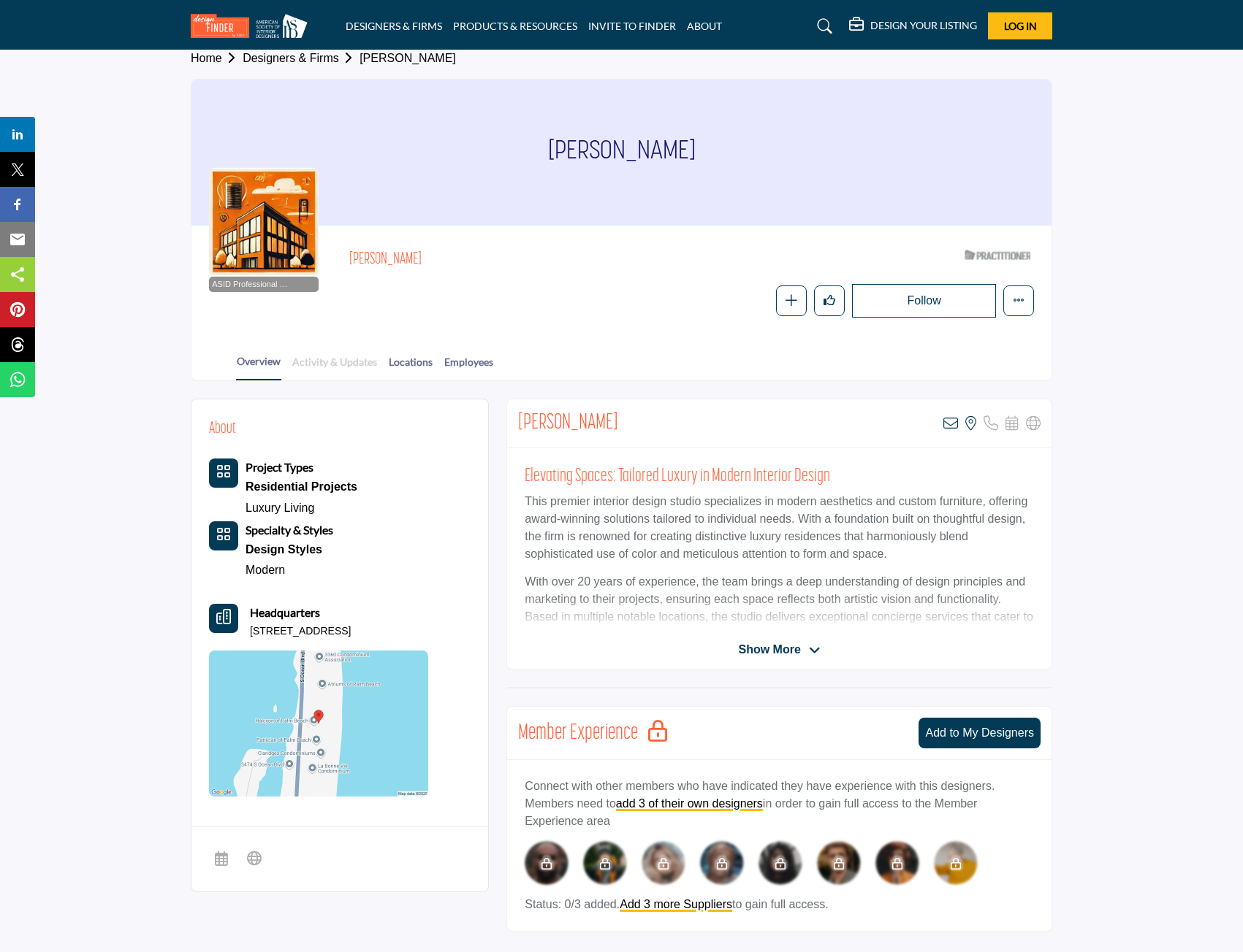
click at [315, 368] on link "Activity & Updates" at bounding box center [335, 367] width 86 height 25
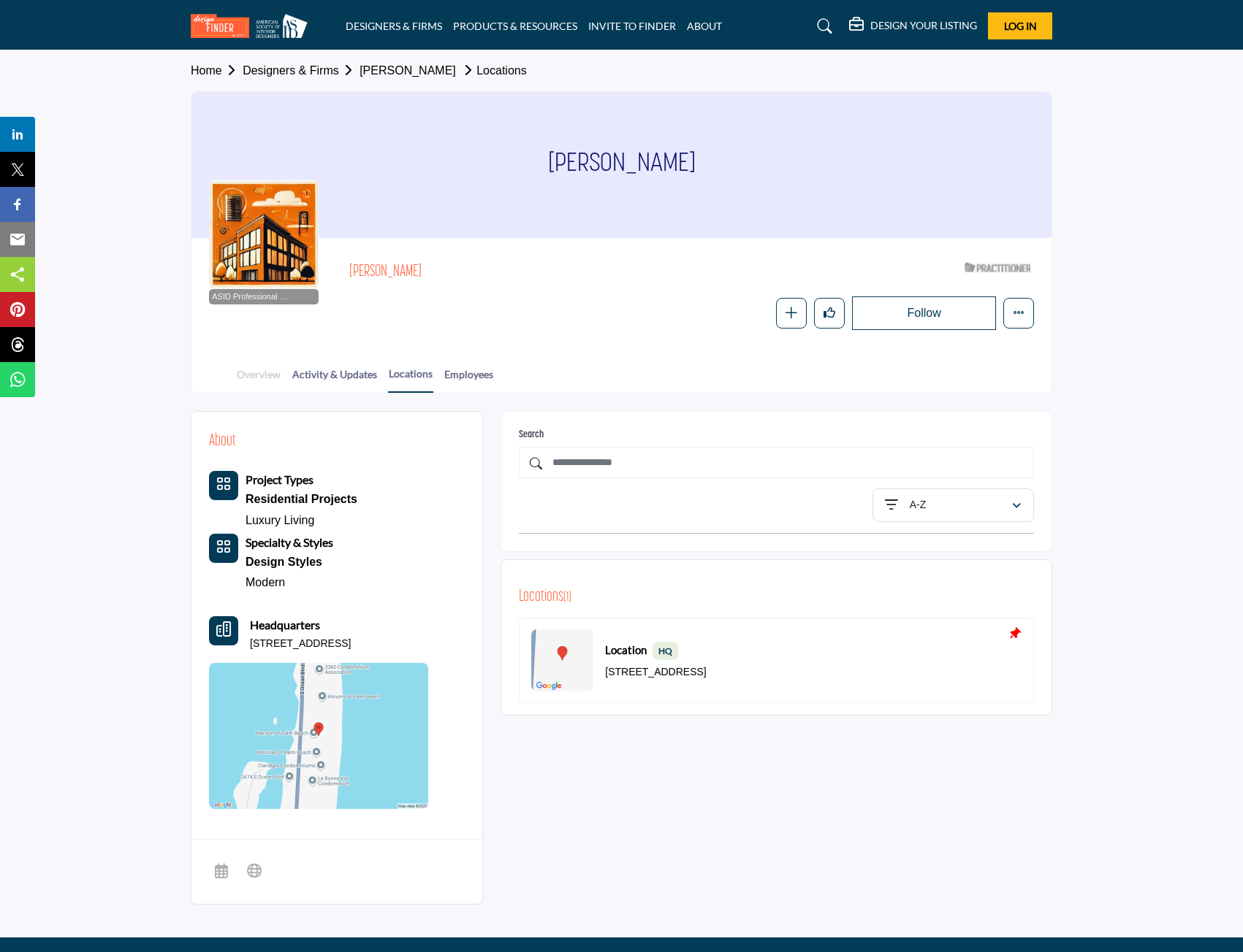
click at [255, 371] on link "Overview" at bounding box center [259, 379] width 45 height 25
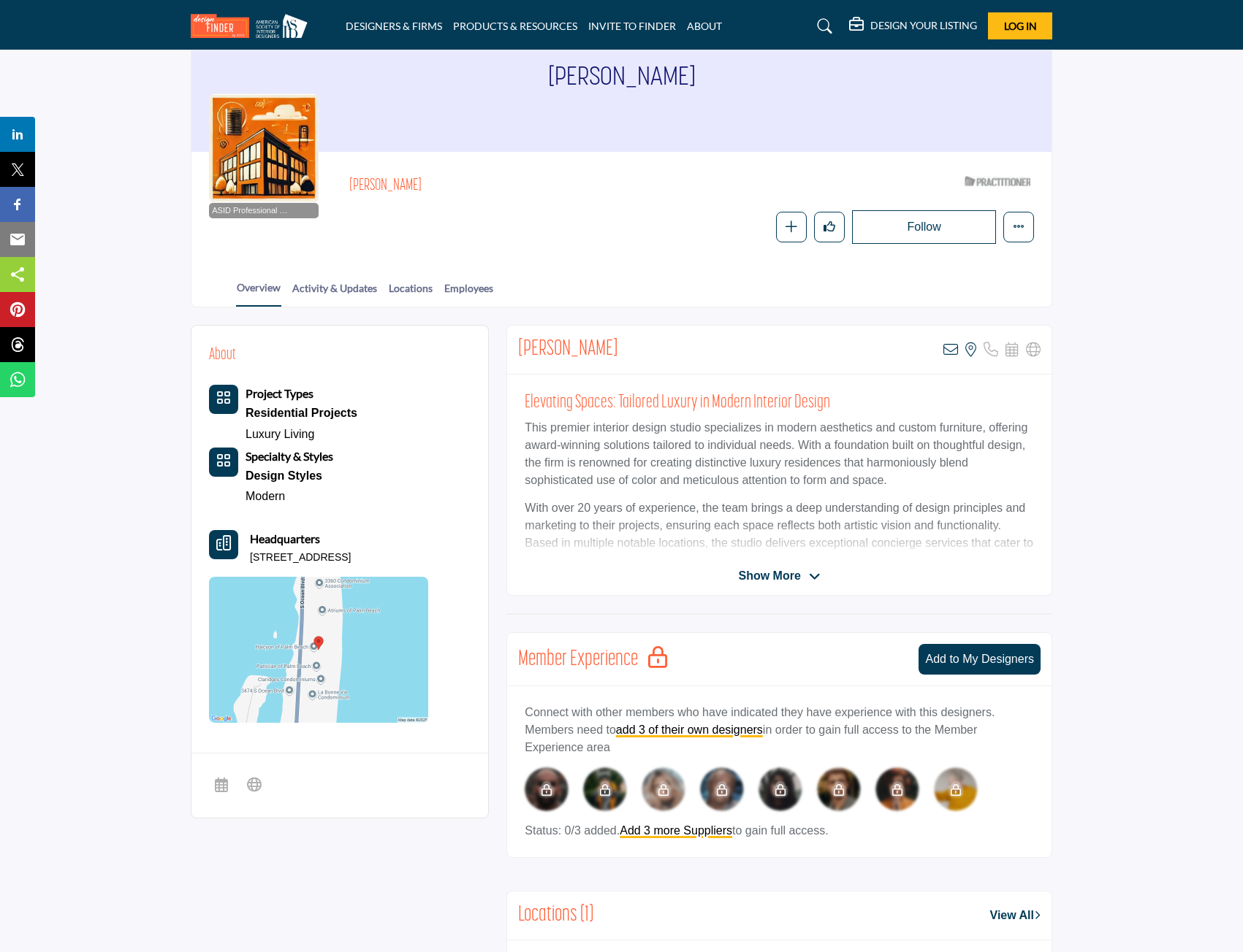
scroll to position [86, 0]
click at [756, 587] on div "Mark Lukas View email address of this listing View the location of this listing" at bounding box center [779, 461] width 545 height 271
click at [758, 577] on span "Show More" at bounding box center [769, 577] width 62 height 18
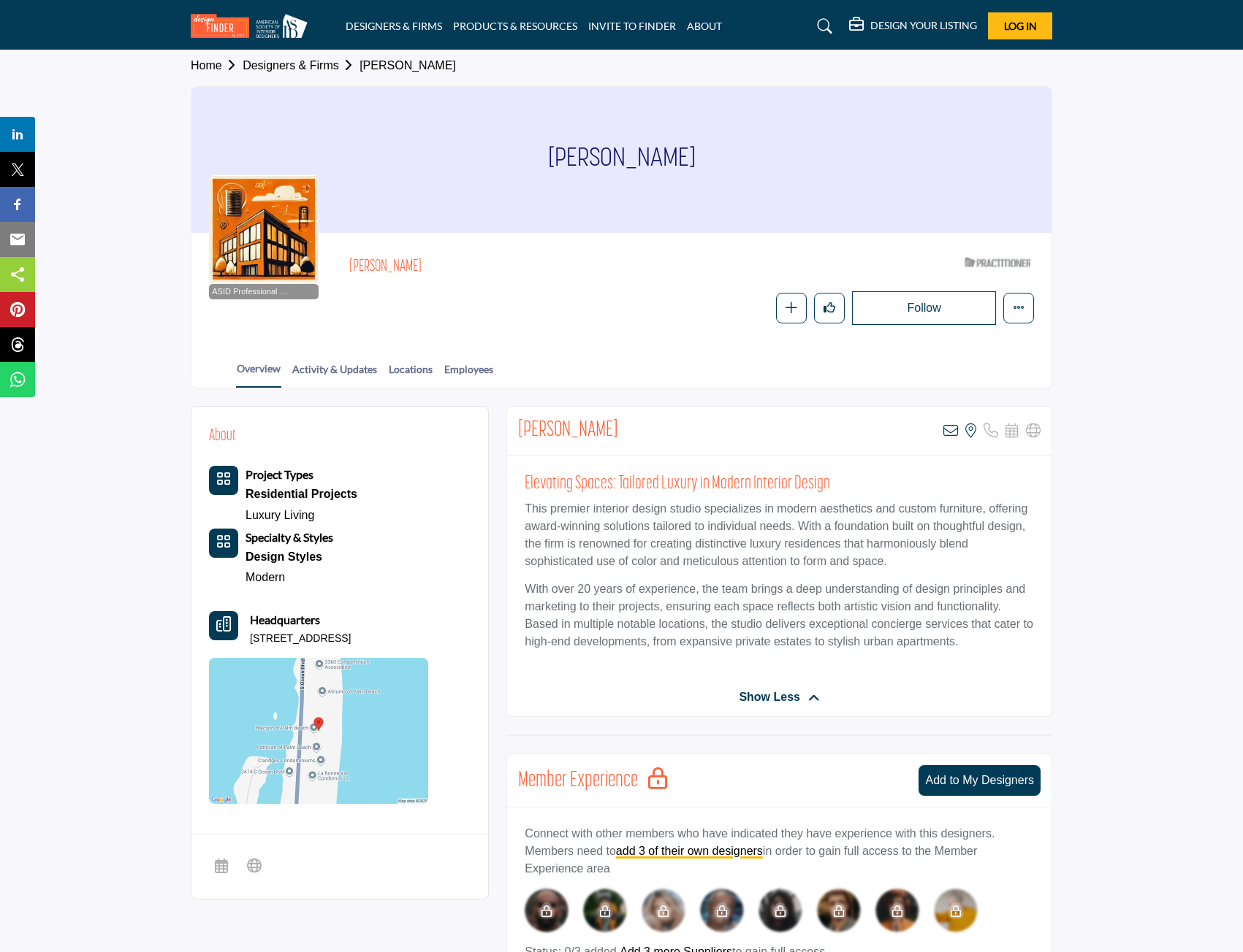
scroll to position [0, 0]
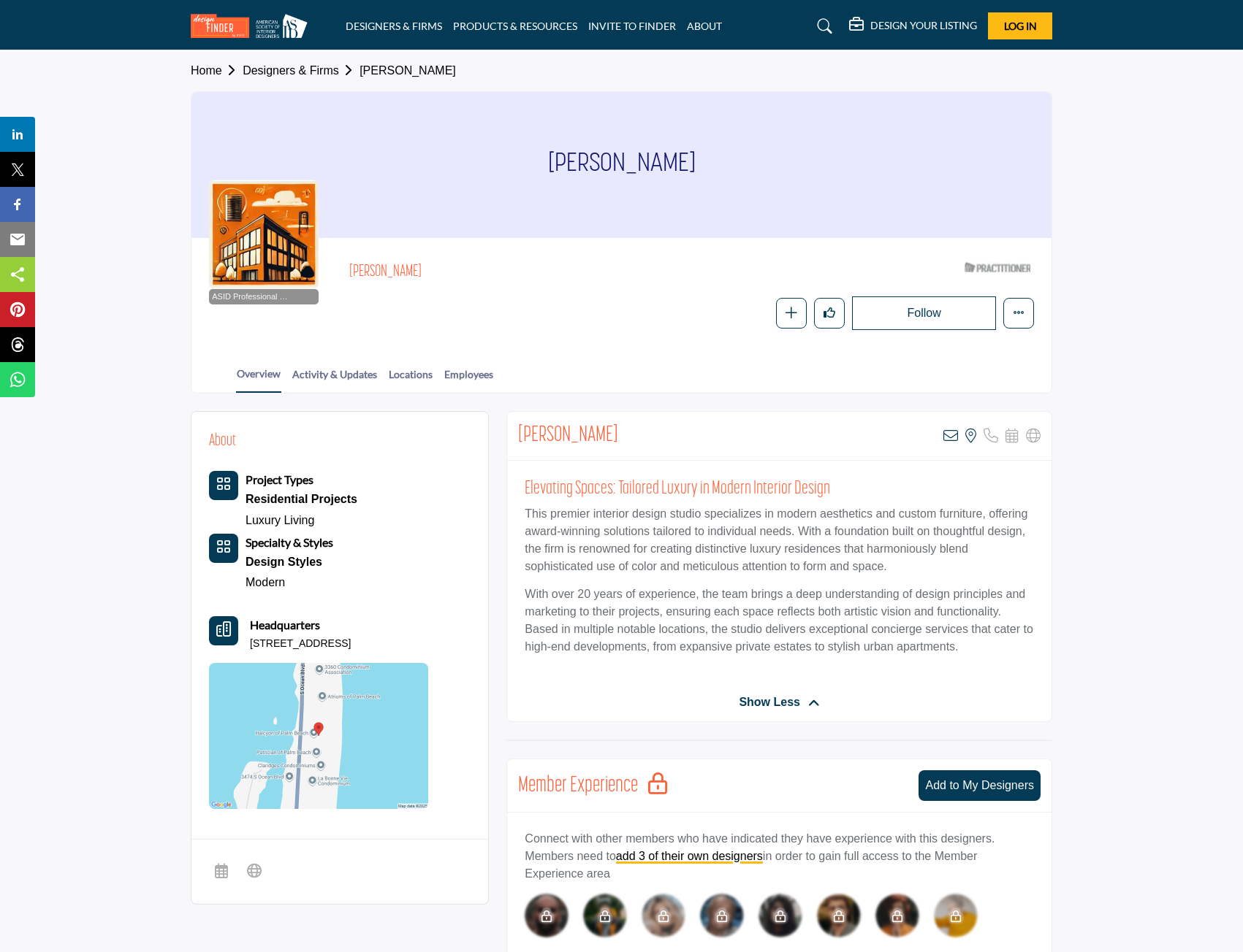
click at [325, 738] on img at bounding box center [318, 736] width 220 height 146
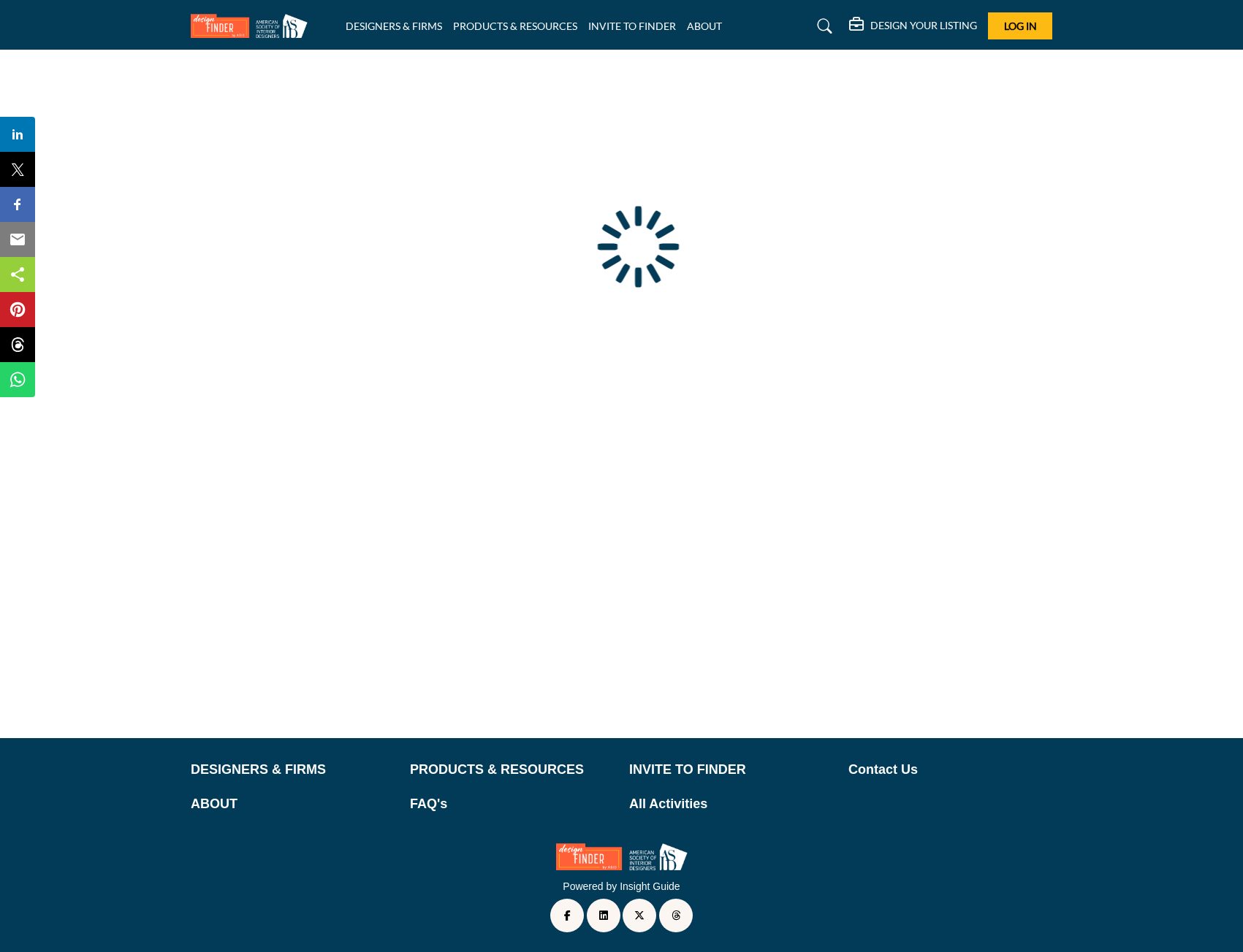
type input "**********"
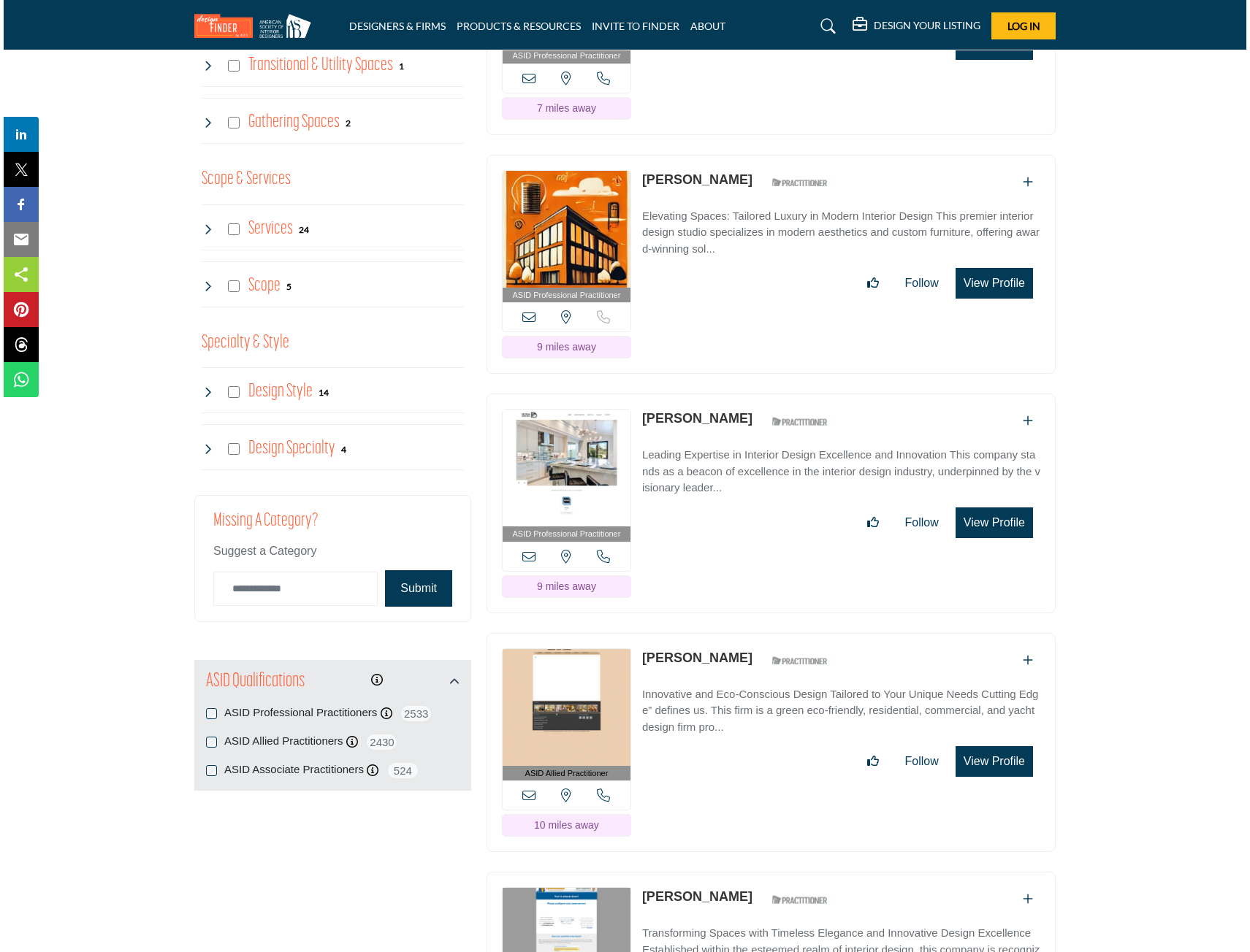
scroll to position [1461, 0]
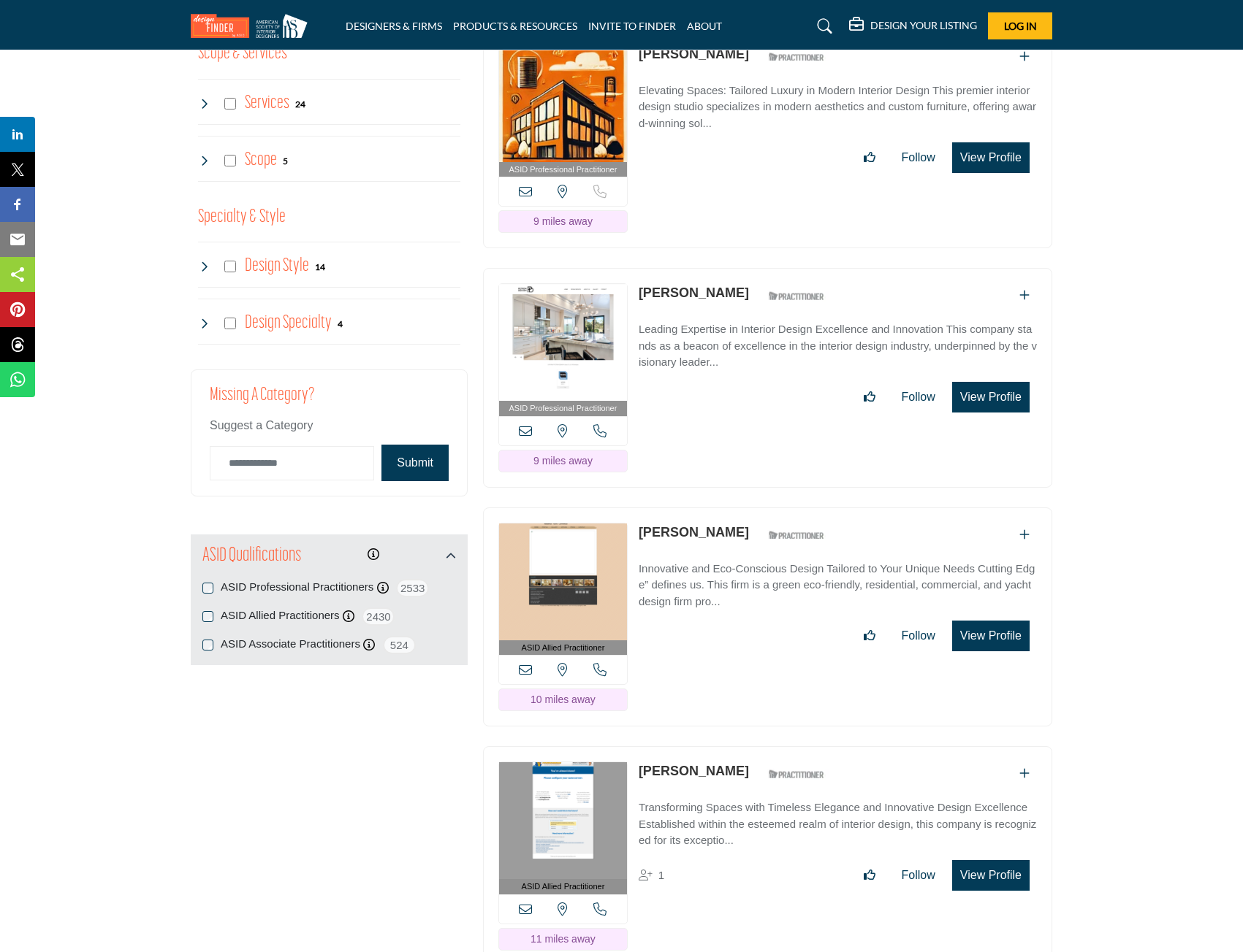
click at [986, 413] on button "View Profile" at bounding box center [990, 397] width 77 height 30
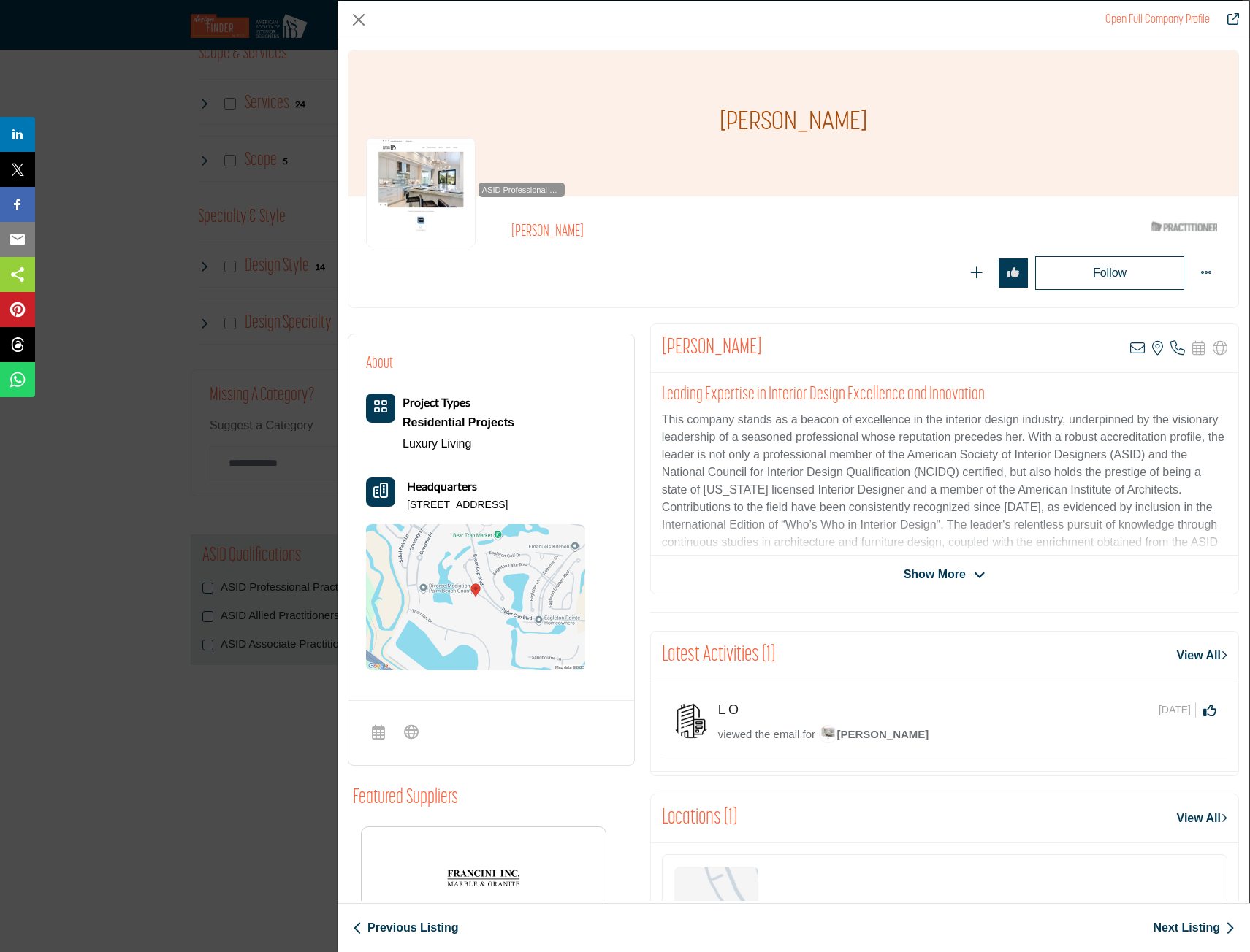
click at [997, 573] on div "Show More" at bounding box center [945, 575] width 587 height 18
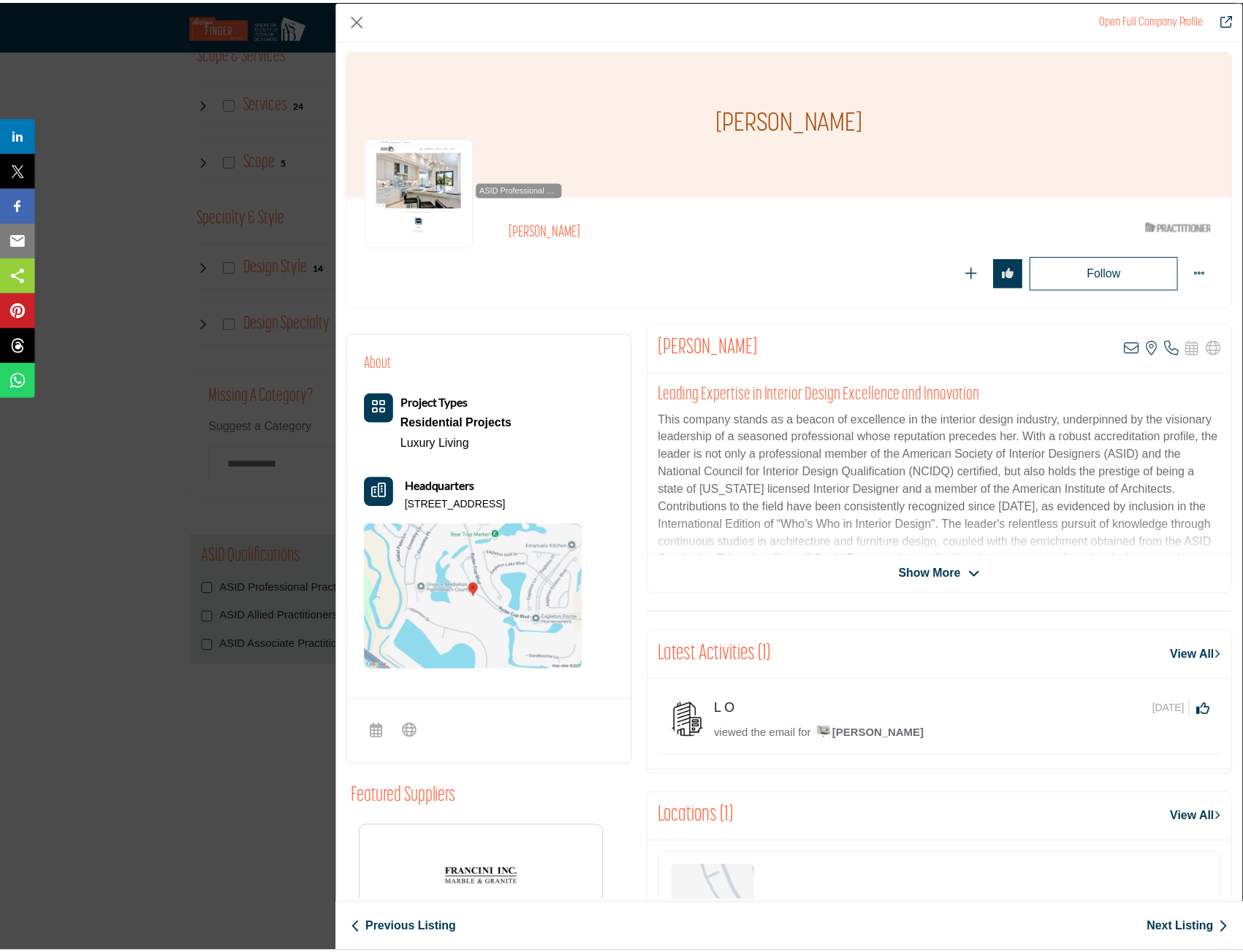
scroll to position [0, 0]
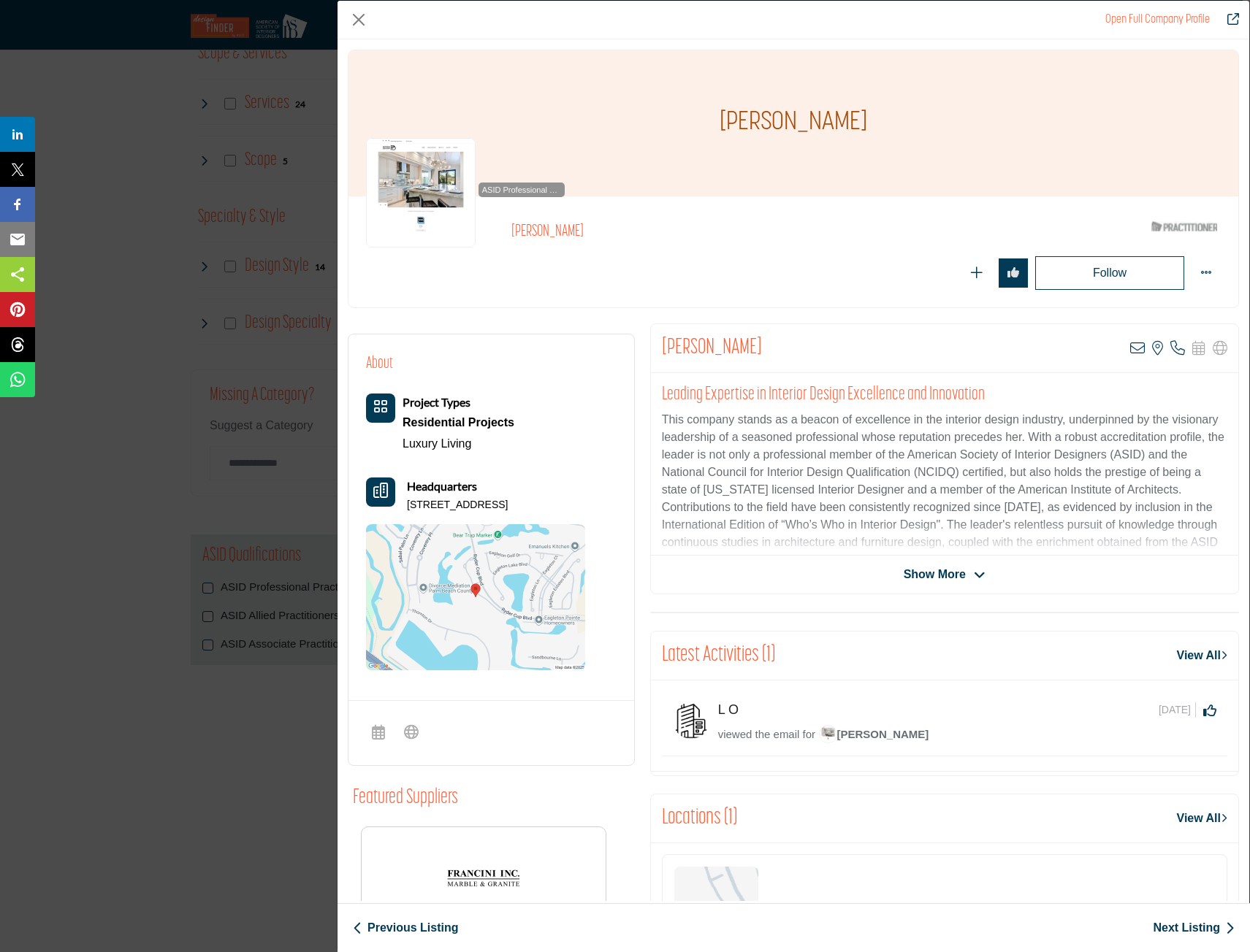
click at [922, 562] on div "Mary Petron View email address of this listing View the location of this listin…" at bounding box center [945, 459] width 589 height 271
click at [732, 179] on div "Mary Petron" at bounding box center [793, 124] width 890 height 146
click at [1236, 19] on icon "Redirect to mary-petron" at bounding box center [1233, 19] width 12 height 12
click at [374, 12] on div "Open Full Company Profile" at bounding box center [793, 20] width 912 height 39
click at [368, 13] on button "Close" at bounding box center [358, 20] width 21 height 21
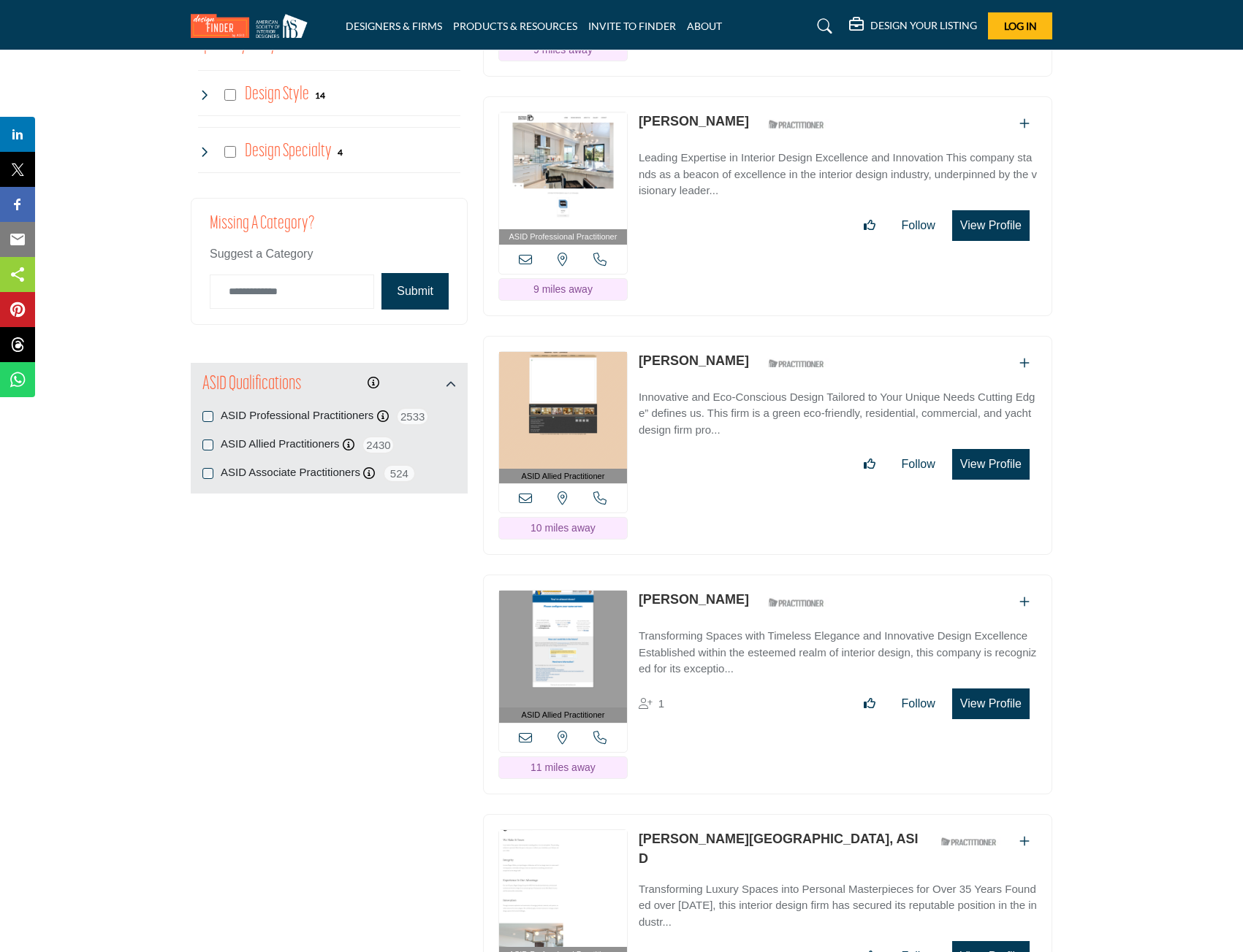
scroll to position [1606, 0]
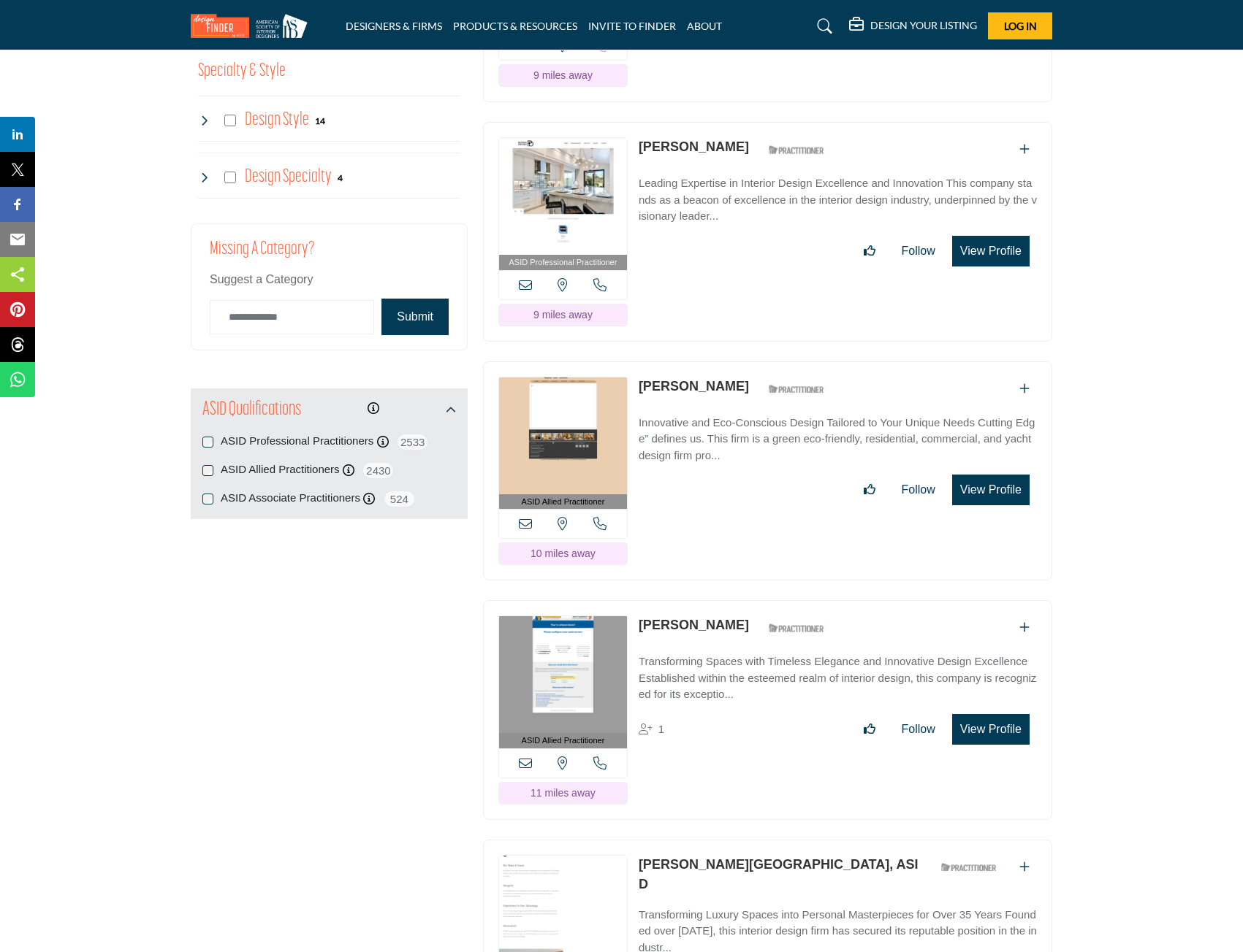
click at [674, 394] on link "[PERSON_NAME]" at bounding box center [693, 386] width 110 height 15
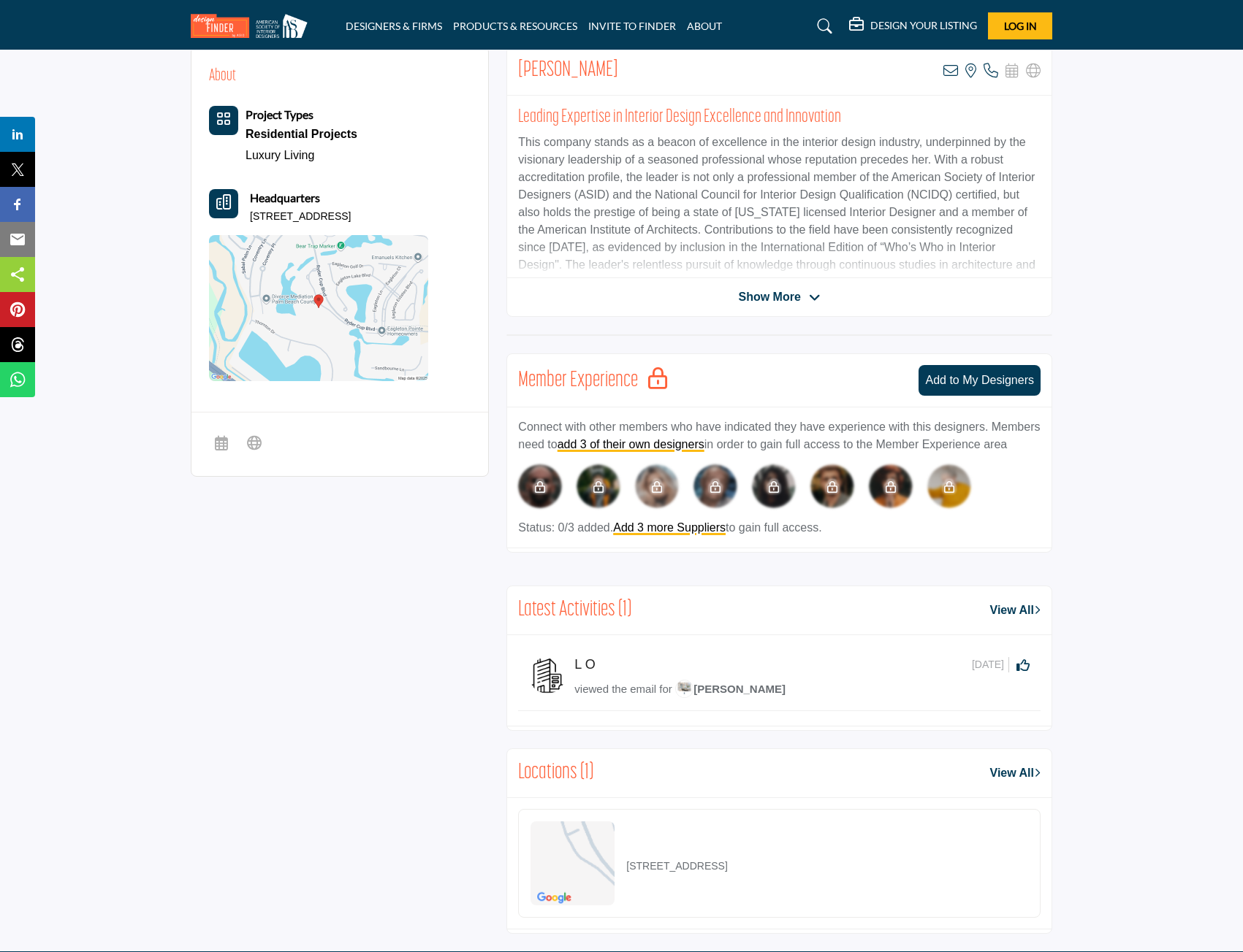
scroll to position [73, 0]
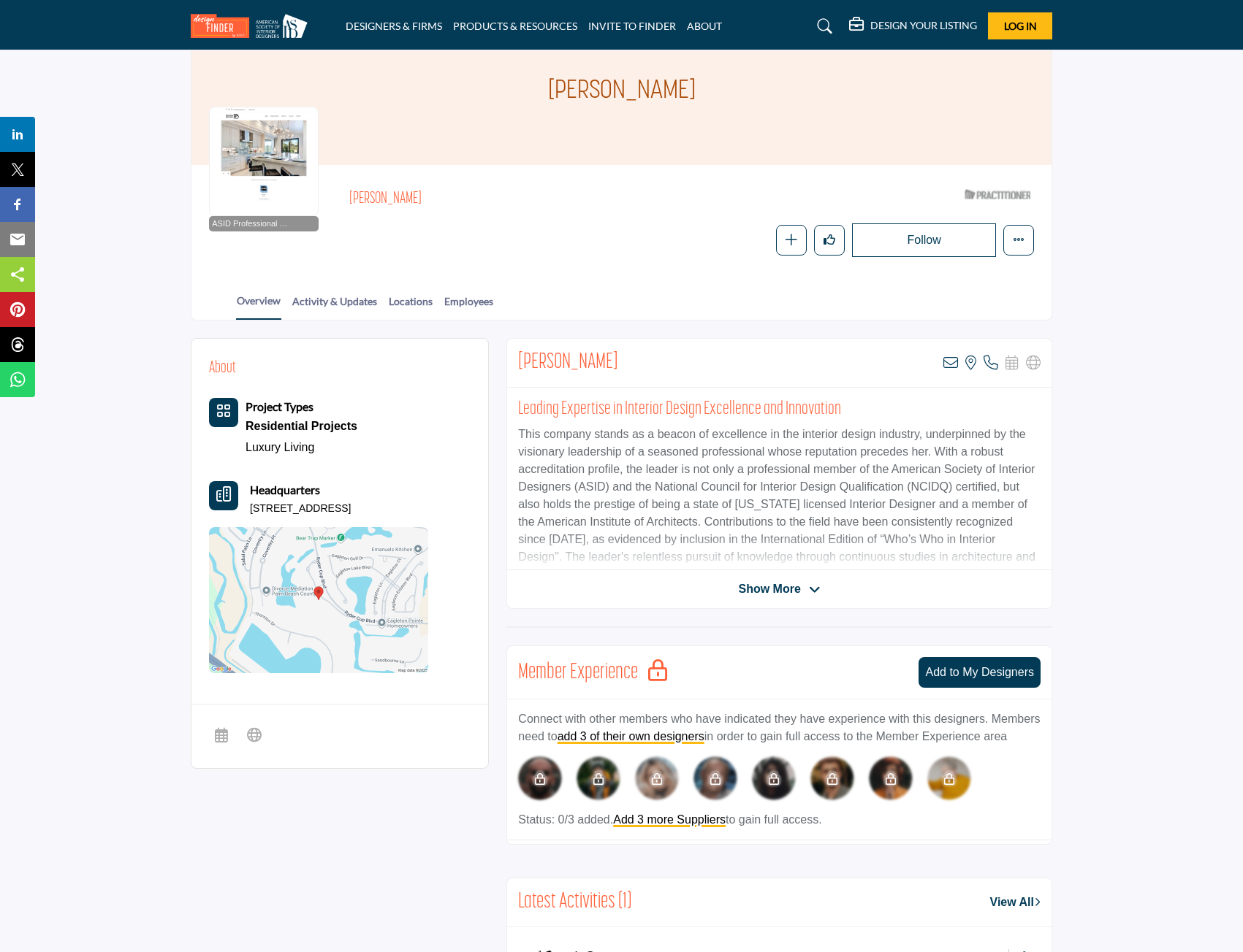
click at [738, 583] on span "Show More" at bounding box center [769, 589] width 62 height 18
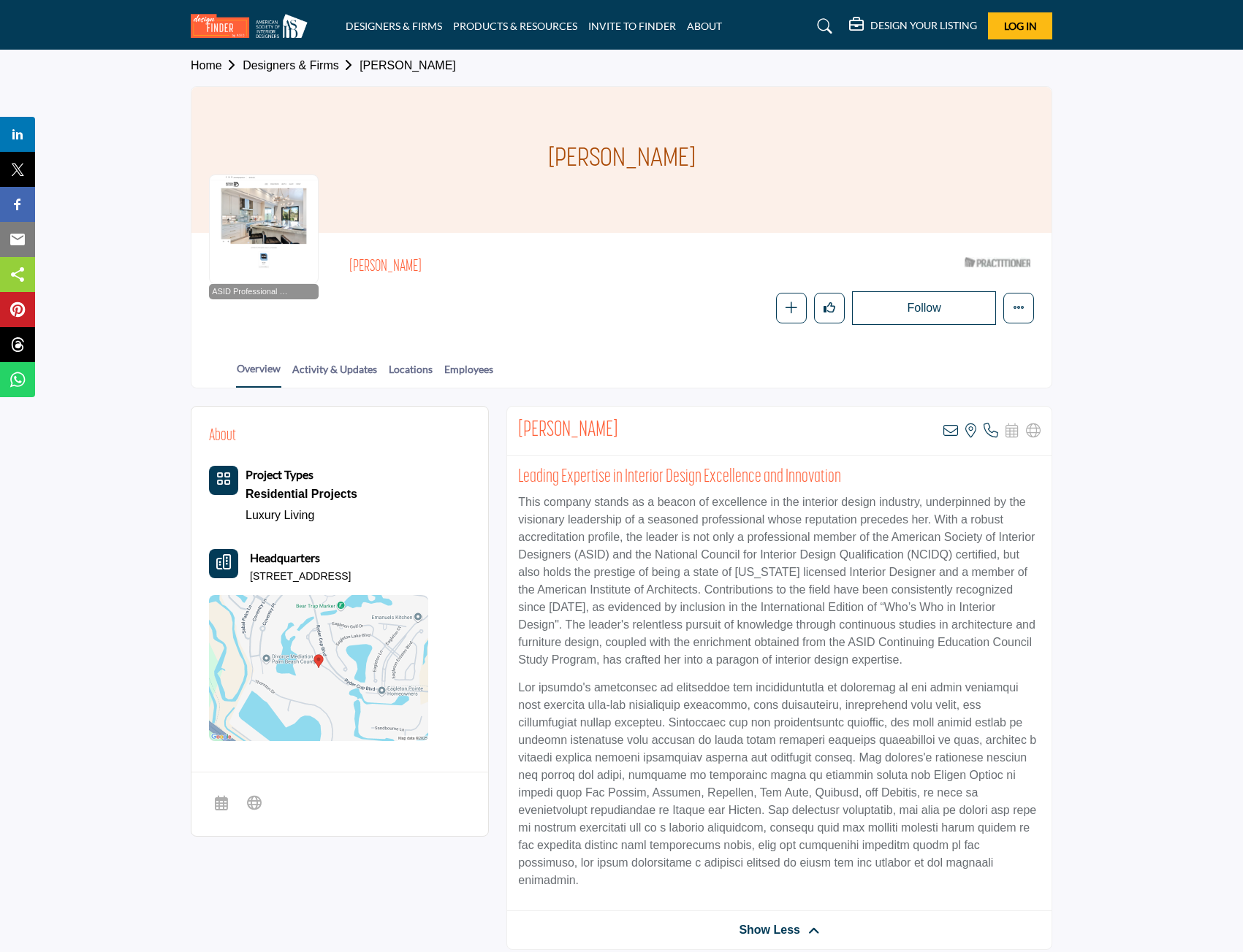
scroll to position [0, 0]
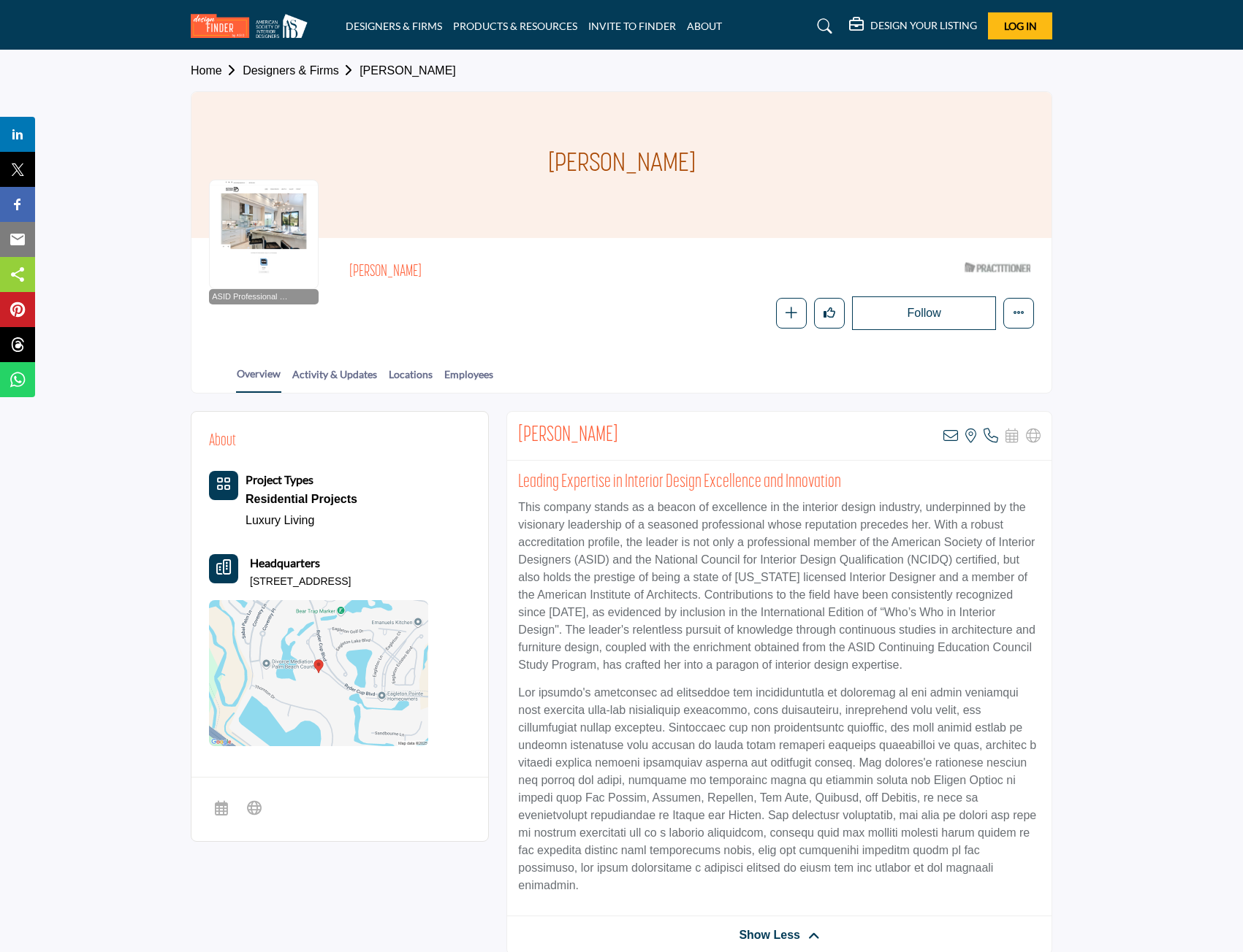
click at [263, 224] on div at bounding box center [263, 234] width 109 height 109
click at [260, 269] on div at bounding box center [263, 234] width 109 height 109
click at [261, 247] on div at bounding box center [263, 234] width 109 height 109
click at [263, 237] on div at bounding box center [263, 234] width 109 height 109
click at [252, 165] on div "Mary Petron" at bounding box center [621, 165] width 860 height 146
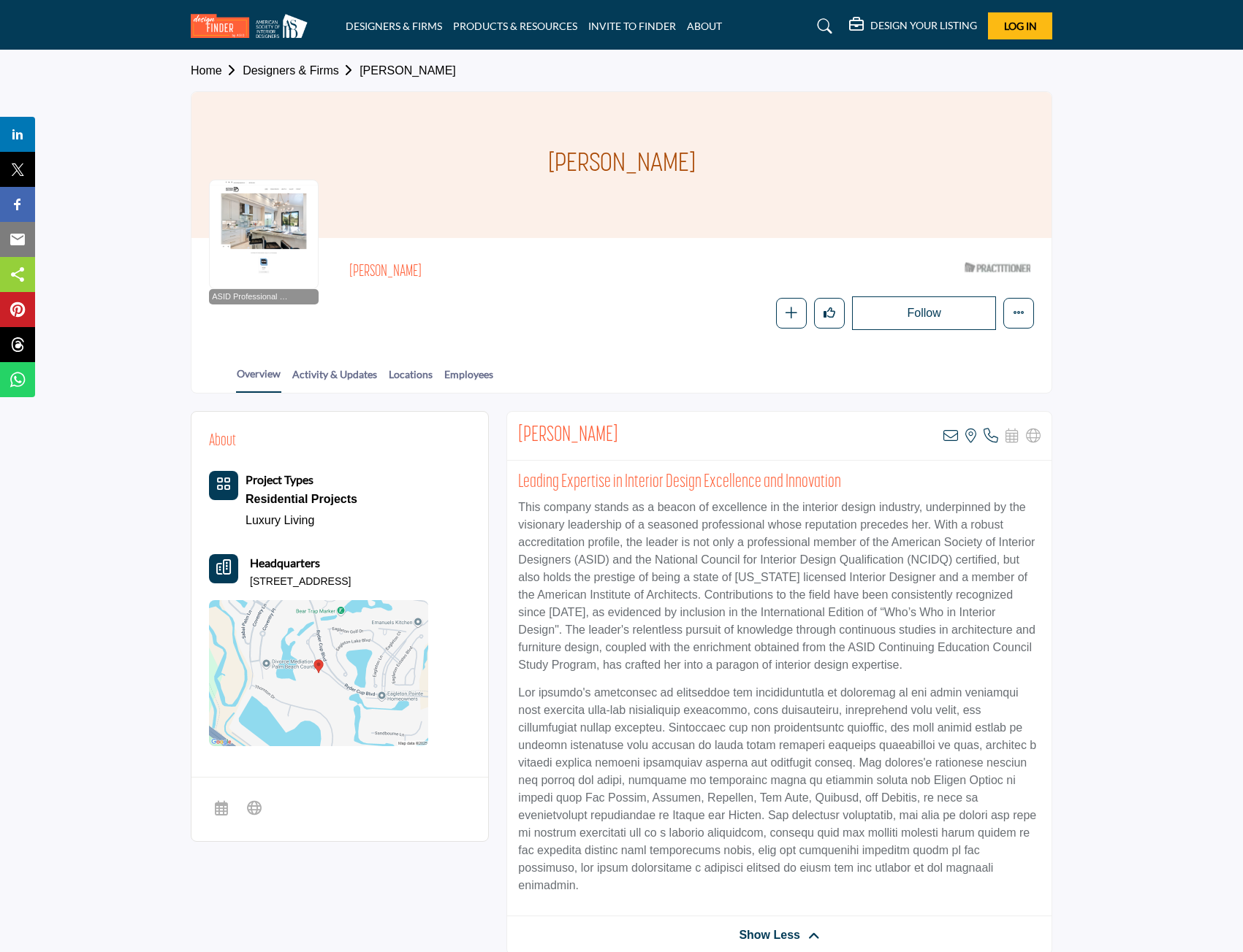
click at [245, 190] on div at bounding box center [263, 234] width 109 height 109
click at [269, 294] on span "ASID Professional Practitioner" at bounding box center [252, 297] width 80 height 13
click at [255, 209] on div at bounding box center [263, 234] width 109 height 109
click at [297, 241] on div at bounding box center [263, 234] width 109 height 109
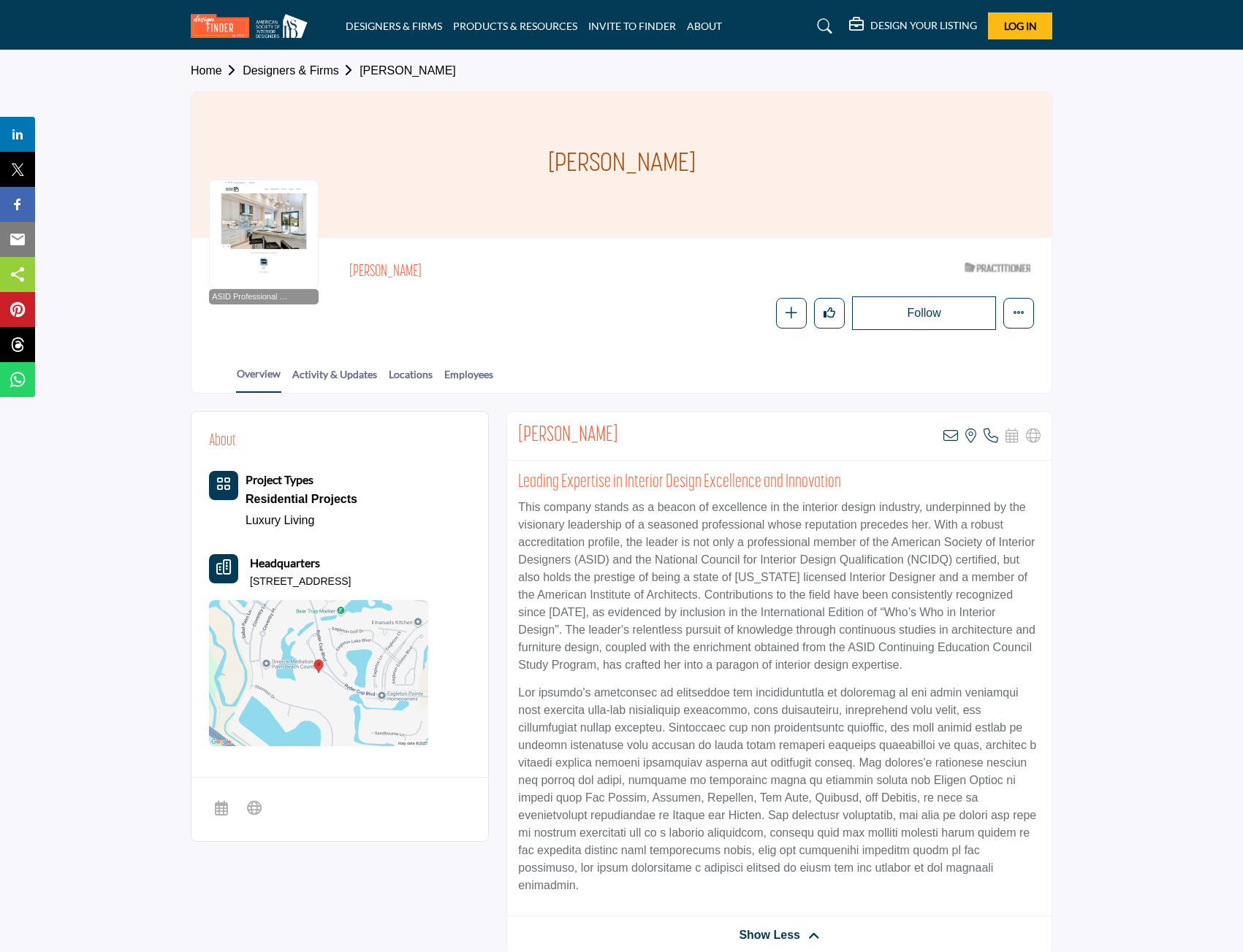
drag, startPoint x: 250, startPoint y: 583, endPoint x: 399, endPoint y: 577, distance: 149.1
click at [350, 577] on p "110 Green Point Cir, 33418-8040, USA" at bounding box center [300, 581] width 100 height 15
copy p "110 Green Point Cir, 33418-8040"
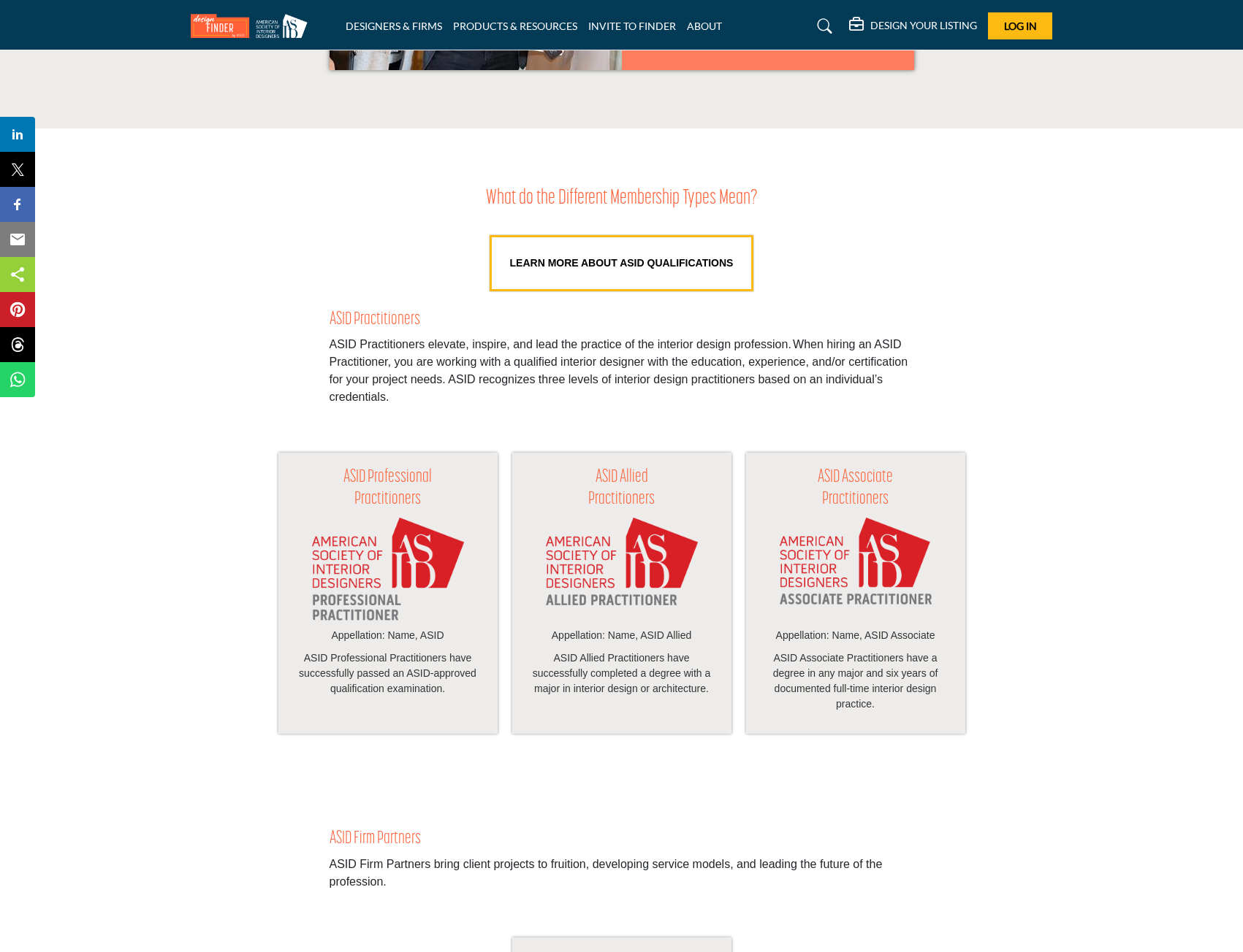
scroll to position [1022, 0]
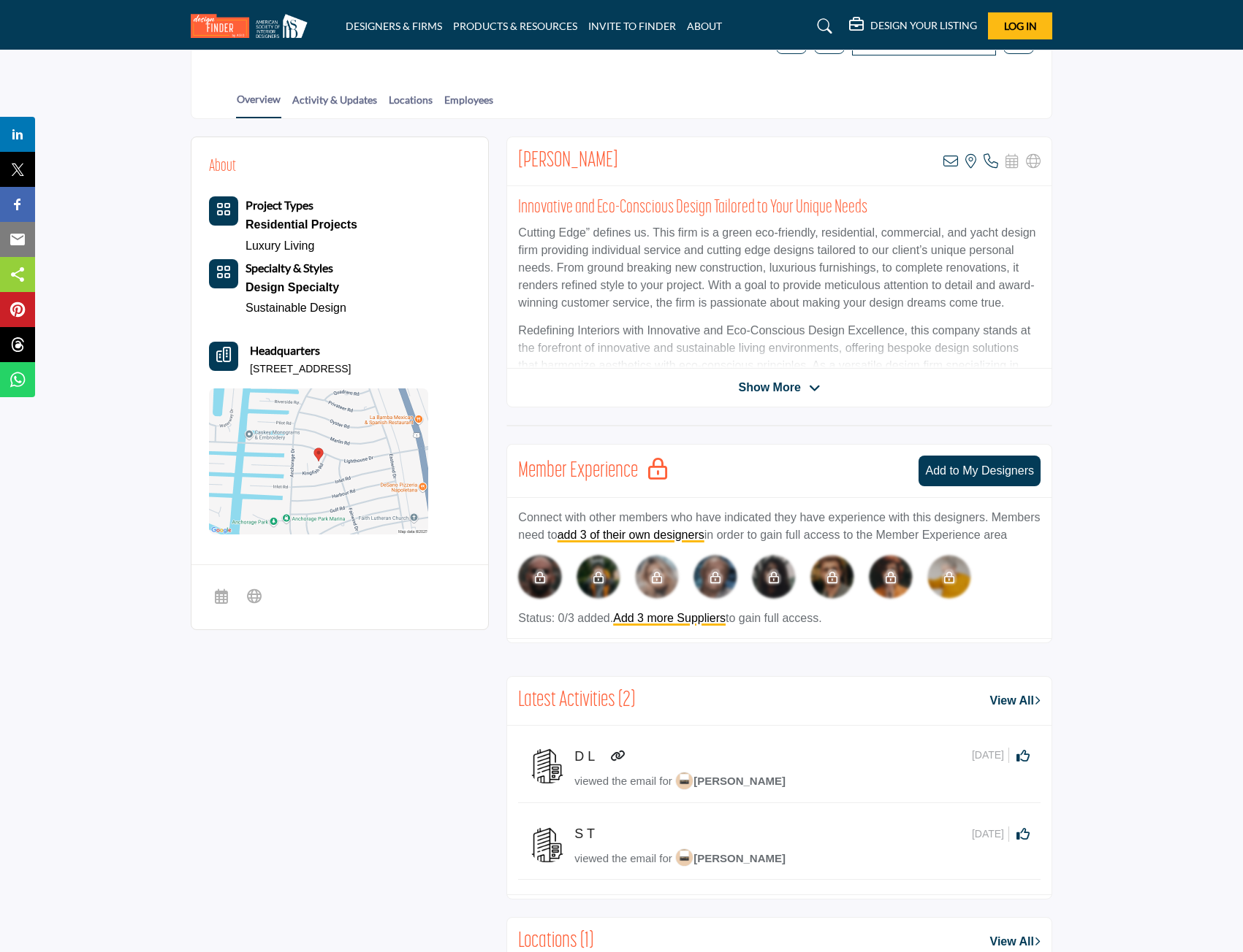
scroll to position [365, 0]
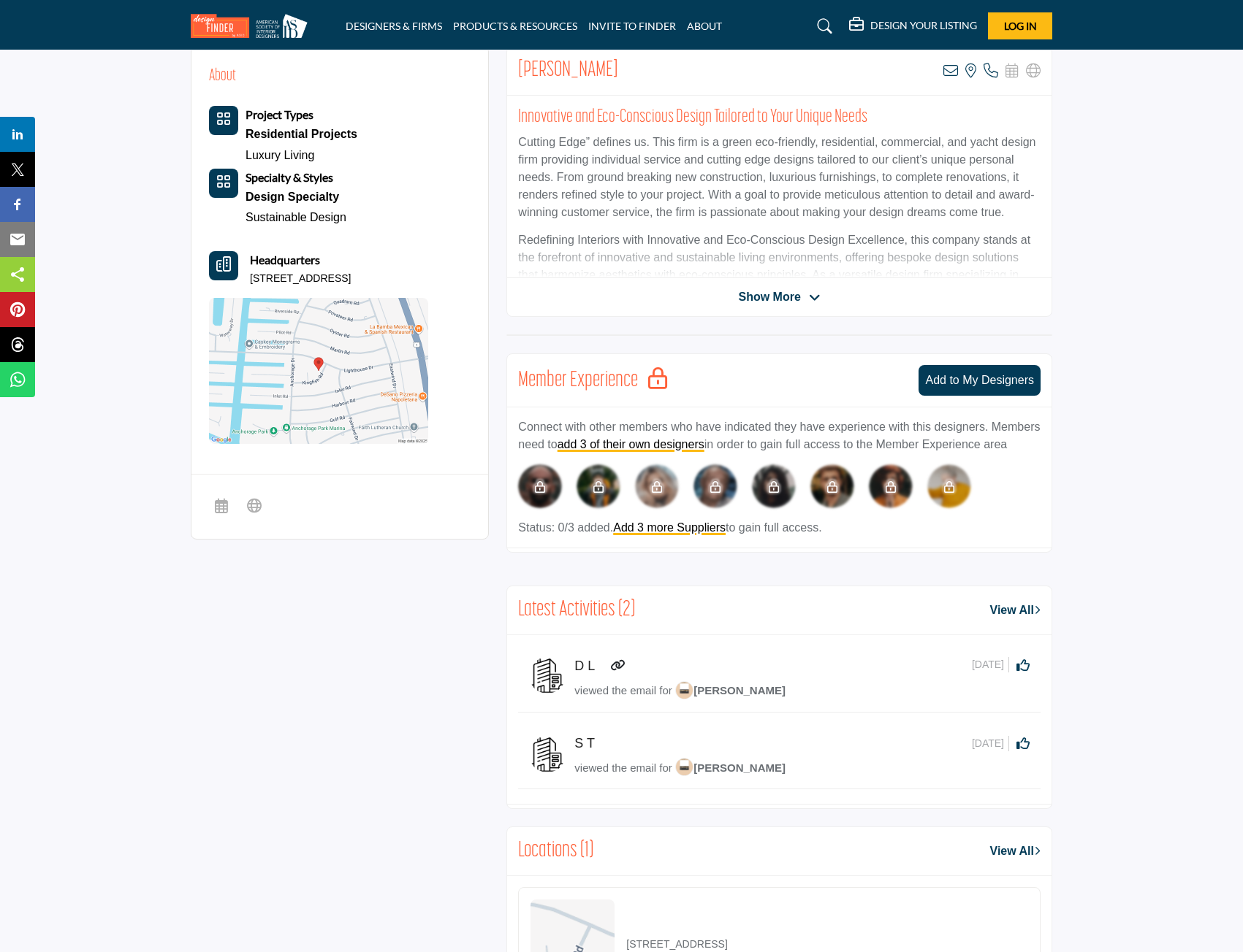
click at [316, 362] on img at bounding box center [318, 372] width 220 height 146
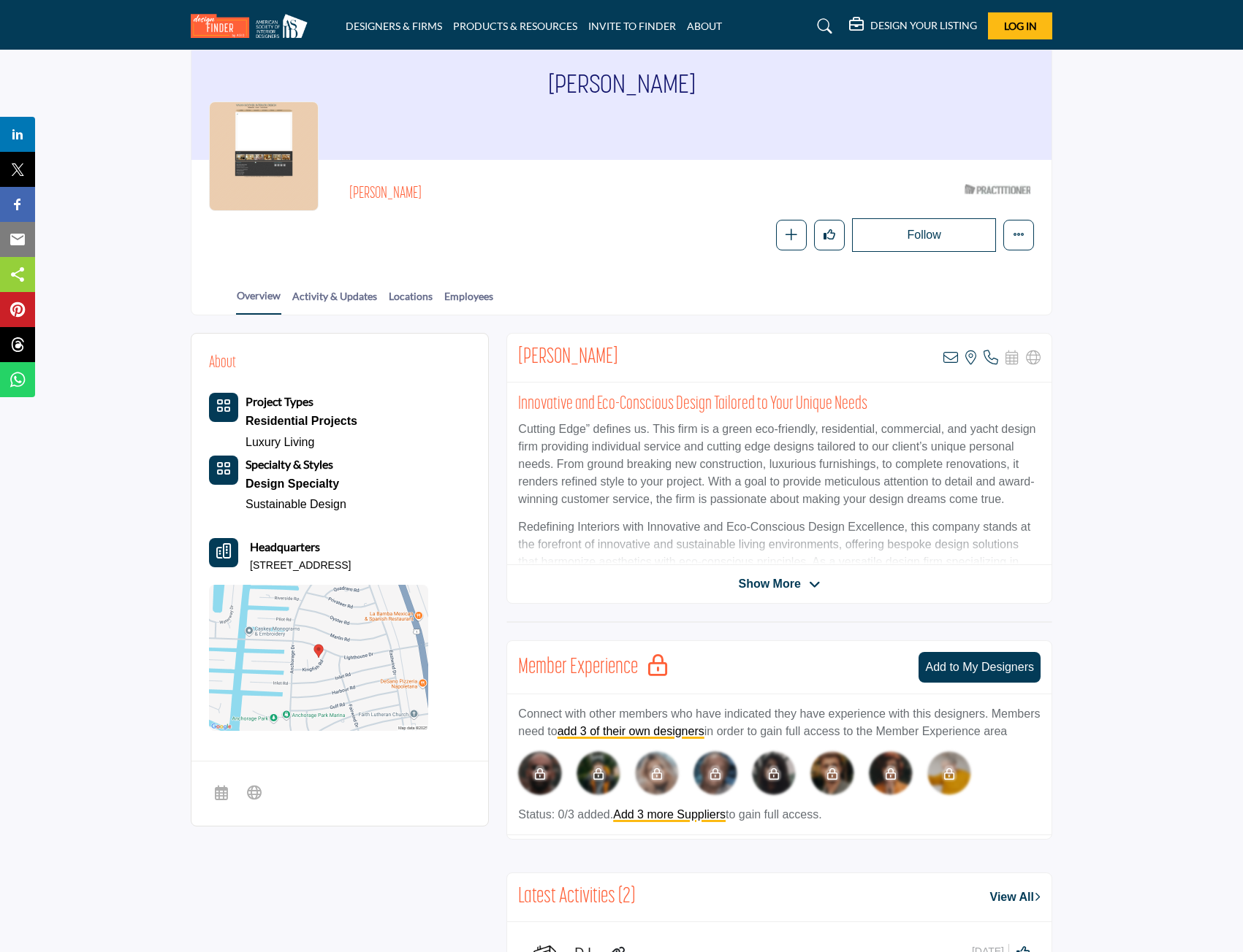
scroll to position [0, 0]
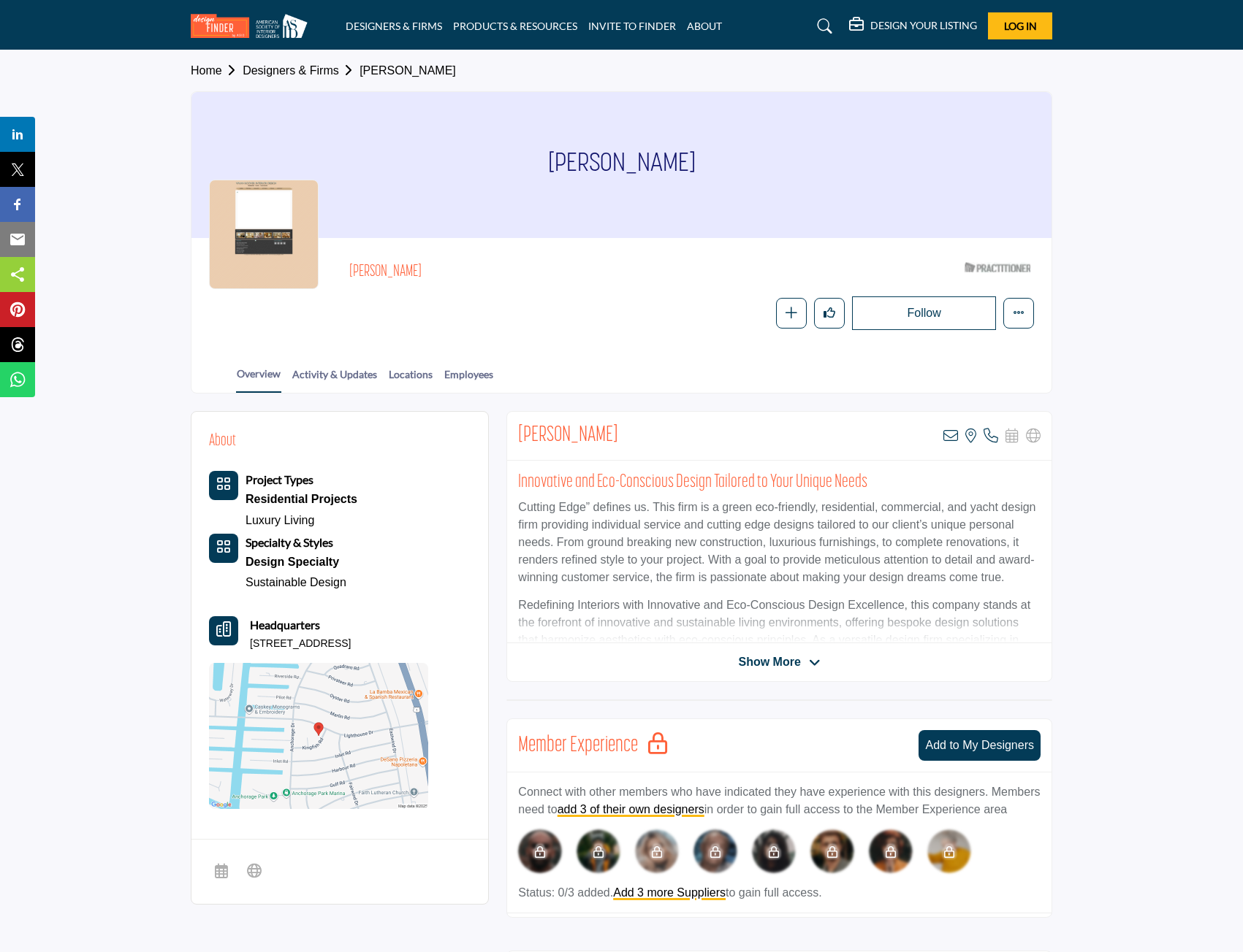
click at [774, 664] on span "Show More" at bounding box center [769, 662] width 62 height 18
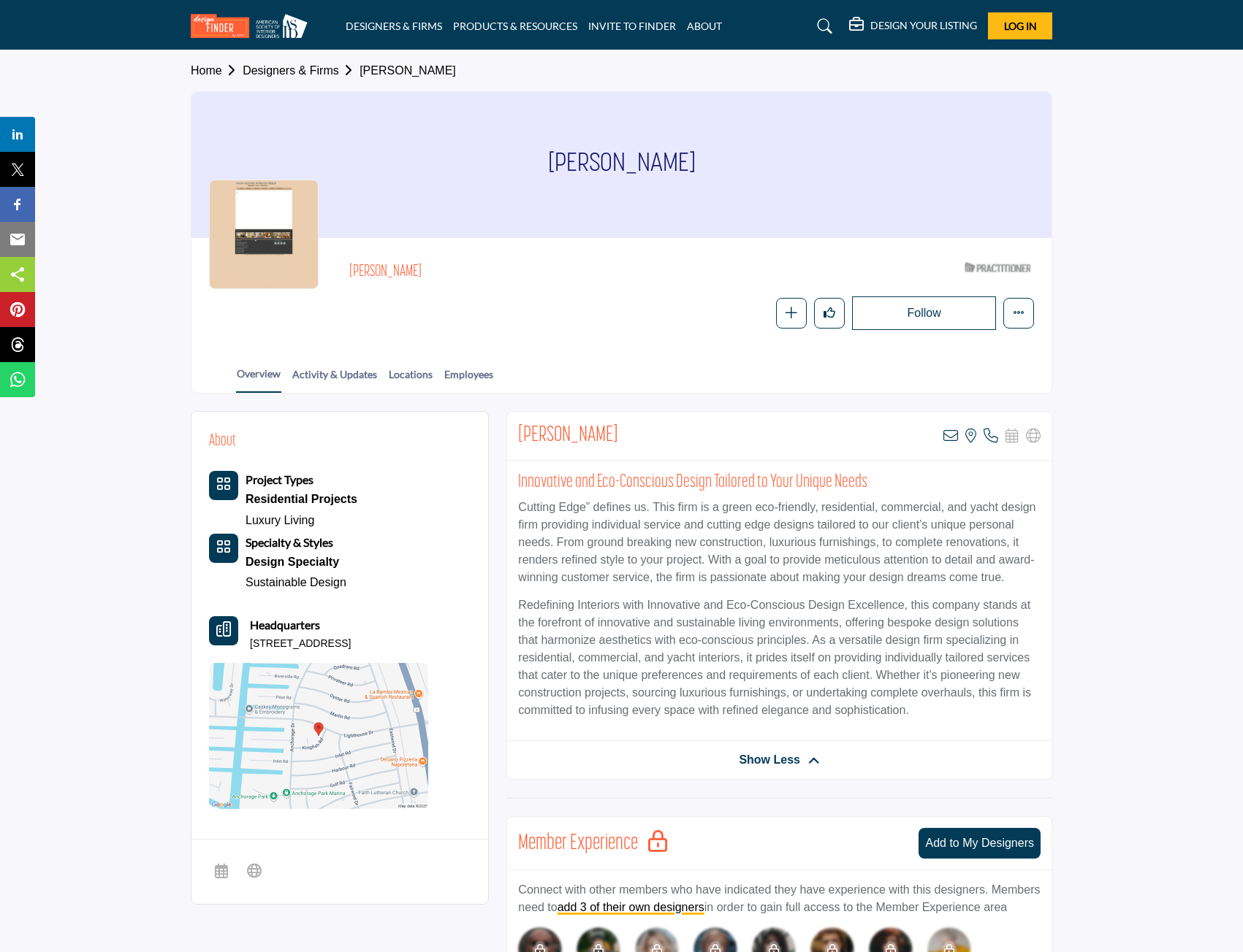
click at [946, 318] on button "Follow" at bounding box center [924, 313] width 144 height 33
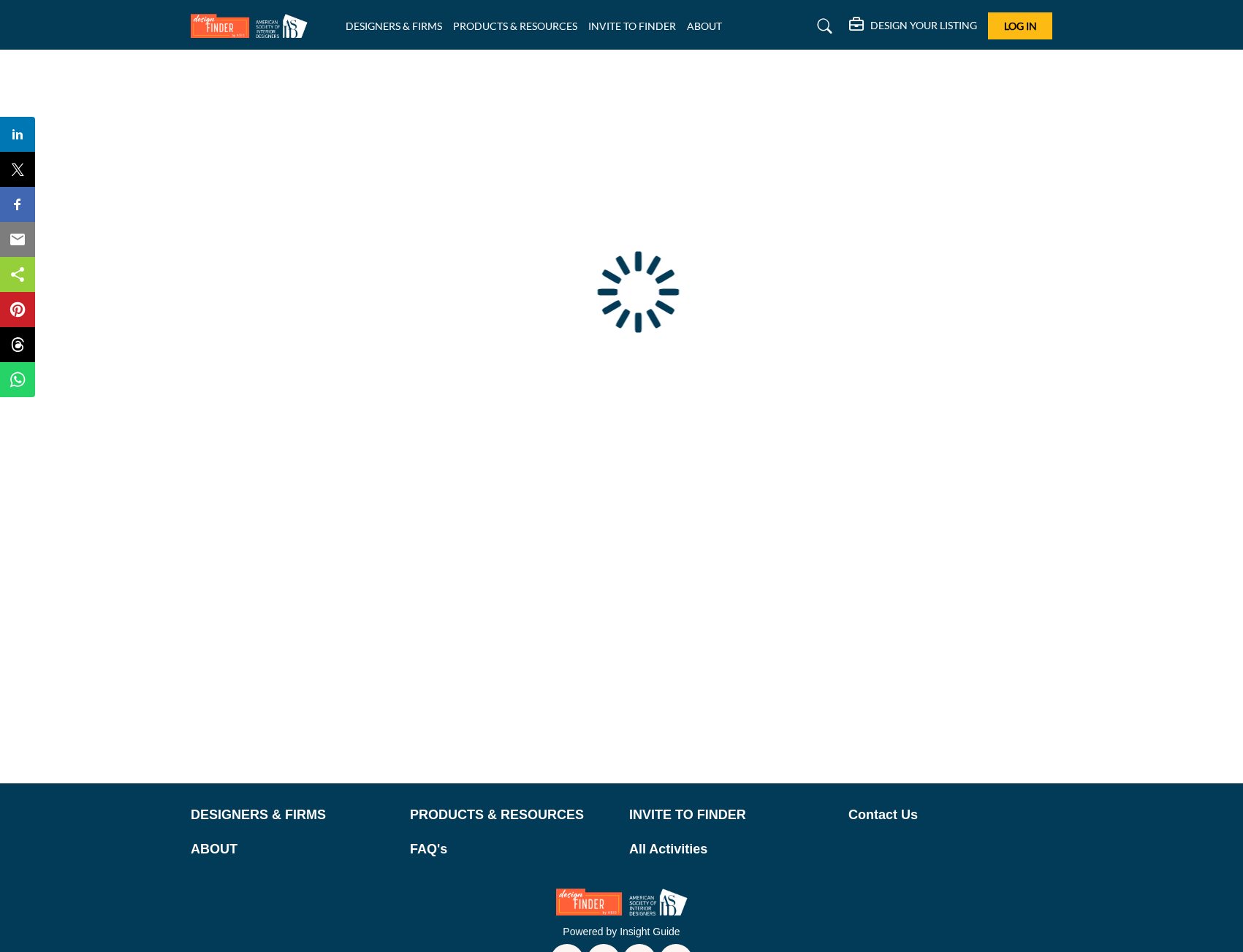
type input "**********"
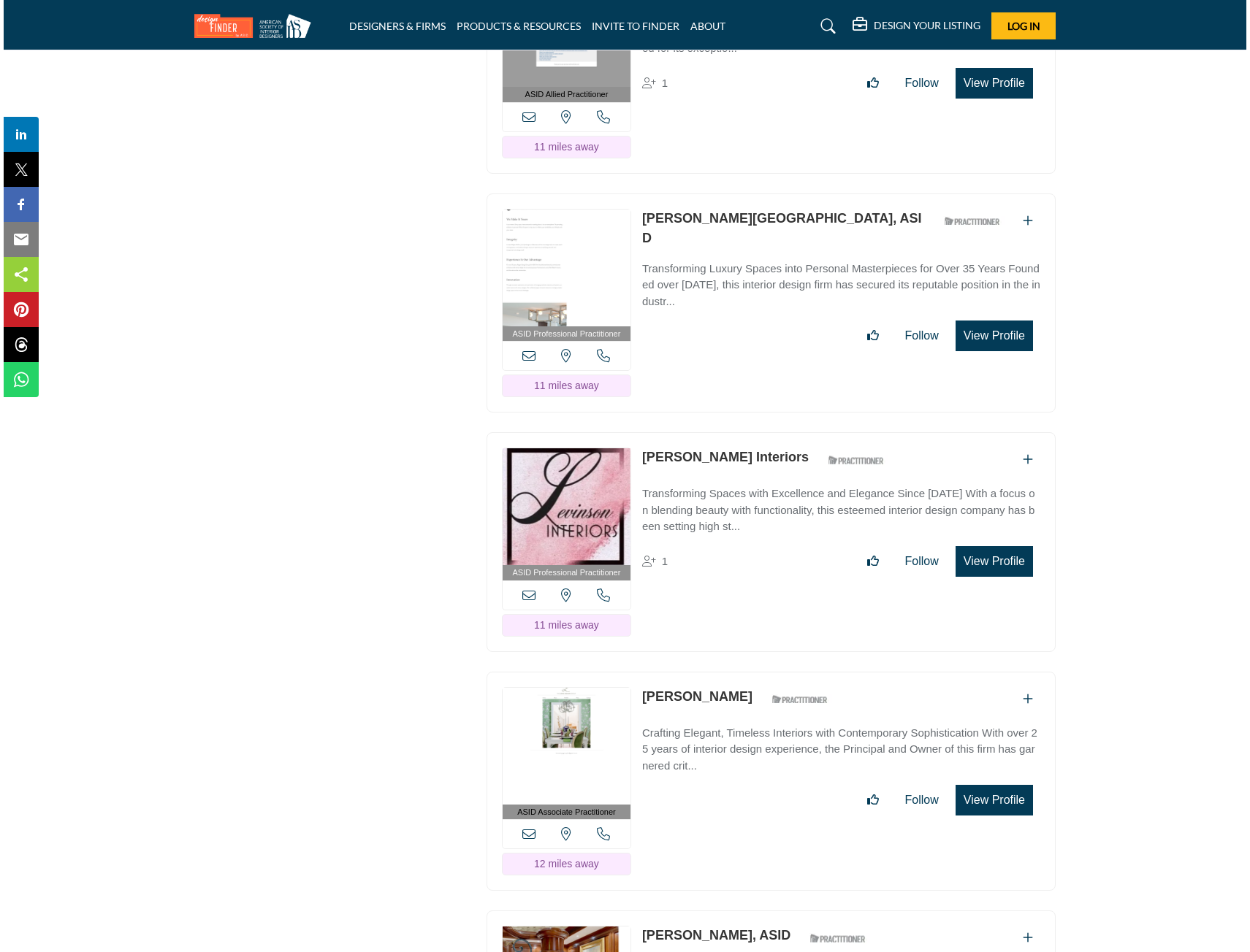
scroll to position [2264, 0]
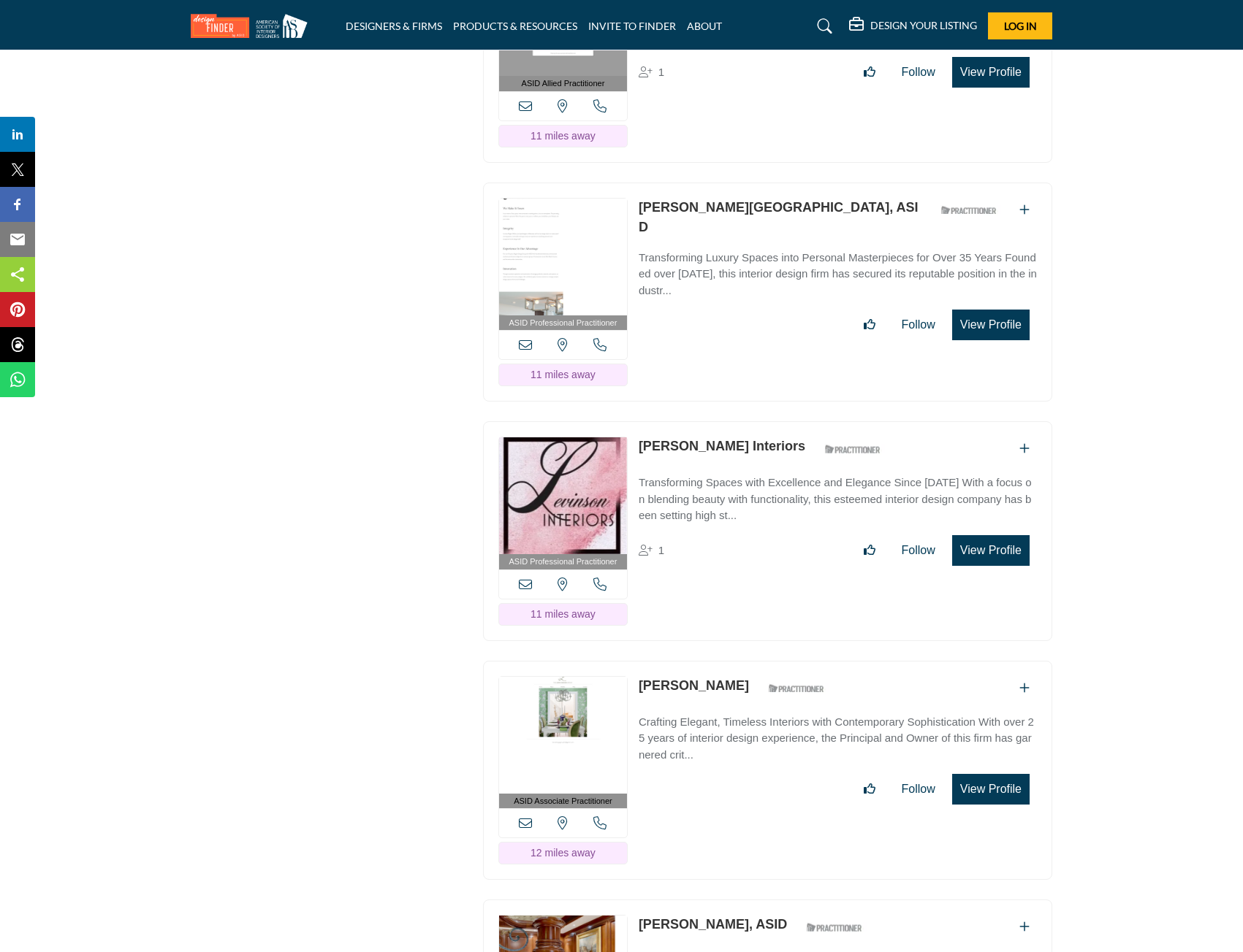
click at [996, 340] on button "View Profile" at bounding box center [990, 325] width 77 height 30
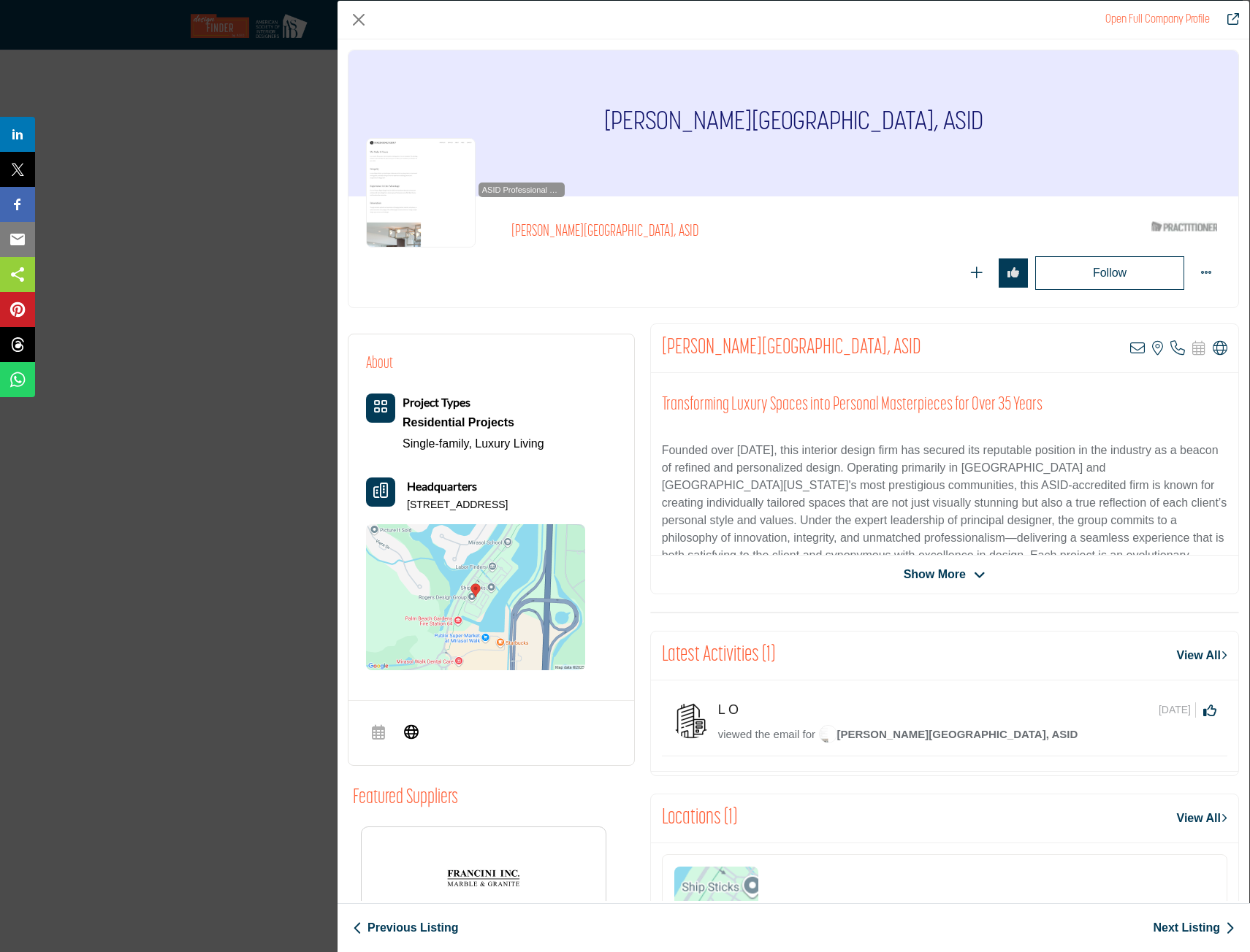
click at [936, 565] on div "Lorraine Rogers-Bolton, ASID View email address of this listing View the locati…" at bounding box center [945, 459] width 589 height 271
click at [935, 572] on span "Show More" at bounding box center [935, 575] width 62 height 18
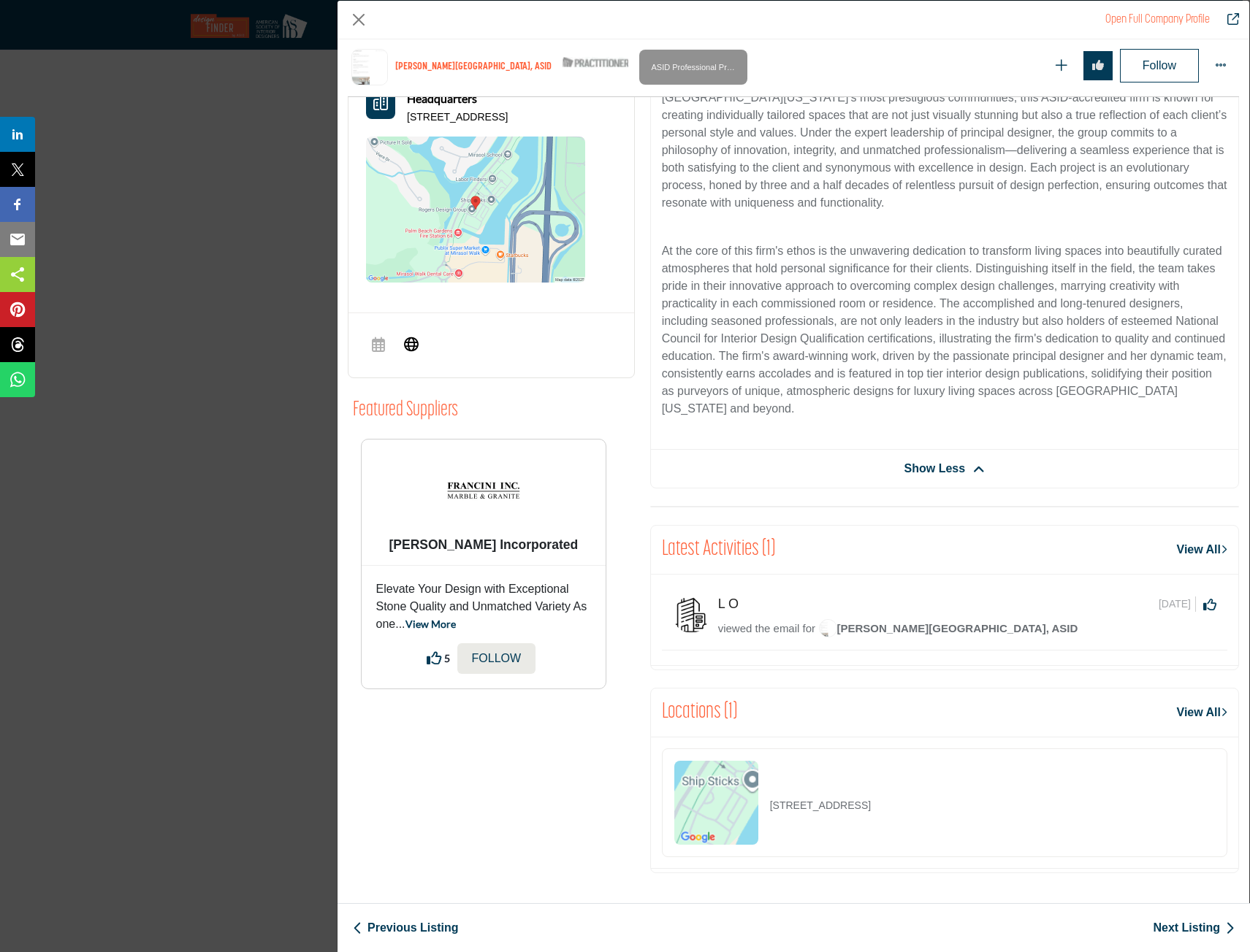
scroll to position [374, 0]
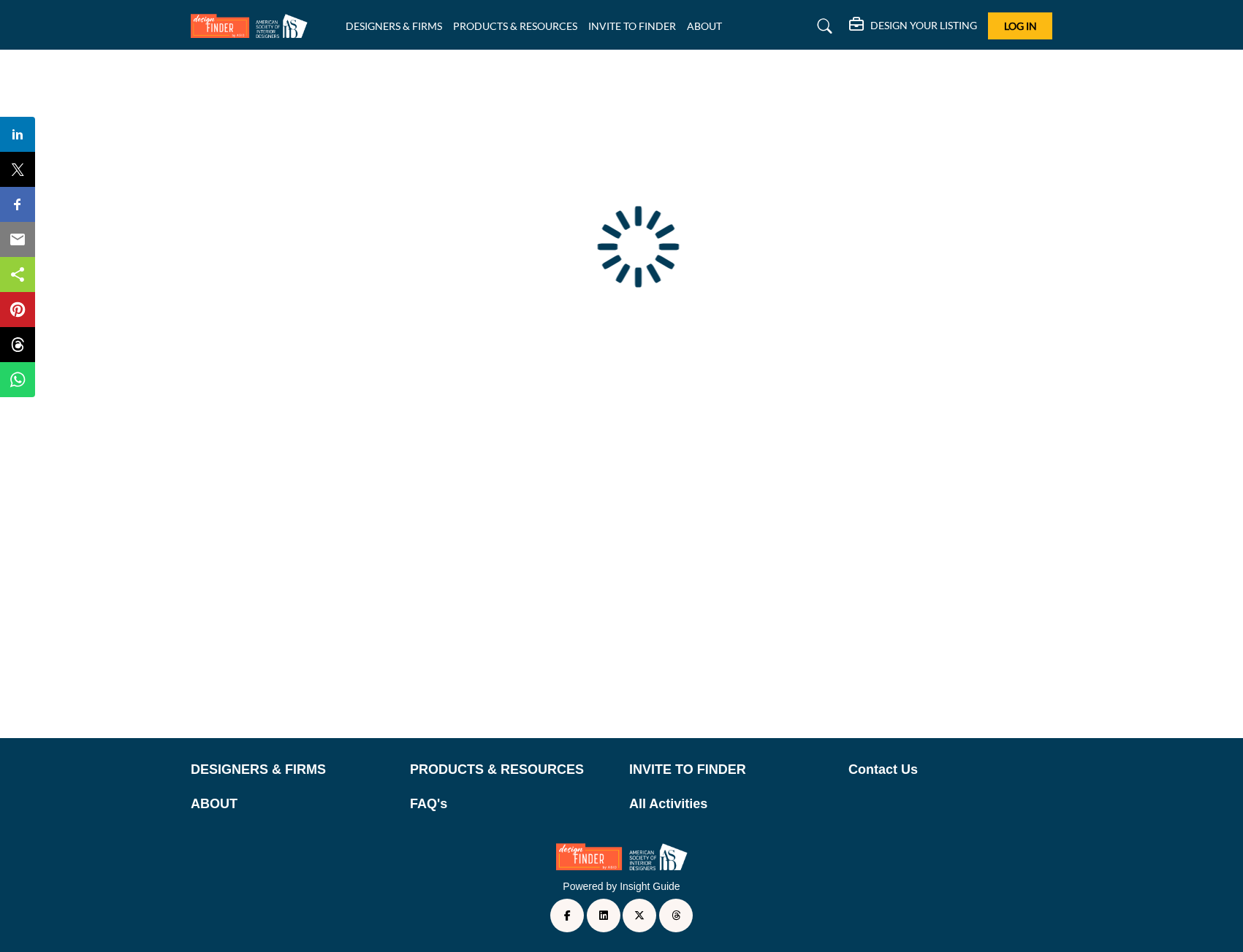
type input "**********"
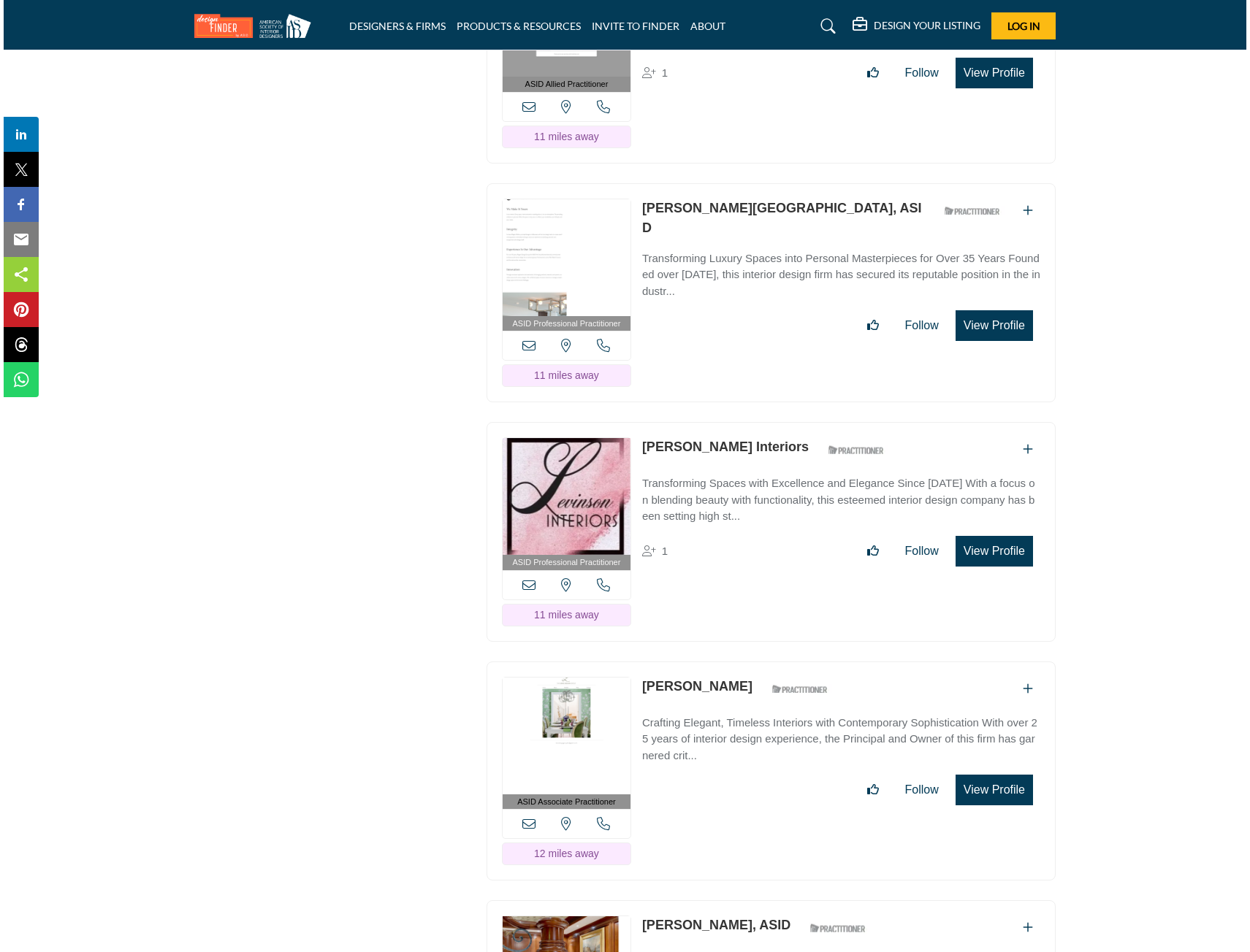
scroll to position [2264, 0]
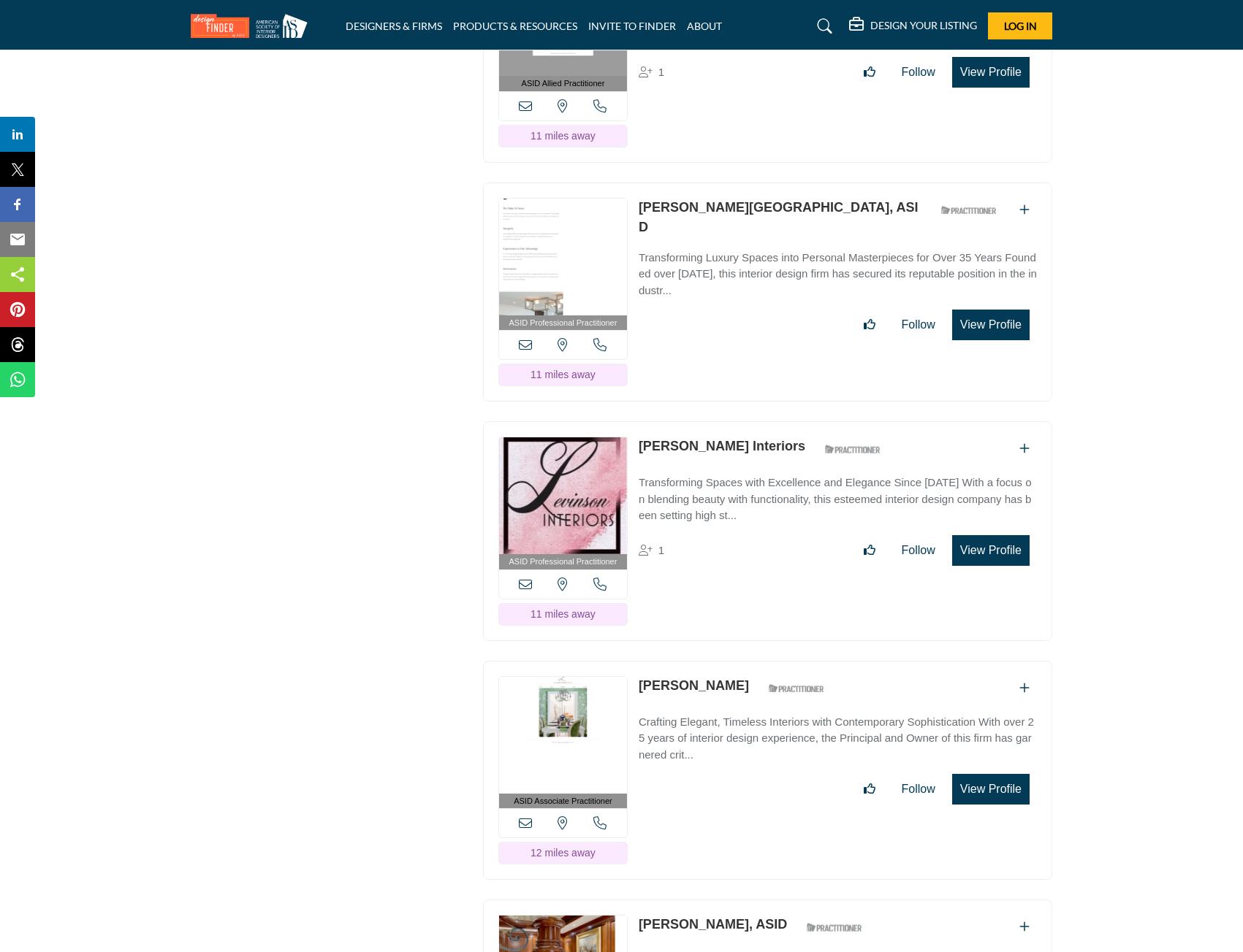
click at [968, 566] on button "View Profile" at bounding box center [990, 550] width 77 height 30
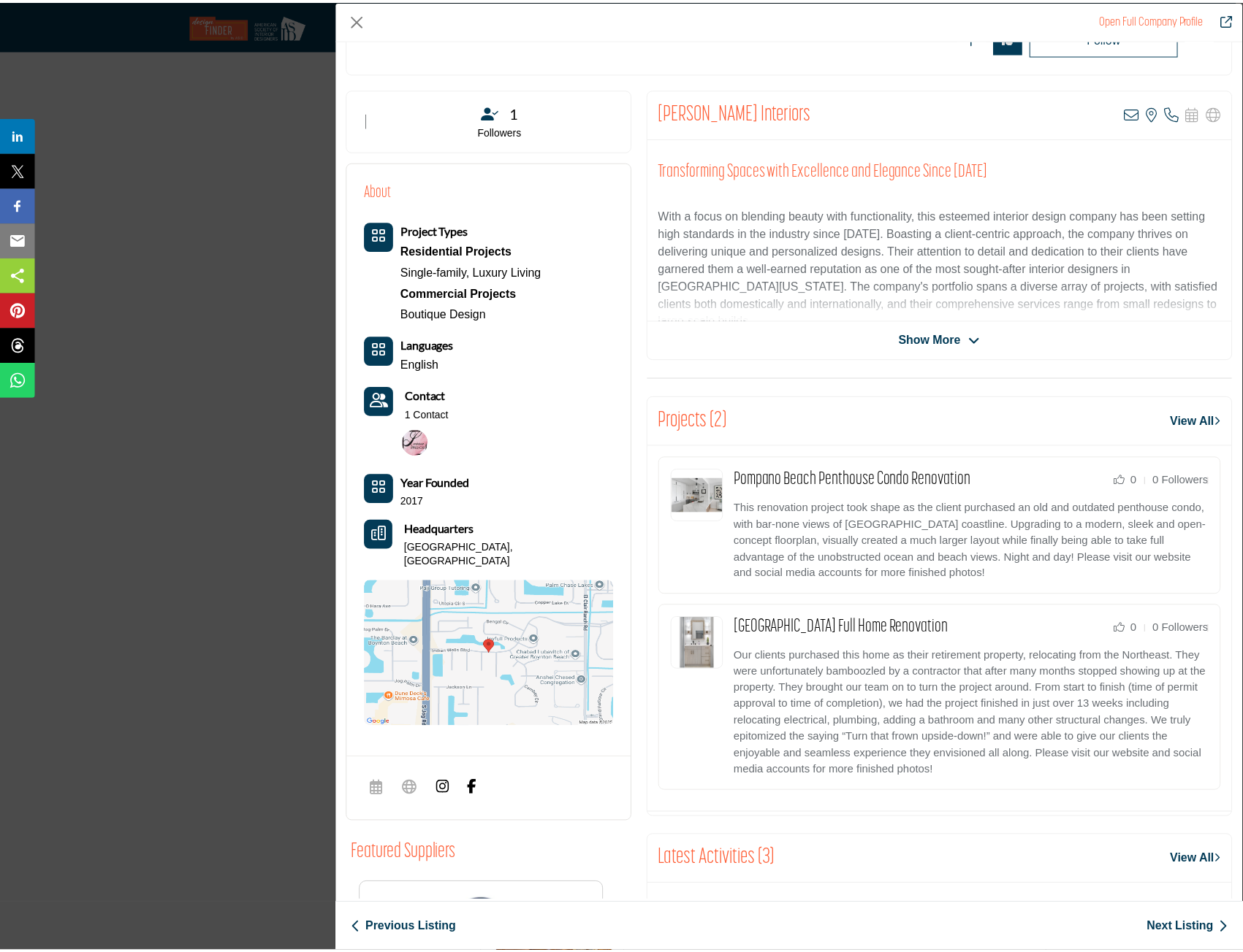
scroll to position [0, 0]
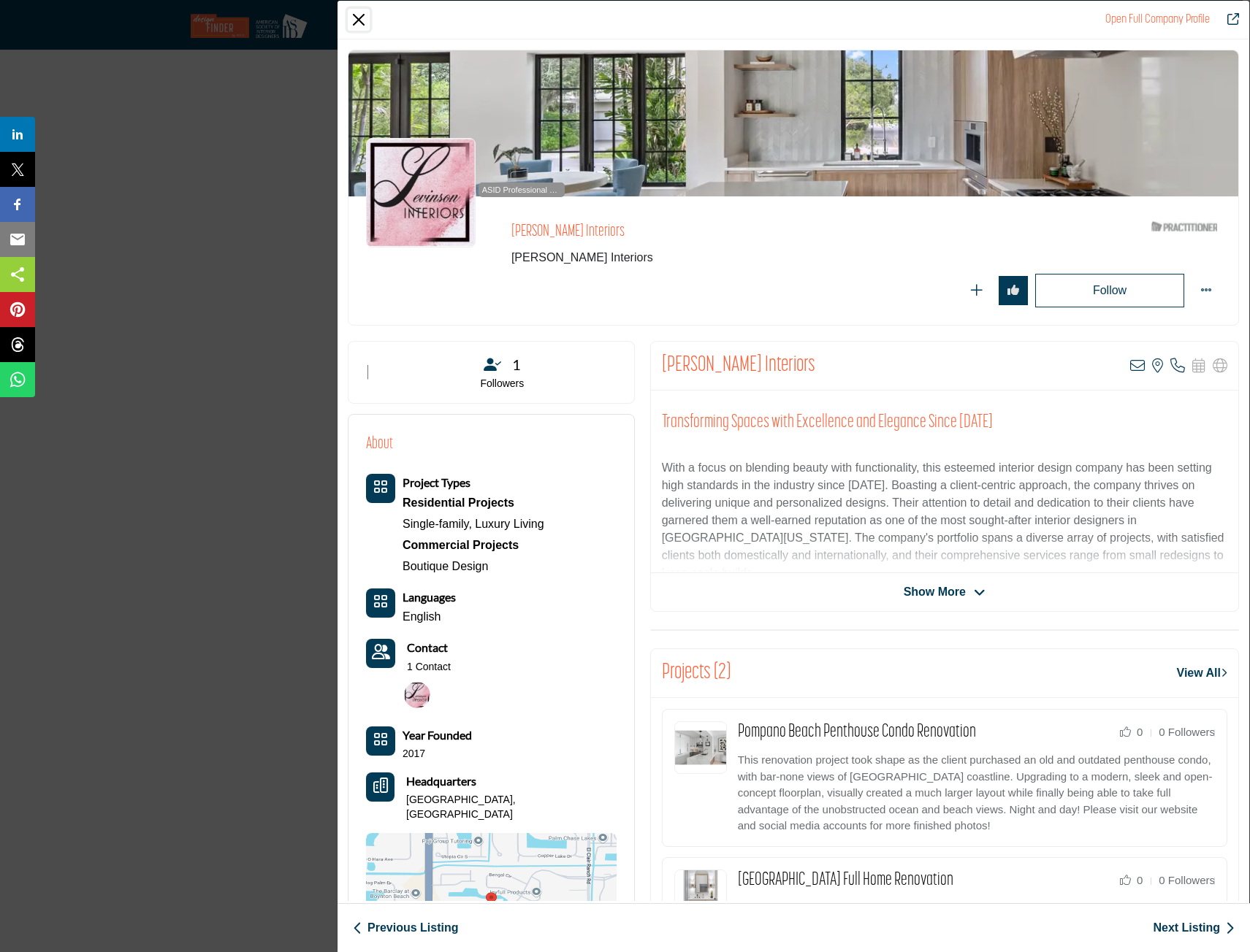
click at [362, 15] on button "Close" at bounding box center [358, 20] width 21 height 21
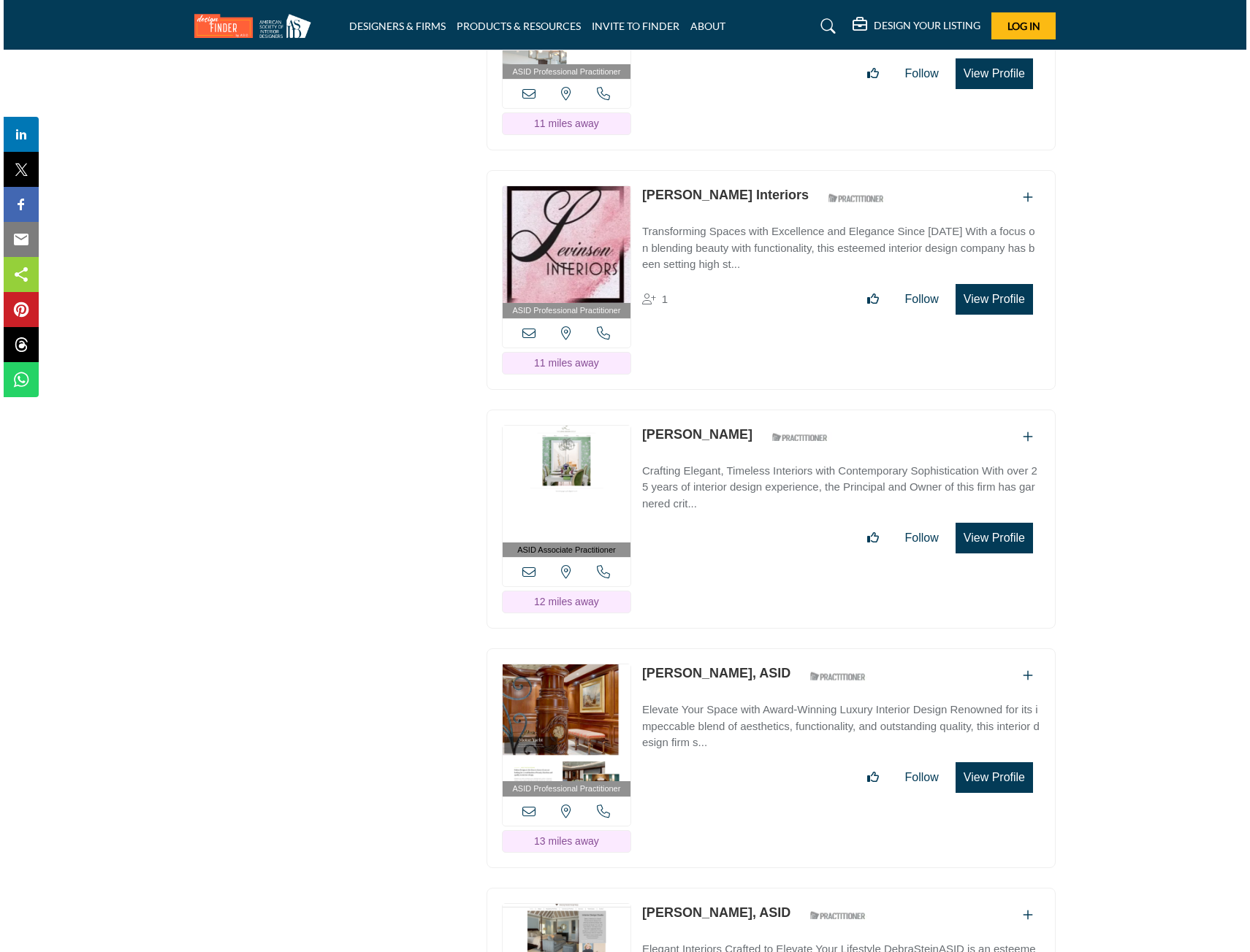
scroll to position [2630, 0]
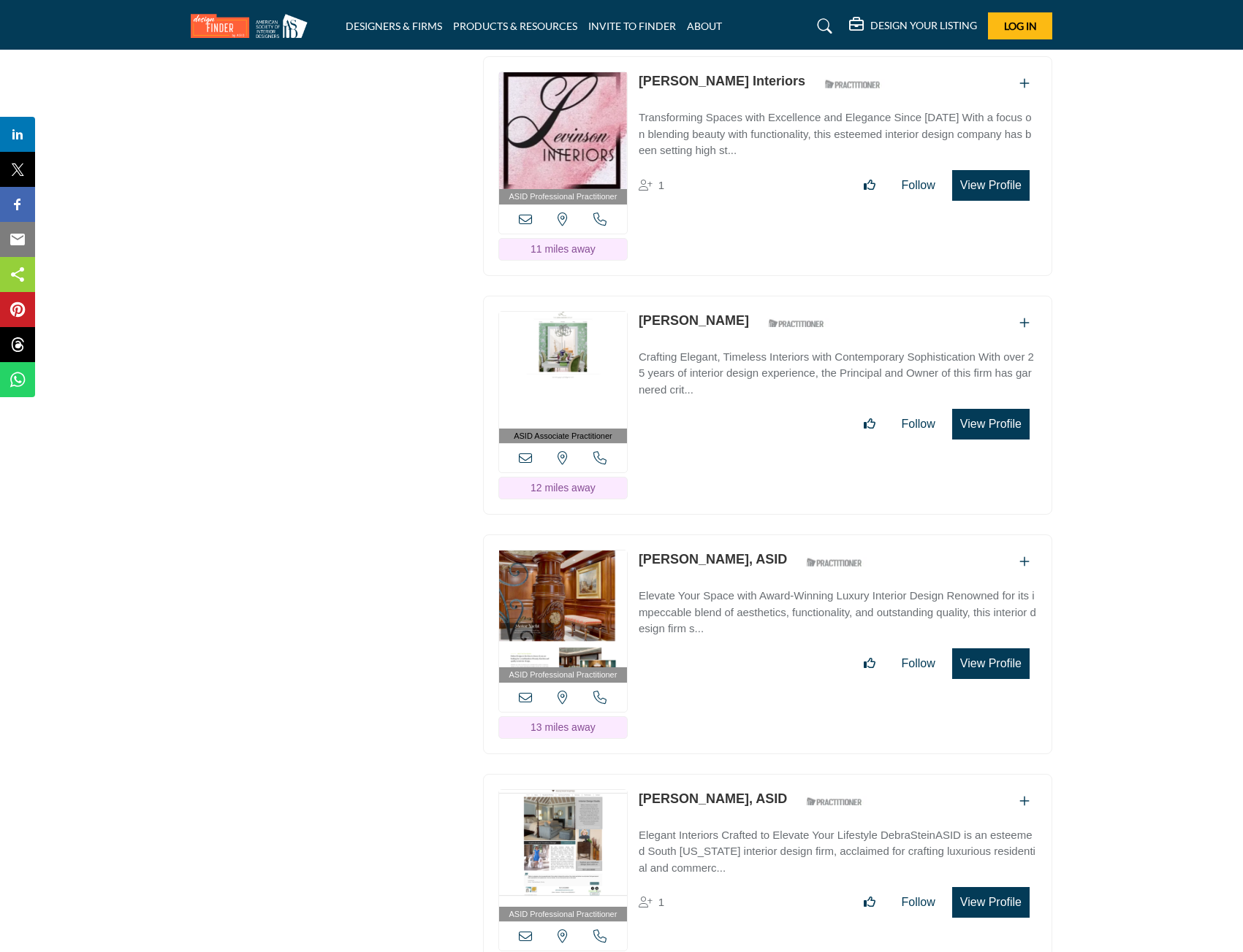
click at [1011, 440] on button "View Profile" at bounding box center [990, 423] width 77 height 30
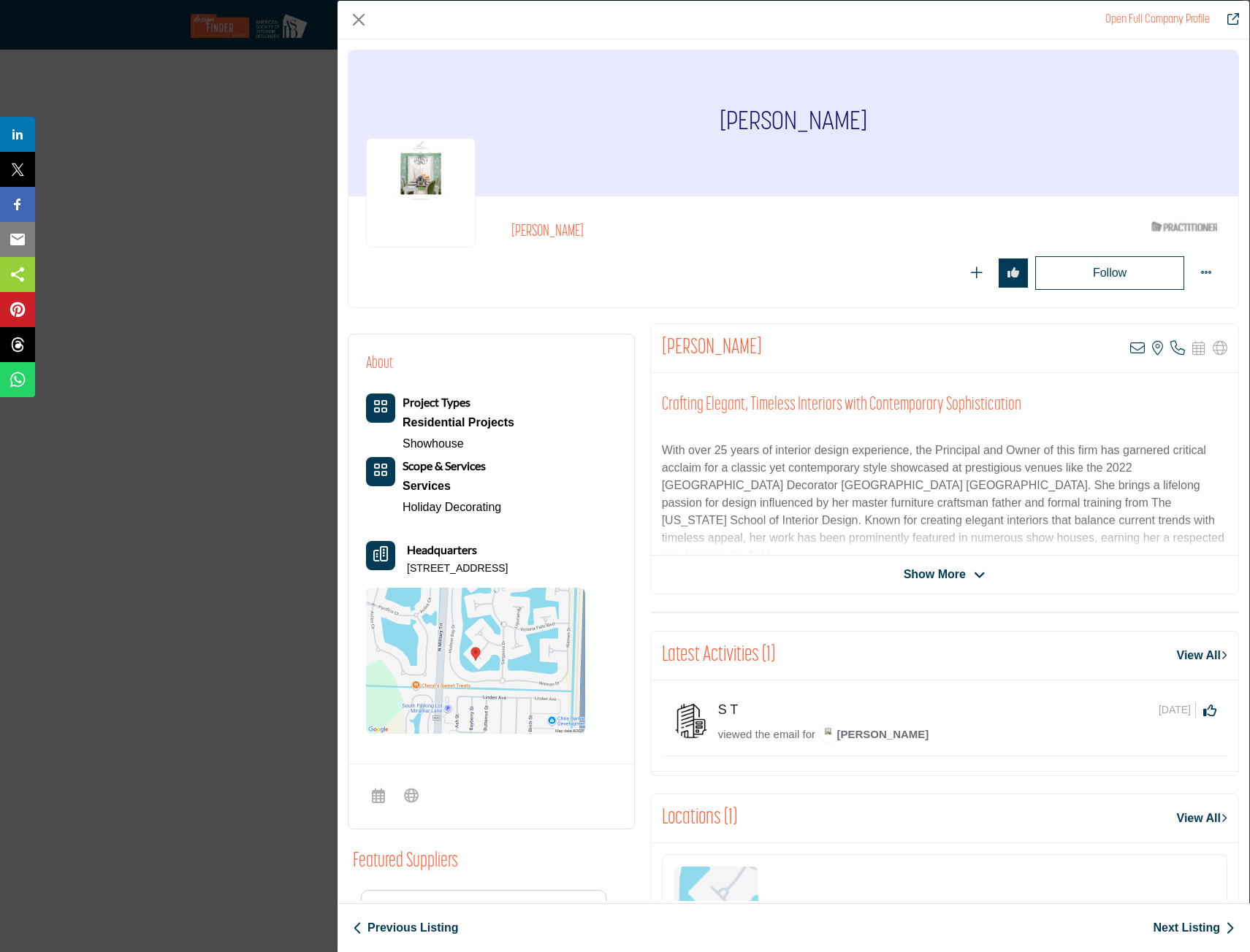
click at [918, 572] on span "Show More" at bounding box center [935, 575] width 62 height 18
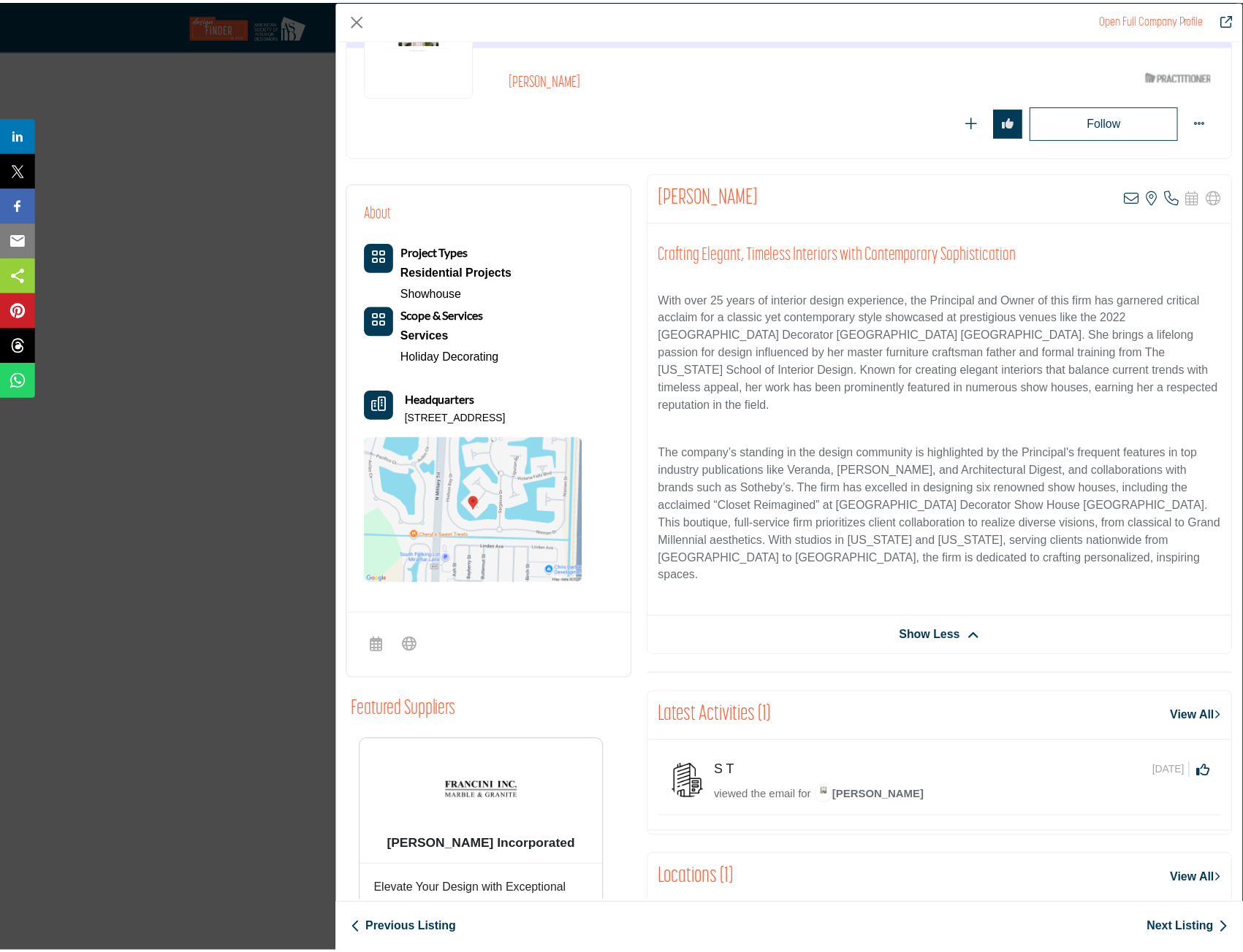
scroll to position [0, 0]
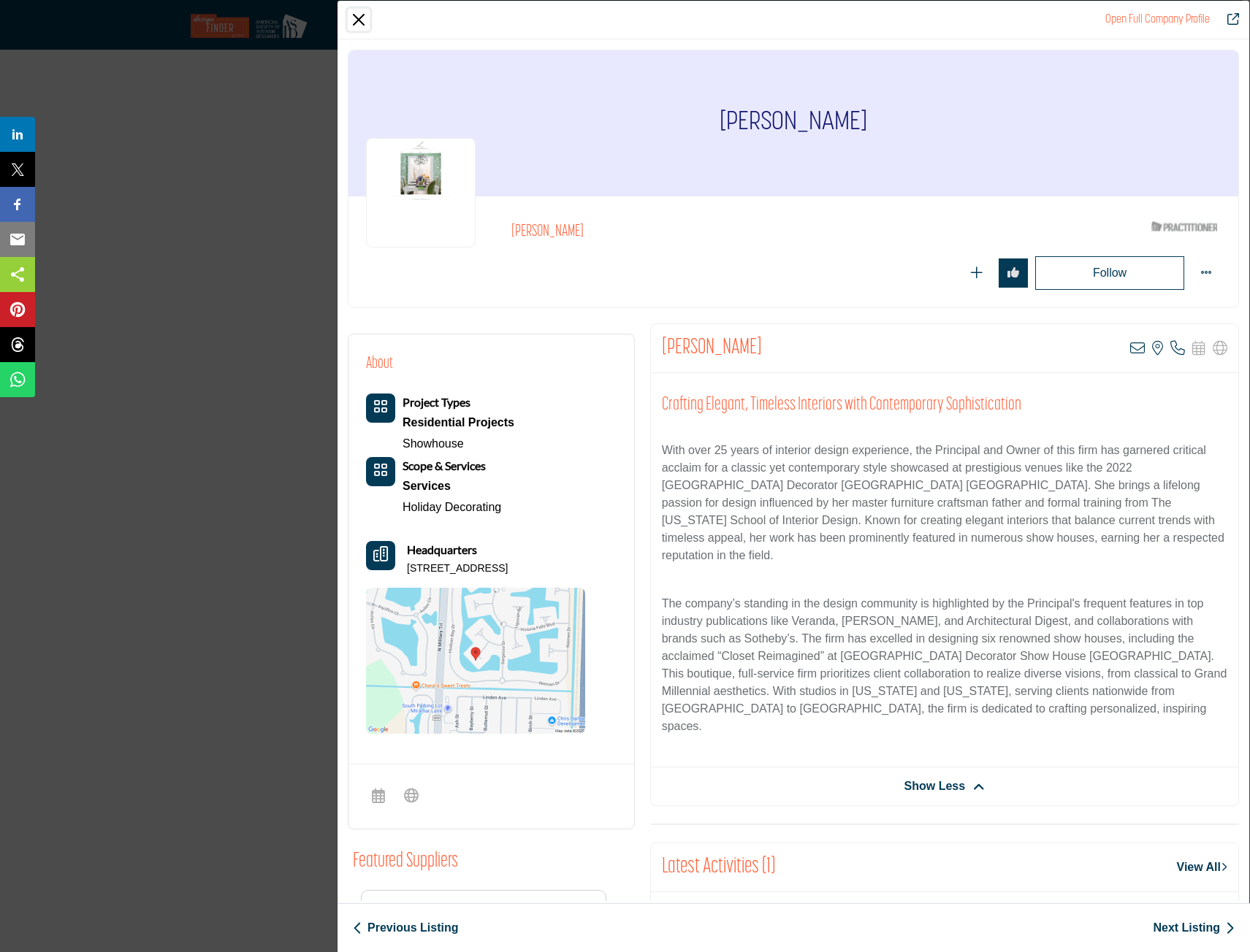
click at [362, 24] on button "Close" at bounding box center [358, 20] width 21 height 21
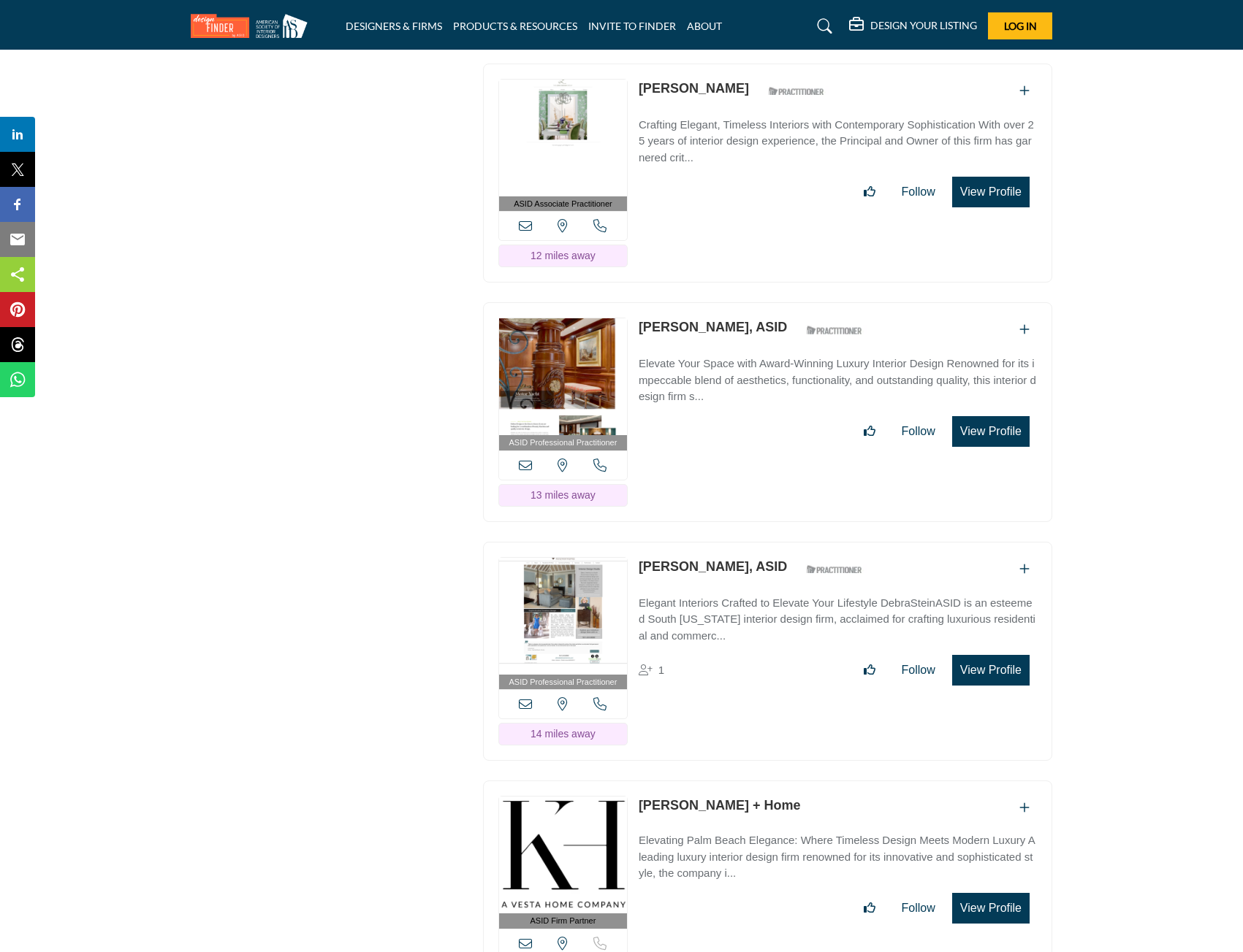
scroll to position [2921, 0]
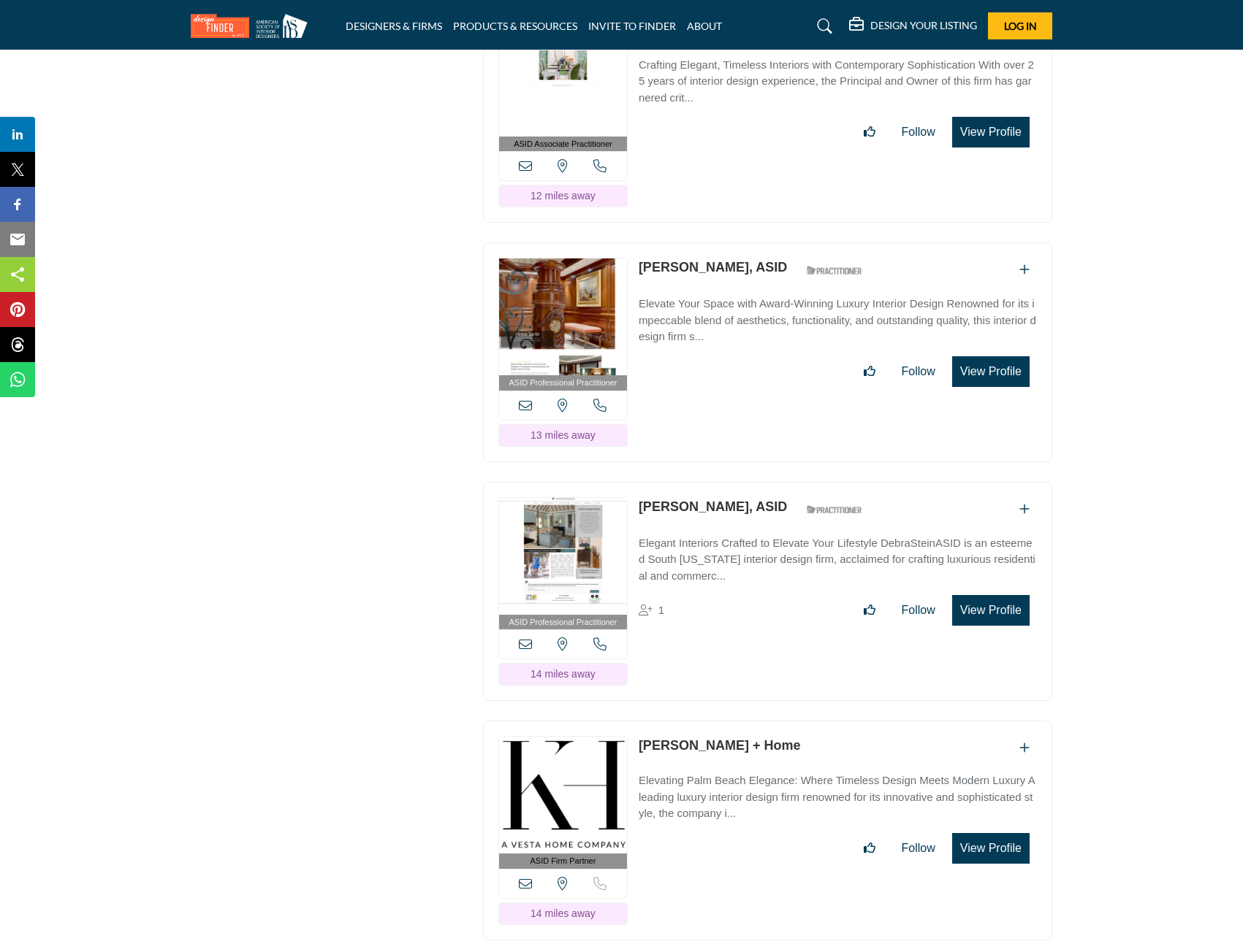
click at [692, 275] on link "Elizabeth Dalton, ASID" at bounding box center [712, 267] width 148 height 15
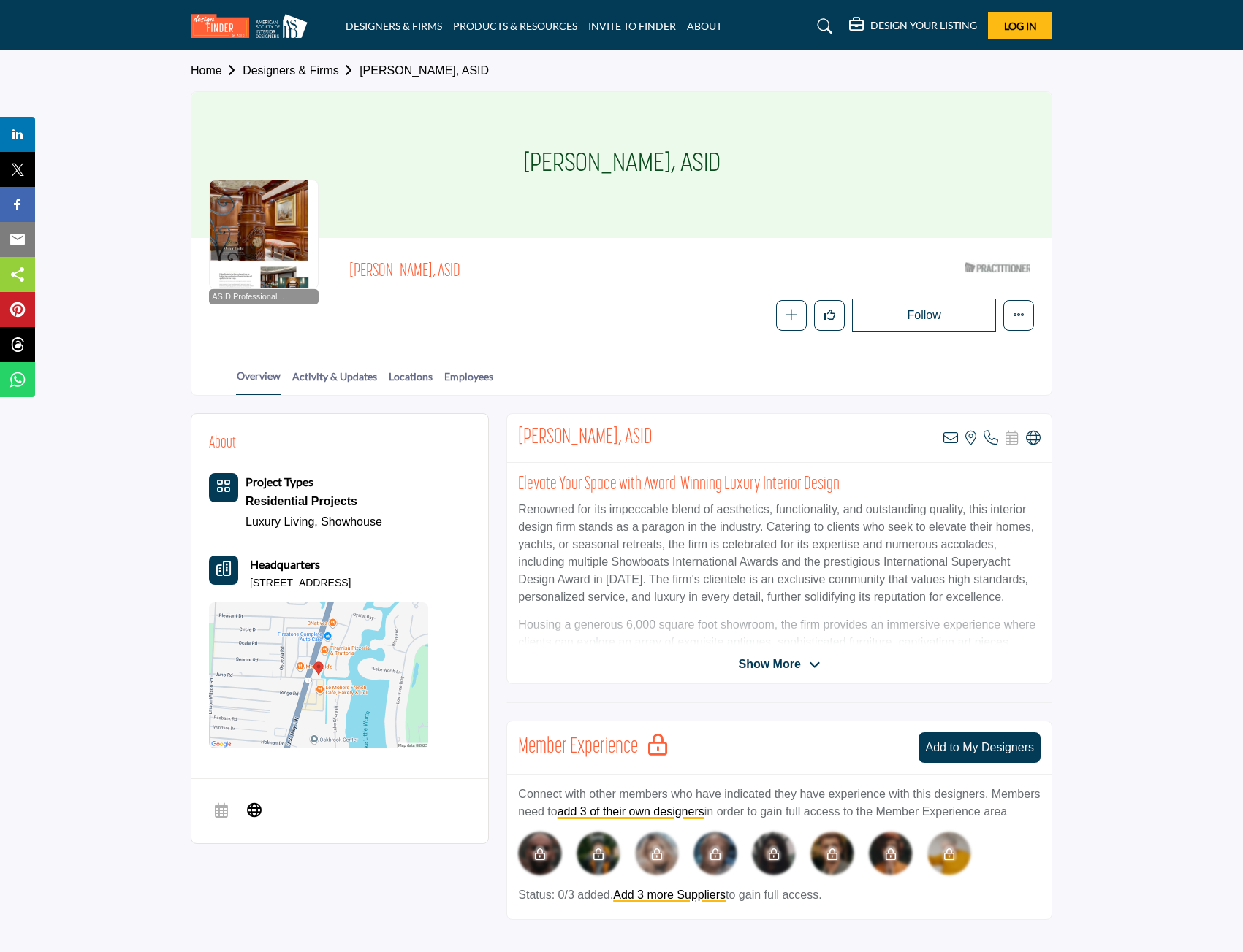
click at [742, 667] on span "Show More" at bounding box center [769, 664] width 62 height 18
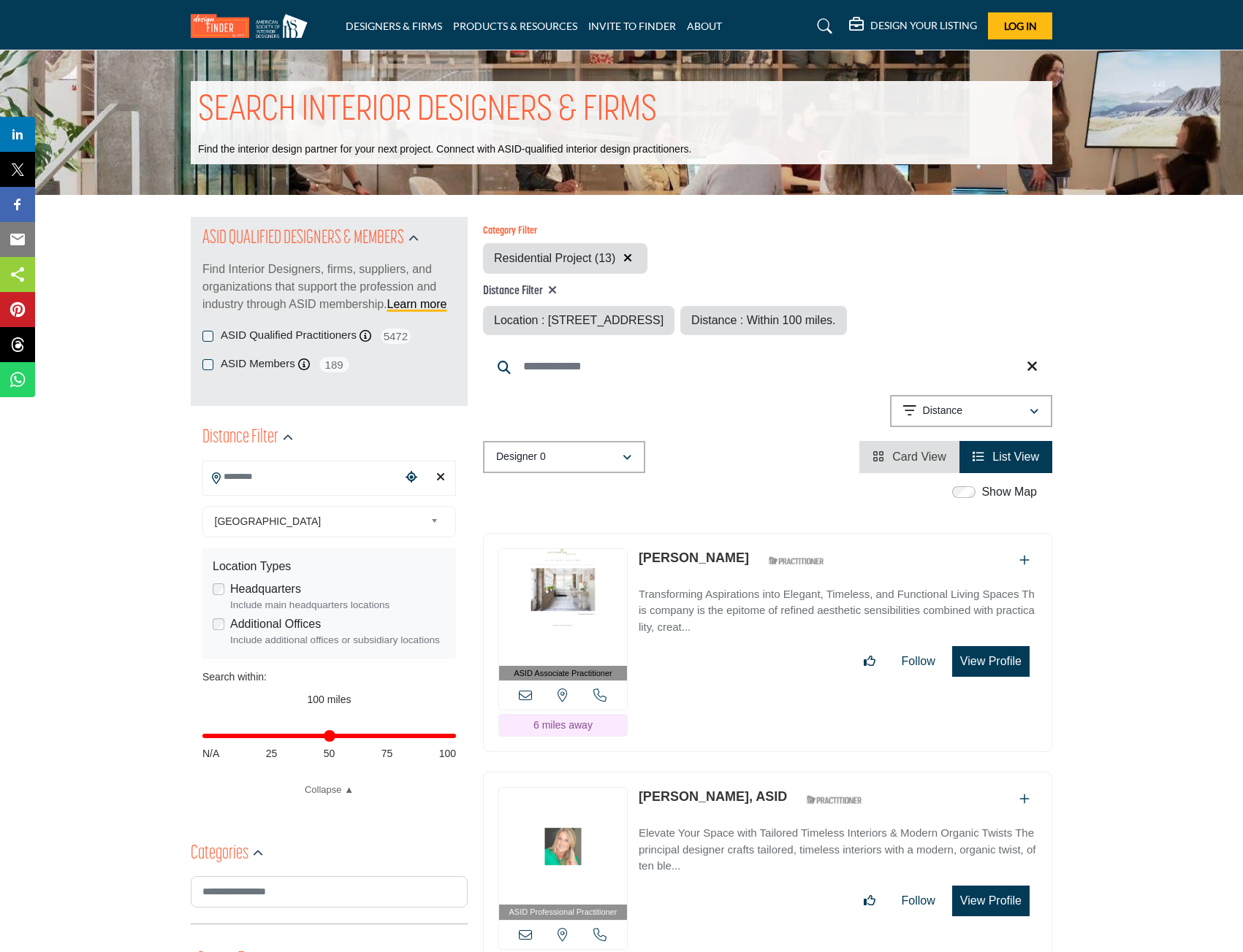
type input "**********"
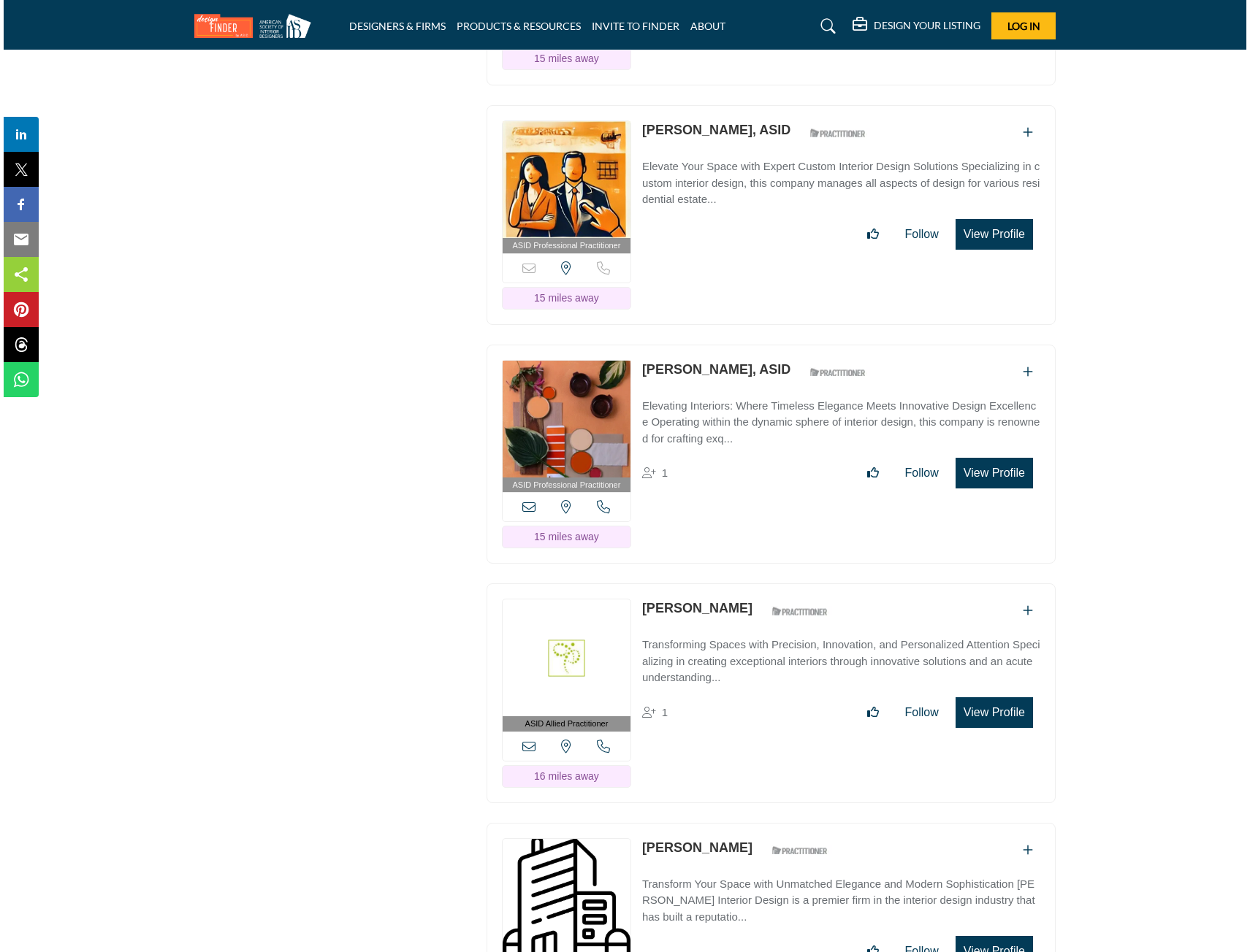
scroll to position [4018, 0]
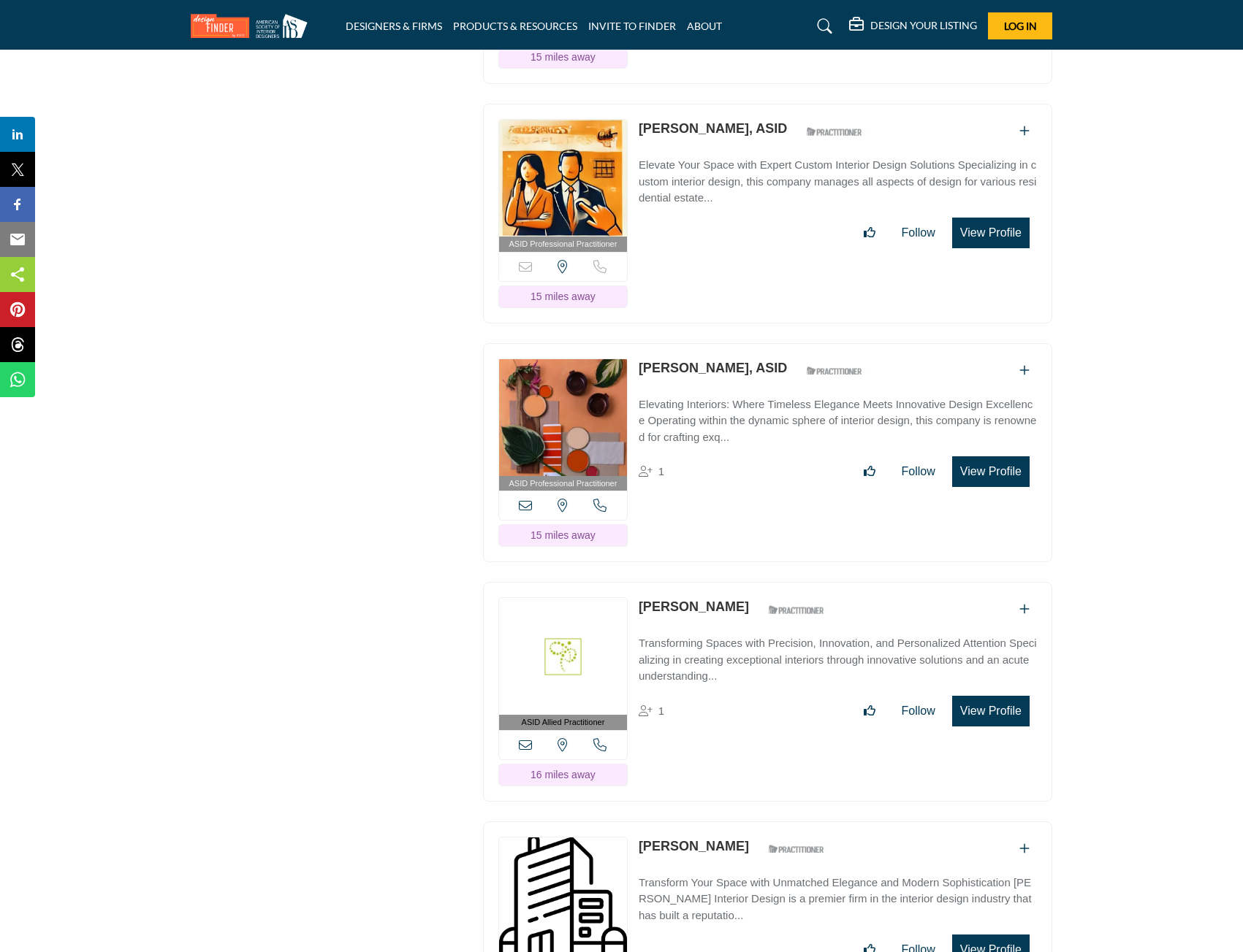
click at [1001, 487] on button "View Profile" at bounding box center [990, 471] width 77 height 30
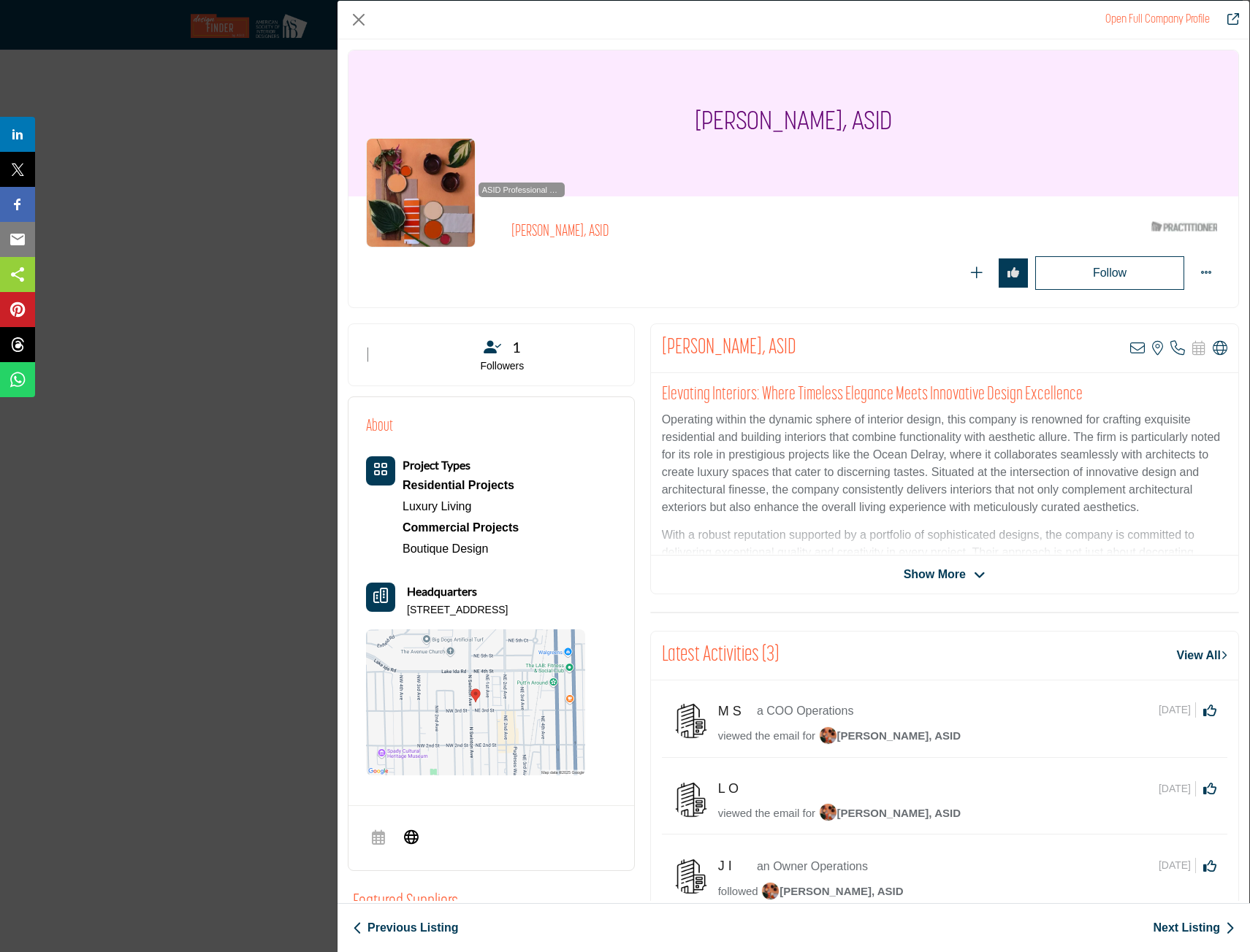
click at [974, 577] on icon "Company Data Modal" at bounding box center [980, 575] width 12 height 13
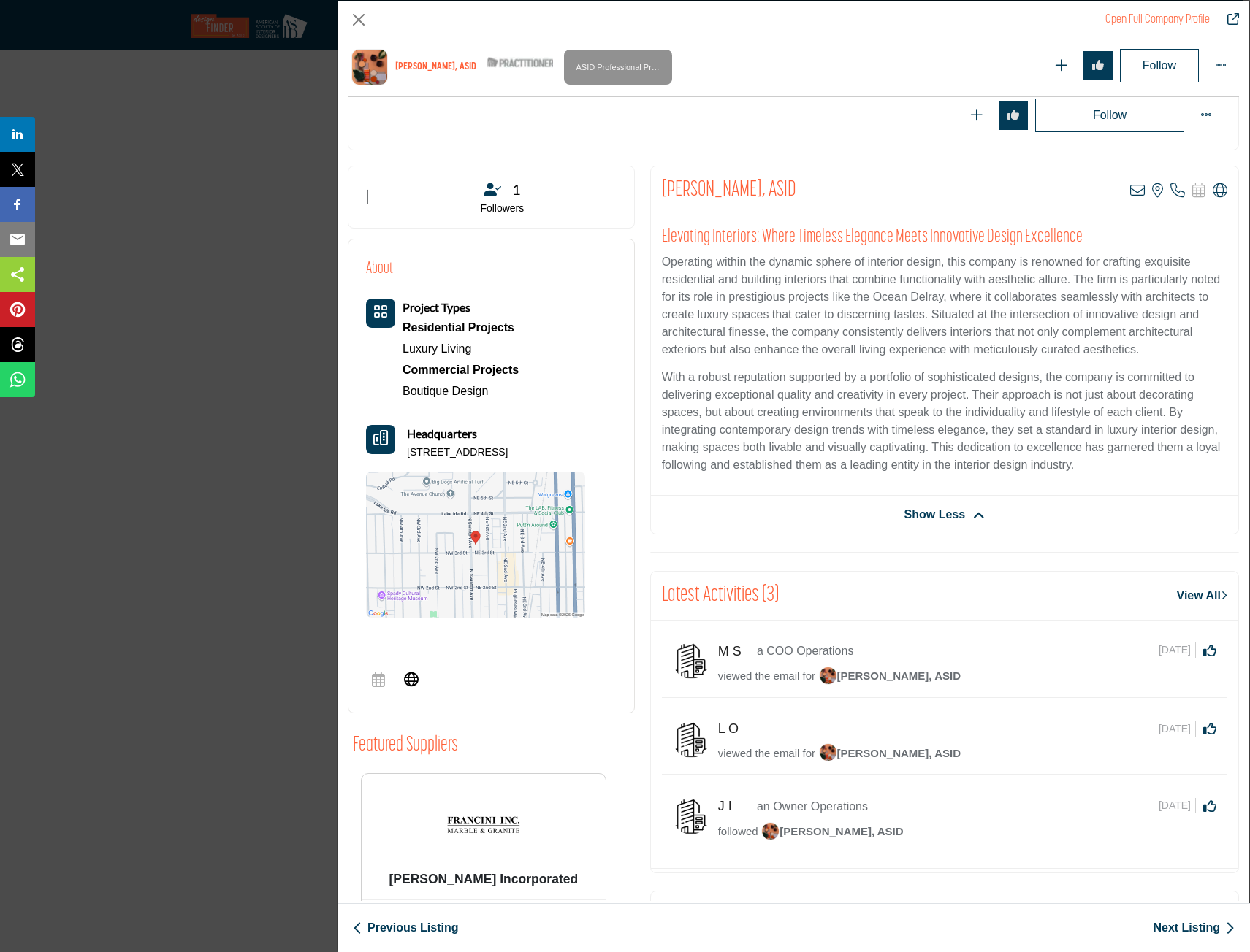
scroll to position [0, 0]
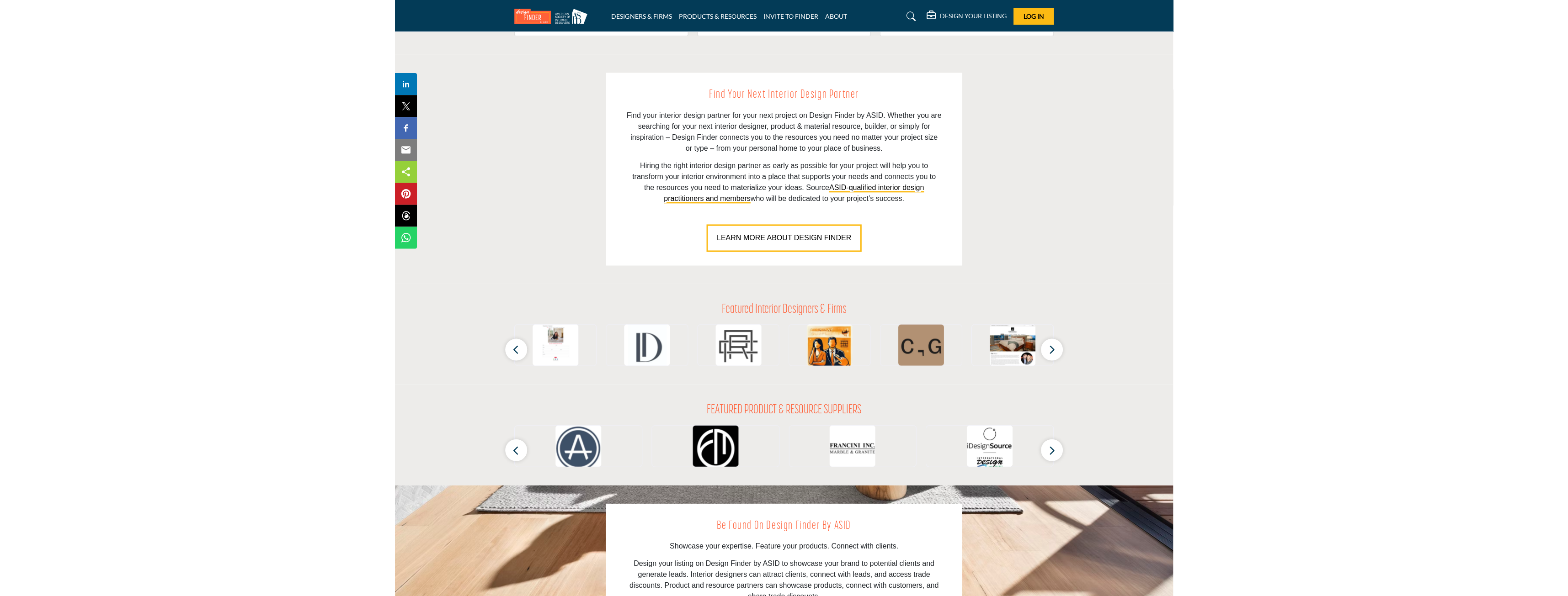
scroll to position [605, 0]
